Goal: Task Accomplishment & Management: Complete application form

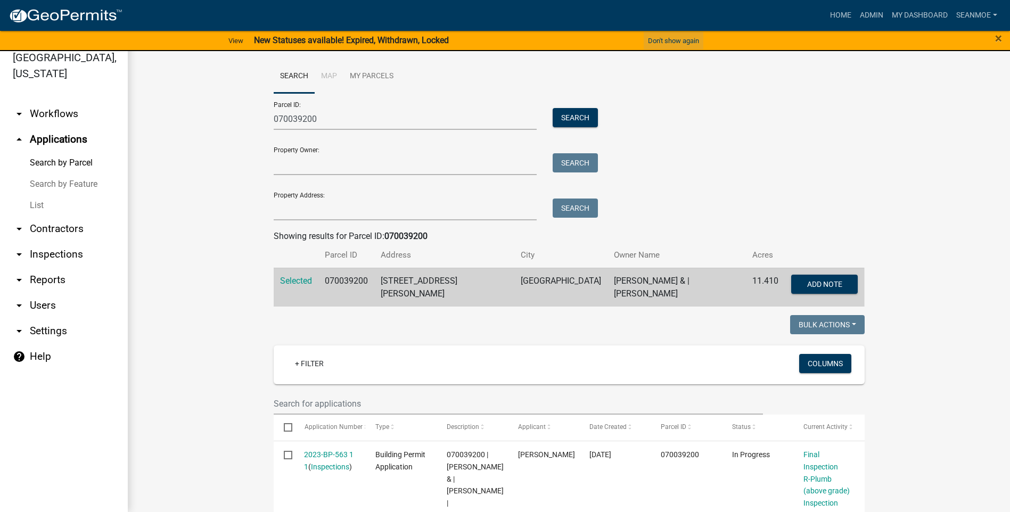
scroll to position [190, 0]
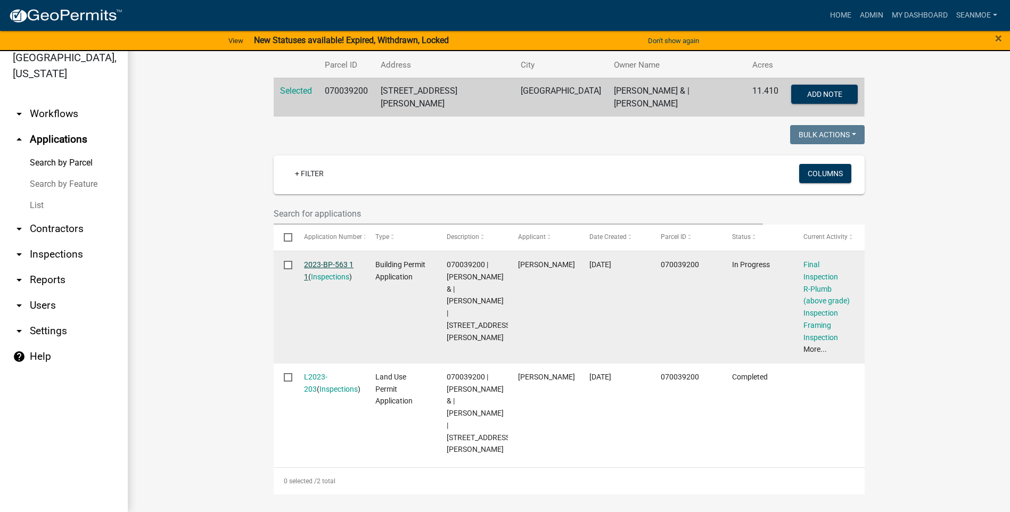
click at [333, 261] on link "2023-BP-563 1 1" at bounding box center [328, 270] width 49 height 21
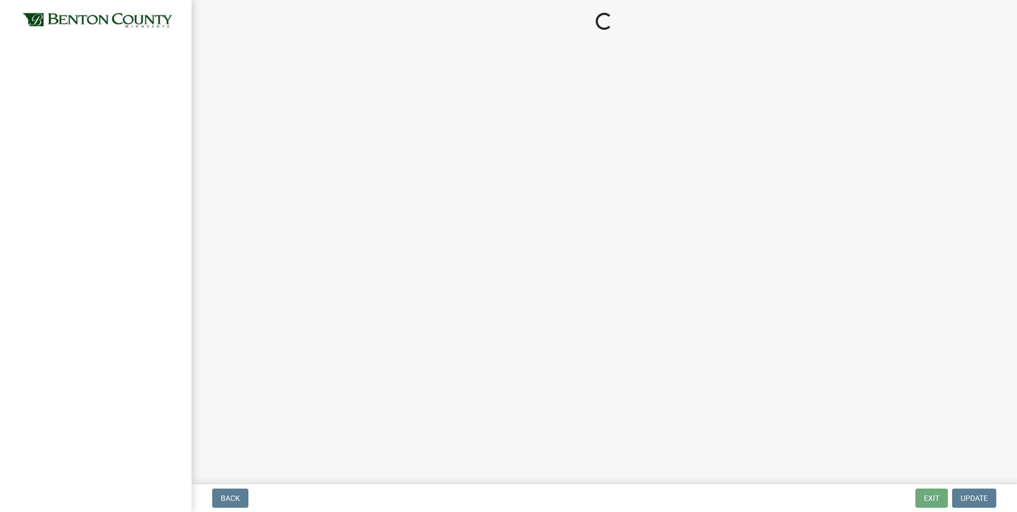
select select "17bfa135-5610-45df-8ce7-87530b7d86d4"
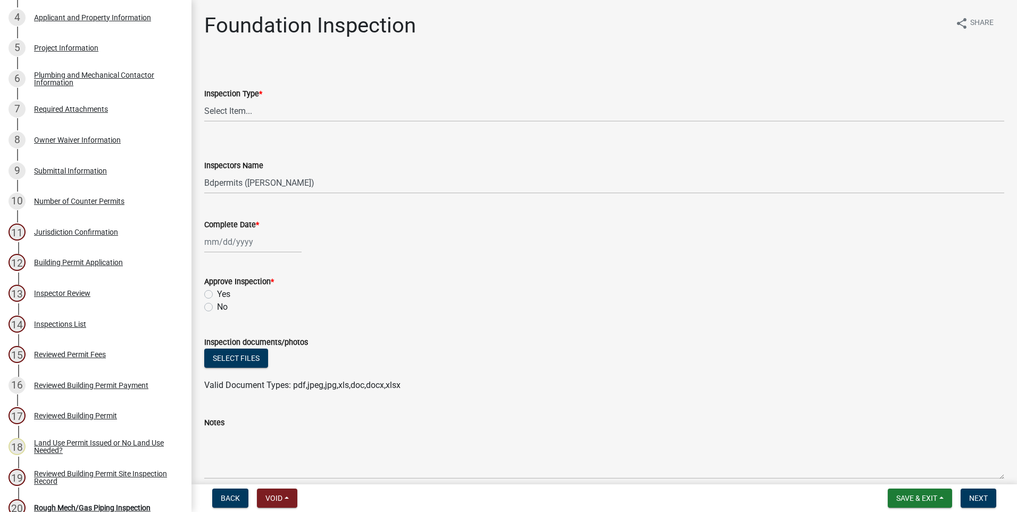
scroll to position [286, 0]
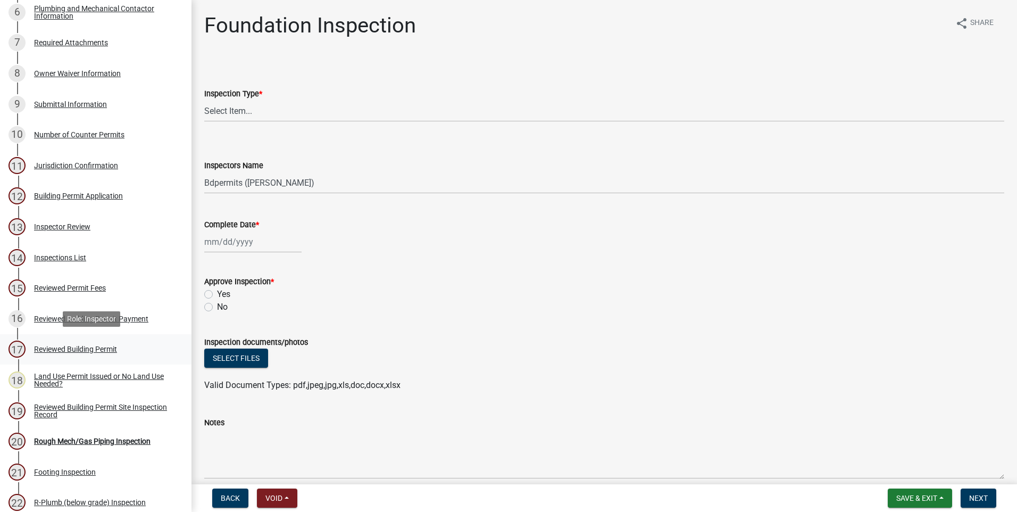
click at [107, 349] on div "Reviewed Building Permit" at bounding box center [75, 348] width 83 height 7
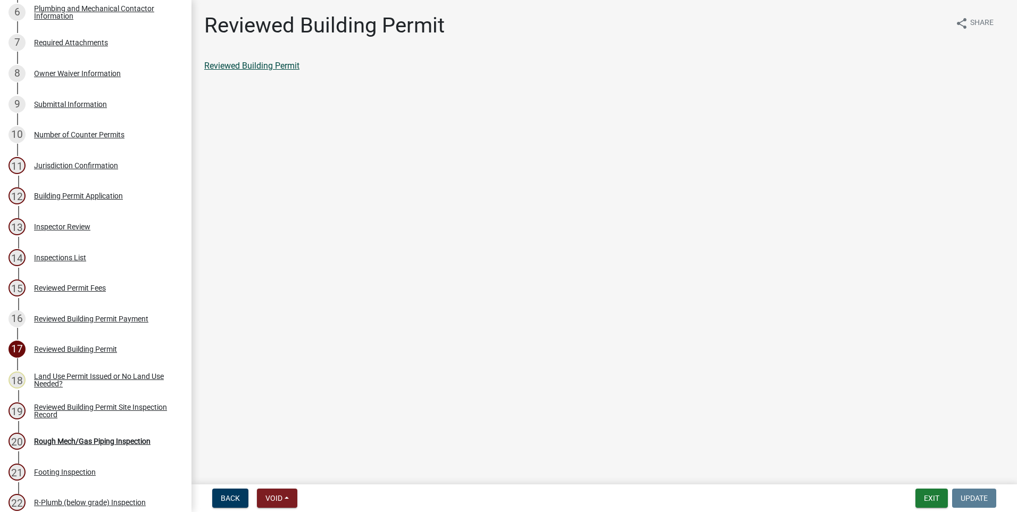
click at [256, 69] on link "Reviewed Building Permit" at bounding box center [251, 66] width 95 height 10
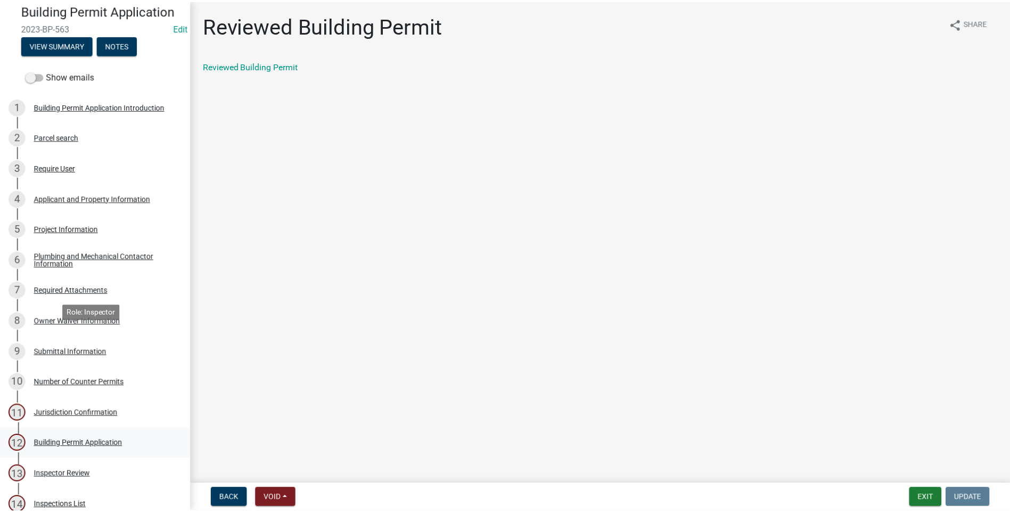
scroll to position [0, 0]
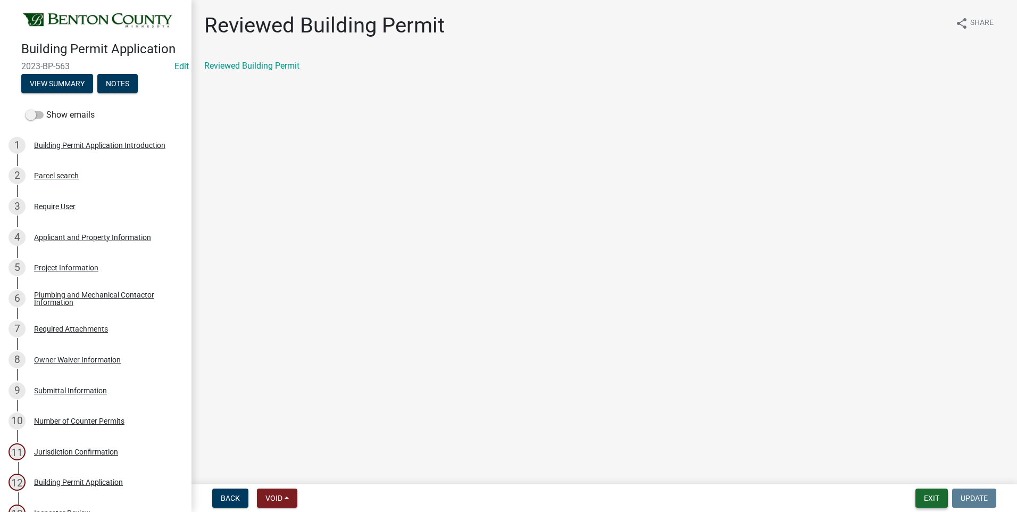
click at [932, 500] on button "Exit" at bounding box center [932, 498] width 32 height 19
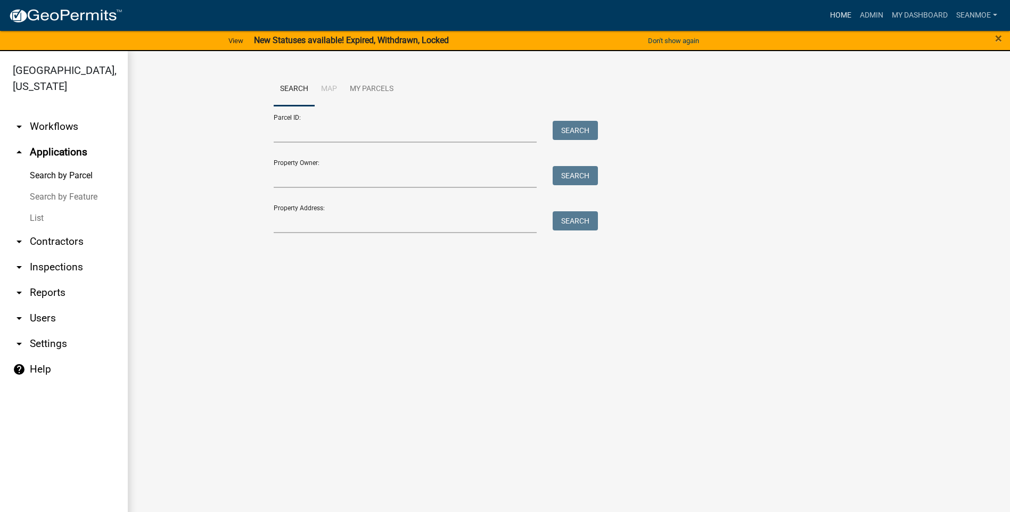
click at [835, 13] on link "Home" at bounding box center [840, 15] width 30 height 20
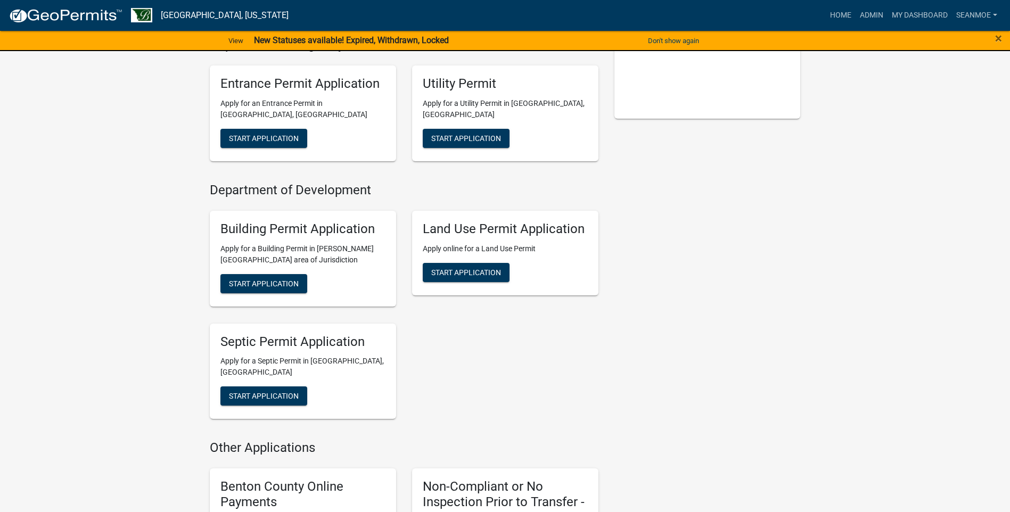
scroll to position [319, 0]
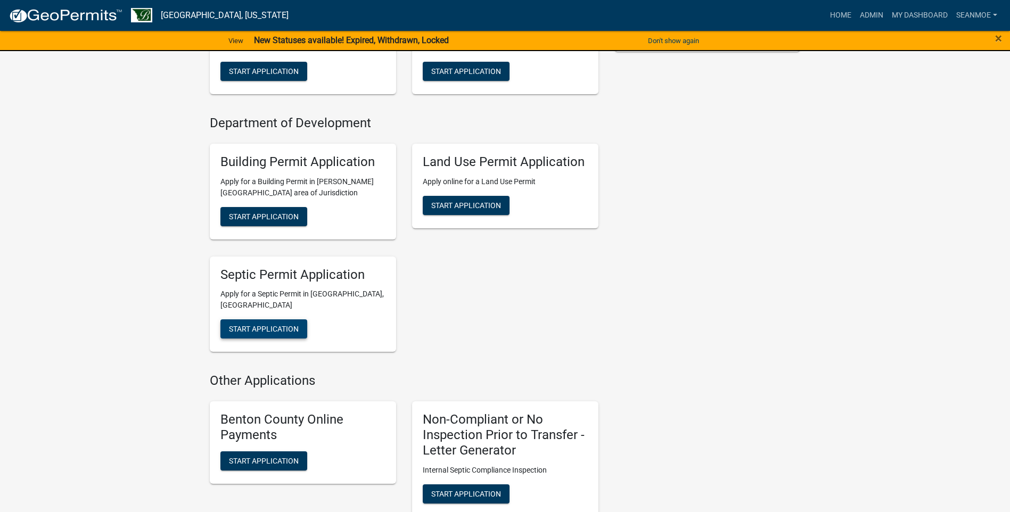
click at [268, 325] on span "Start Application" at bounding box center [264, 329] width 70 height 9
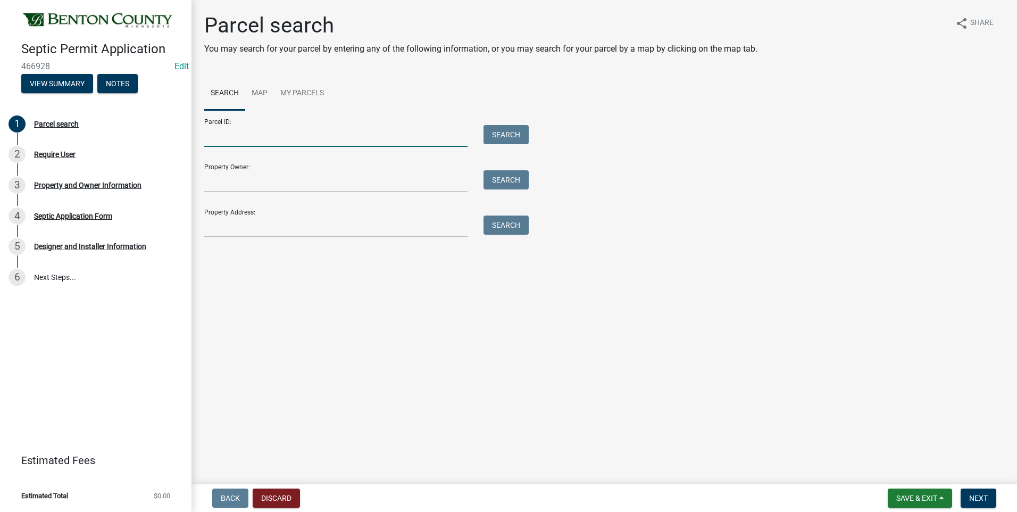
click at [281, 138] on input "Parcel ID:" at bounding box center [335, 136] width 263 height 22
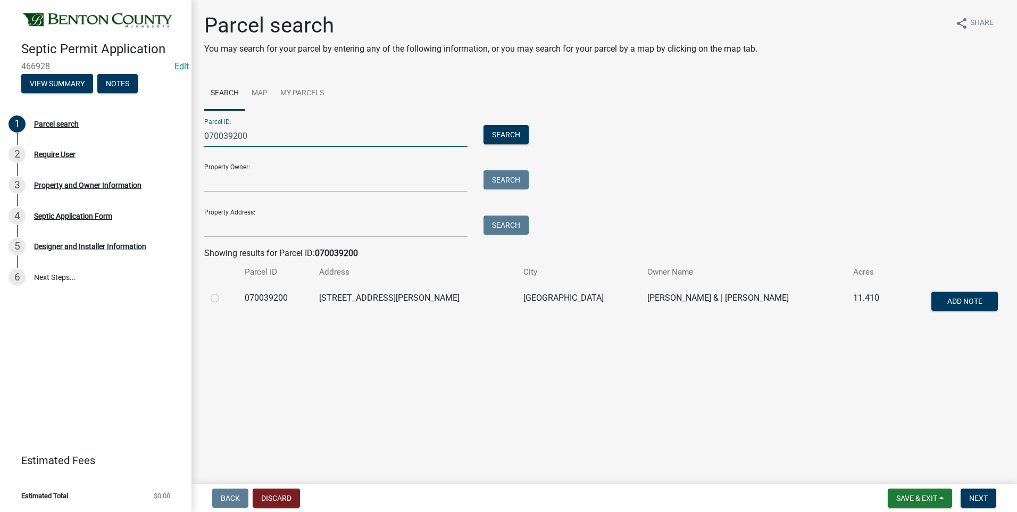
type input "070039200"
click at [214, 303] on div at bounding box center [221, 298] width 21 height 13
click at [224, 292] on label at bounding box center [224, 292] width 0 height 0
click at [224, 298] on input "radio" at bounding box center [227, 295] width 7 height 7
radio input "true"
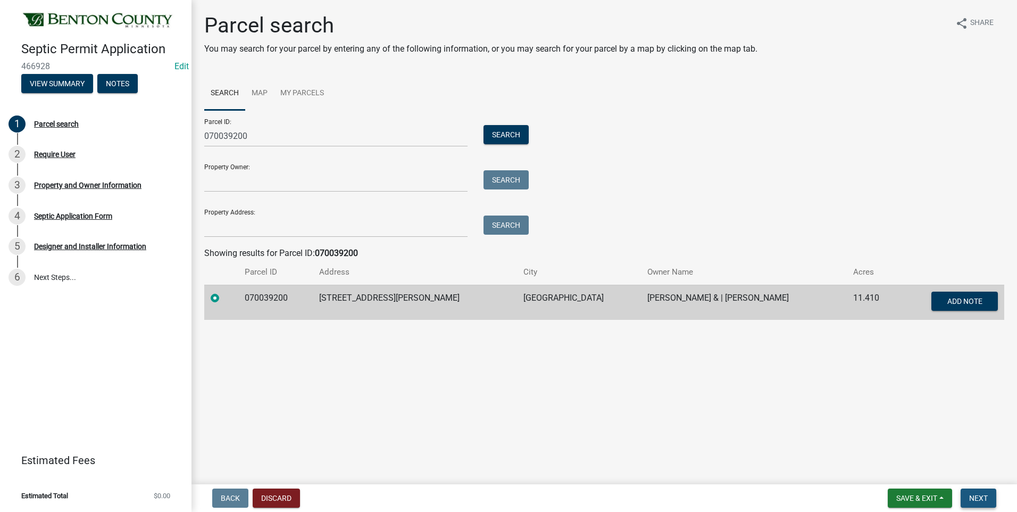
click at [986, 495] on span "Next" at bounding box center [979, 498] width 19 height 9
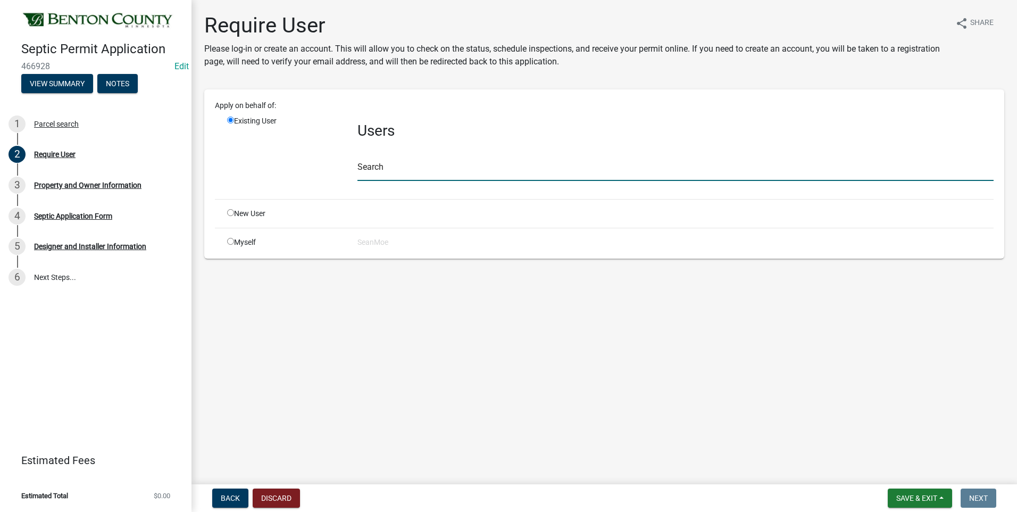
click at [400, 164] on input "text" at bounding box center [676, 170] width 636 height 22
type input "smoe"
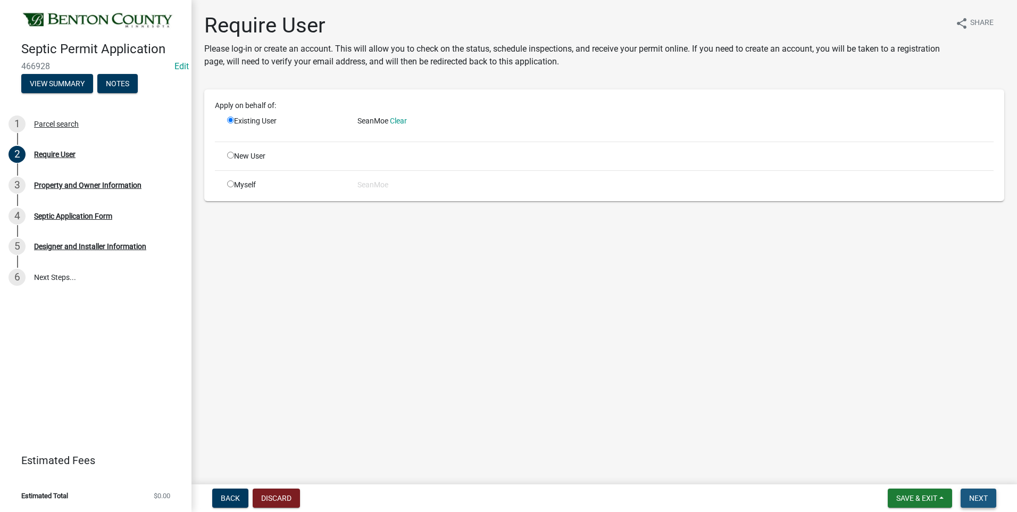
click at [982, 501] on span "Next" at bounding box center [979, 498] width 19 height 9
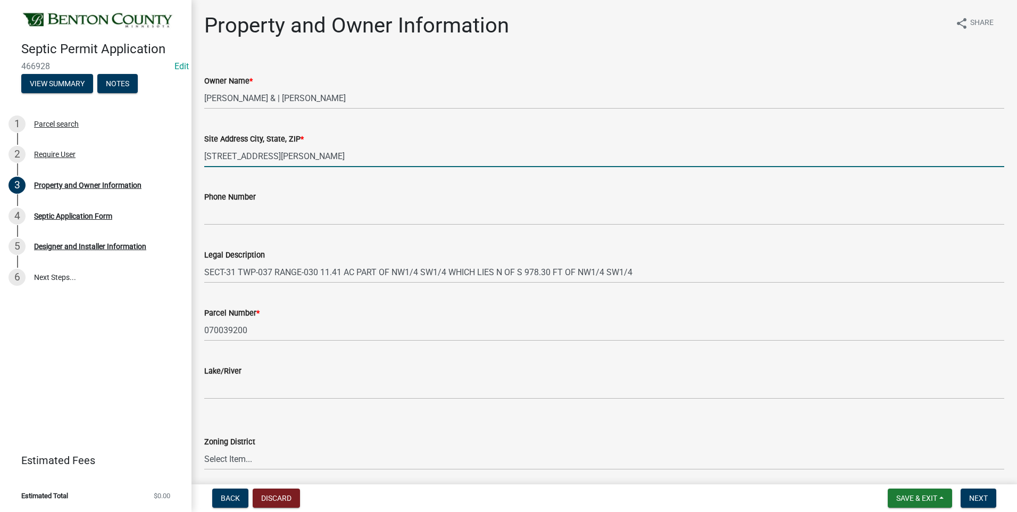
click at [394, 156] on input "[STREET_ADDRESS][PERSON_NAME]" at bounding box center [604, 156] width 800 height 22
type input "[STREET_ADDRESS][PERSON_NAME]"
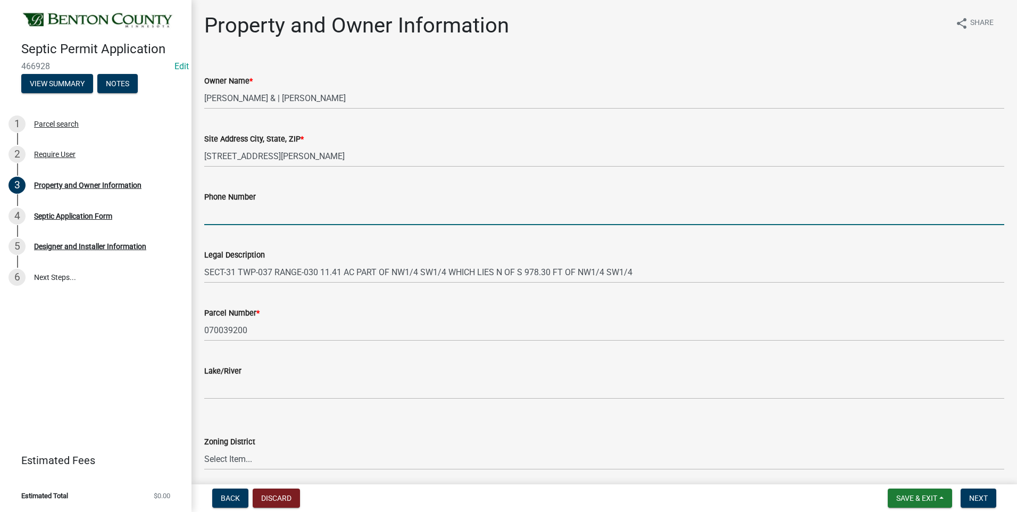
click at [263, 217] on input "Phone Number" at bounding box center [604, 214] width 800 height 22
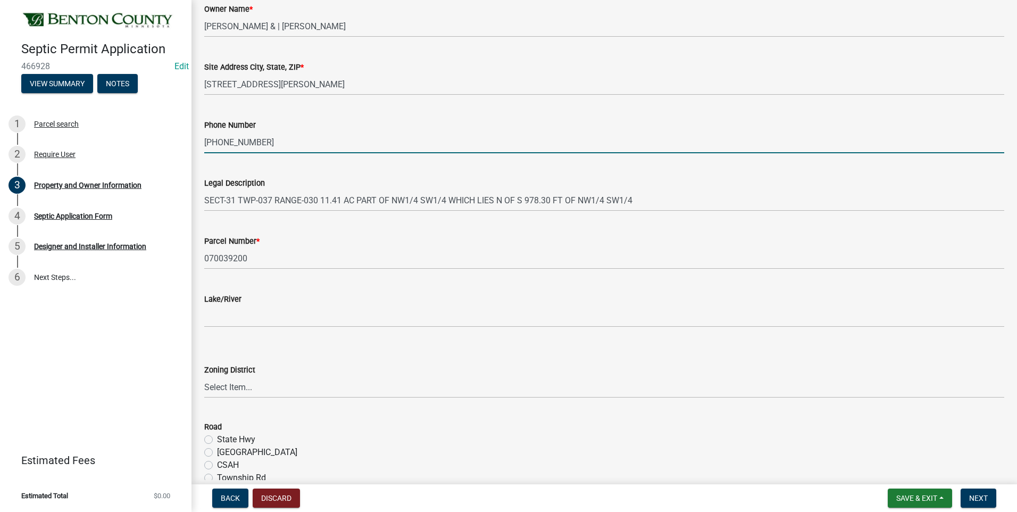
scroll to position [106, 0]
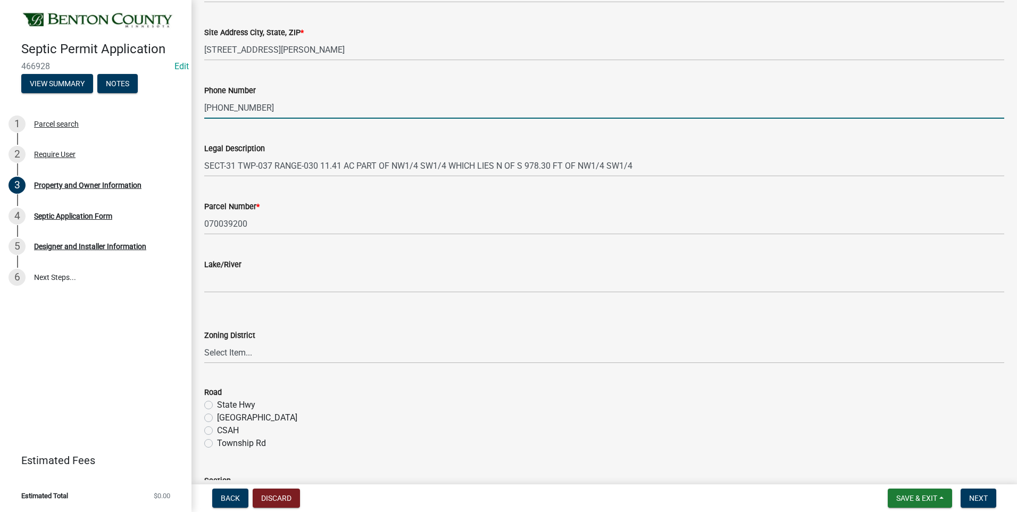
type input "[PHONE_NUMBER]"
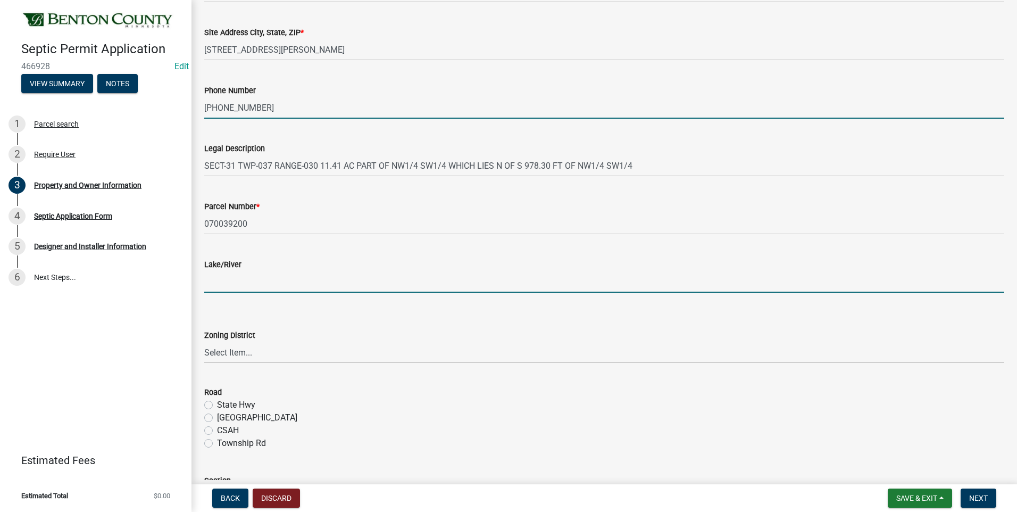
click at [240, 282] on input "Lake/River" at bounding box center [604, 282] width 800 height 22
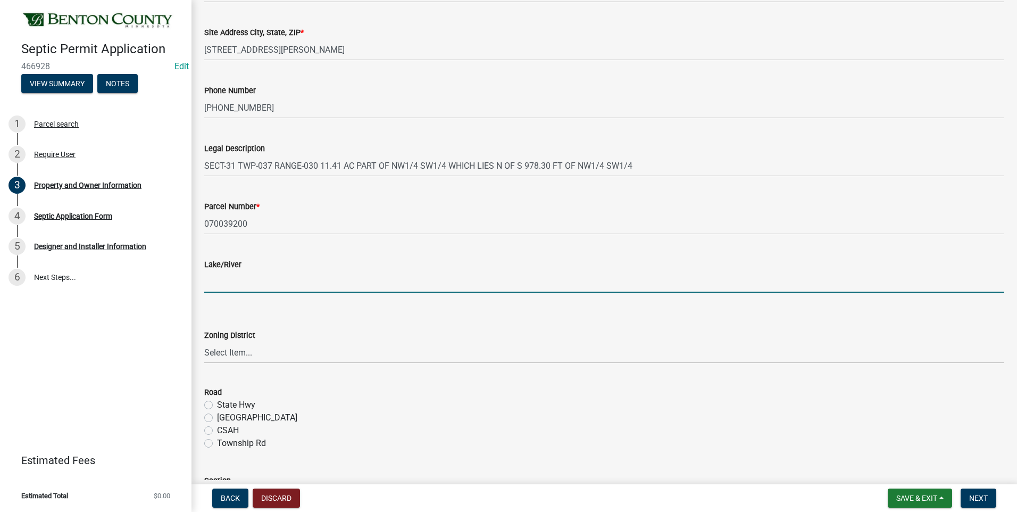
type input "N/A"
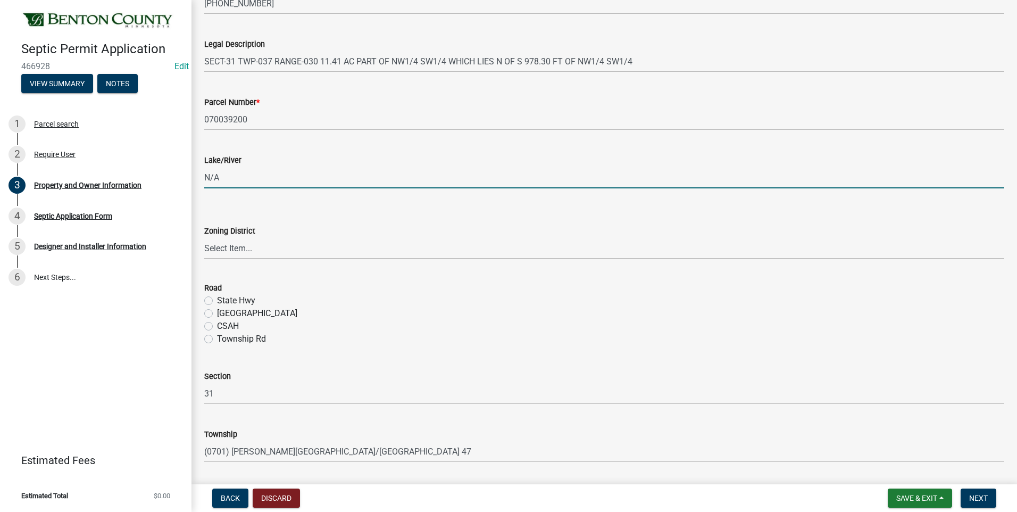
scroll to position [213, 0]
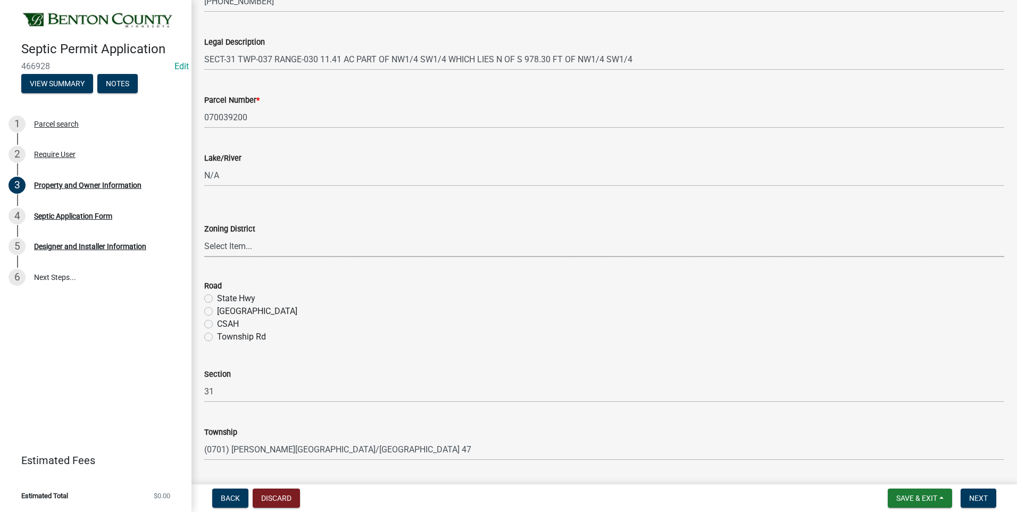
click at [229, 247] on select "Select Item... AG RA RES BUS IND [GEOGRAPHIC_DATA]" at bounding box center [604, 246] width 800 height 22
click at [204, 235] on select "Select Item... AG RA RES BUS IND [GEOGRAPHIC_DATA]" at bounding box center [604, 246] width 800 height 22
select select "3dace726-2193-4b77-872b-2fbbc186c502"
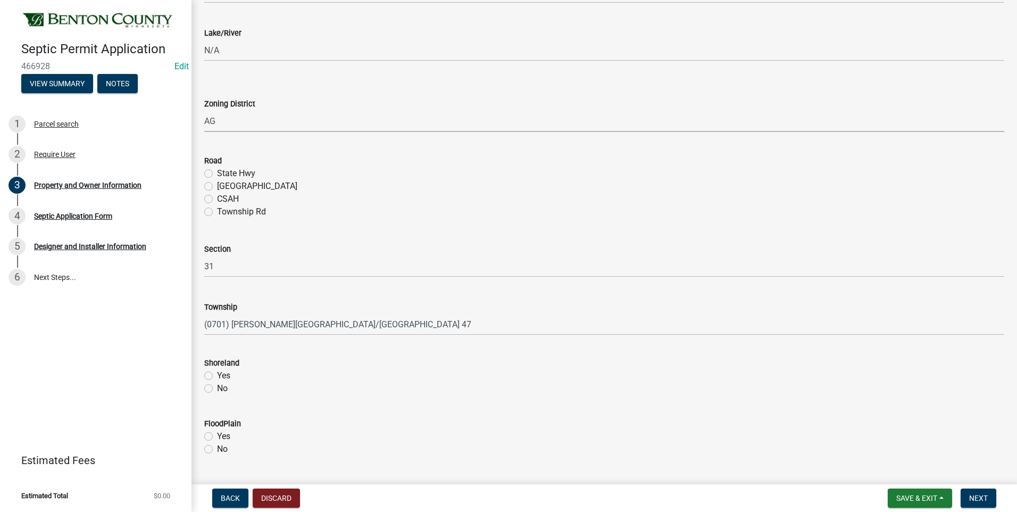
scroll to position [373, 0]
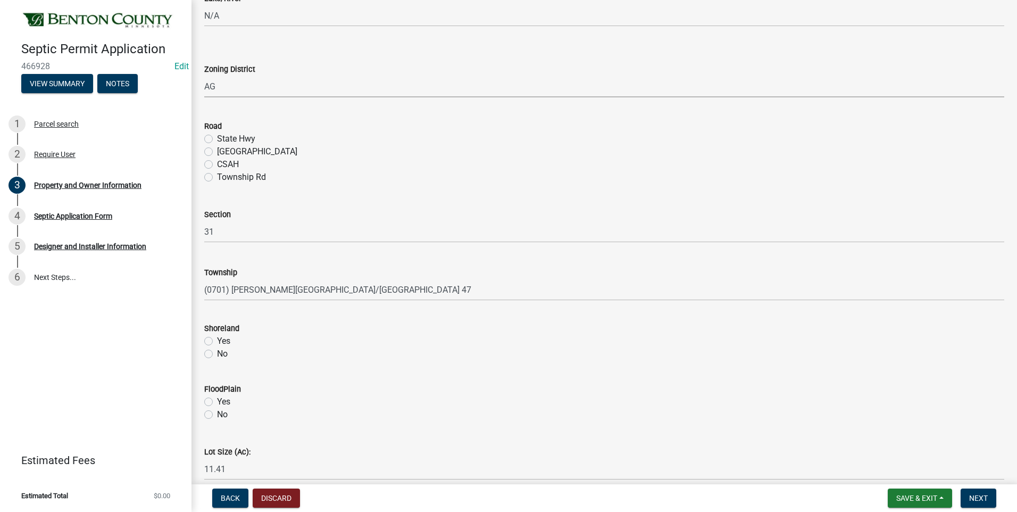
click at [217, 152] on label "[GEOGRAPHIC_DATA]" at bounding box center [257, 151] width 80 height 13
click at [217, 152] on input "[GEOGRAPHIC_DATA]" at bounding box center [220, 148] width 7 height 7
radio input "true"
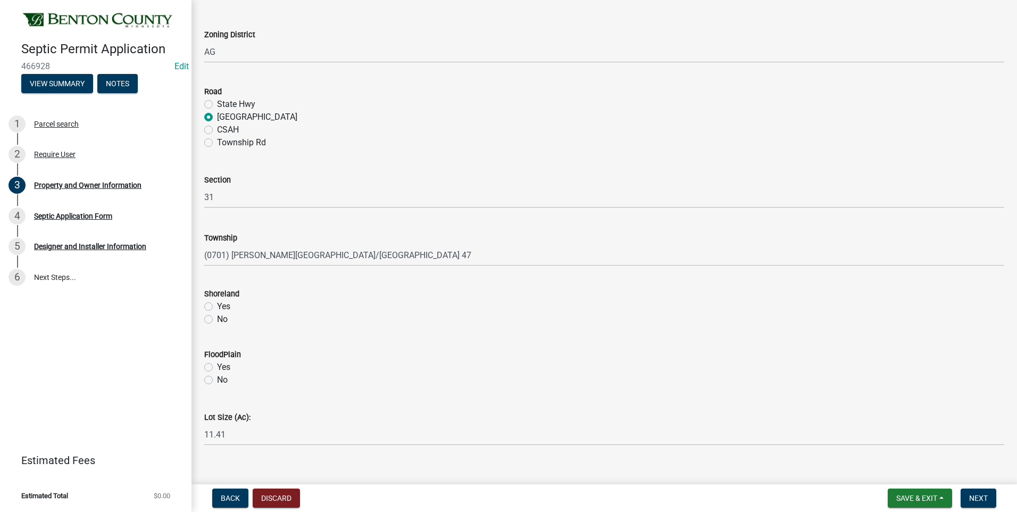
scroll to position [423, 0]
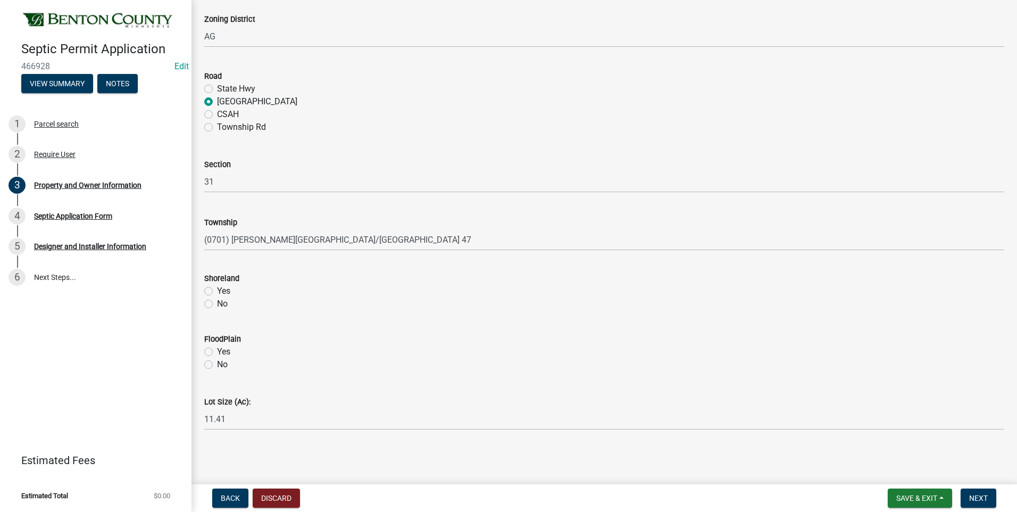
click at [217, 305] on label "No" at bounding box center [222, 303] width 11 height 13
click at [217, 304] on input "No" at bounding box center [220, 300] width 7 height 7
radio input "true"
click at [217, 365] on label "No" at bounding box center [222, 364] width 11 height 13
click at [217, 365] on input "No" at bounding box center [220, 361] width 7 height 7
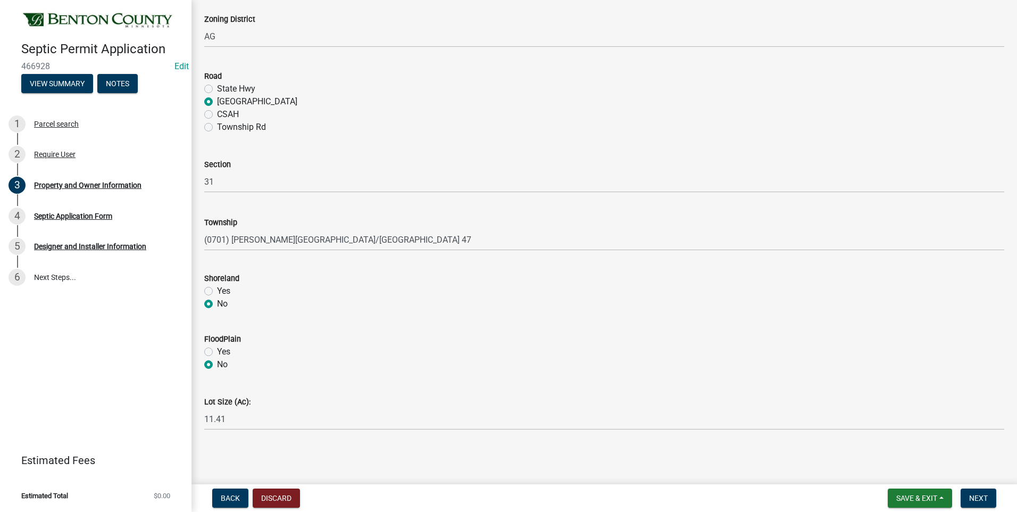
radio input "true"
click at [979, 500] on span "Next" at bounding box center [979, 498] width 19 height 9
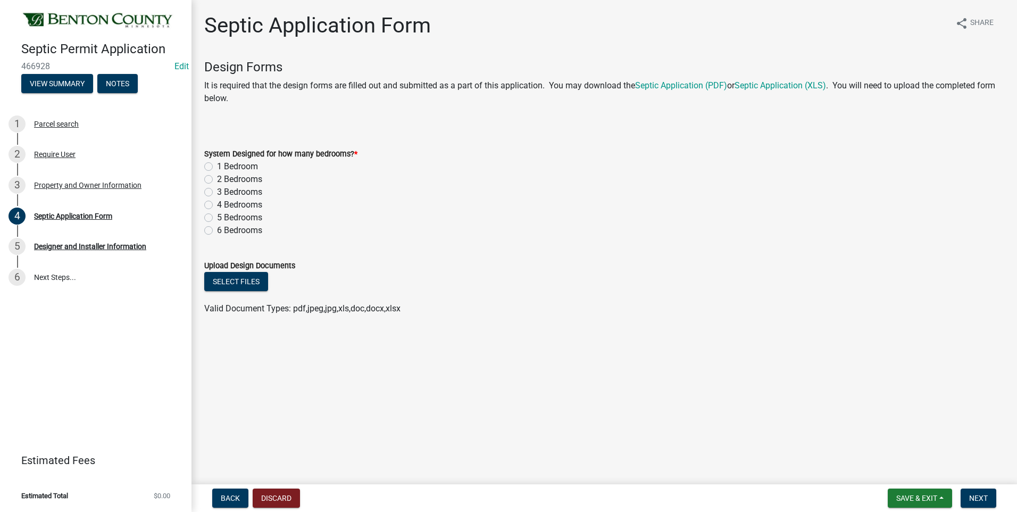
click at [217, 205] on label "4 Bedrooms" at bounding box center [239, 204] width 45 height 13
click at [217, 205] on input "4 Bedrooms" at bounding box center [220, 201] width 7 height 7
radio input "true"
click at [242, 283] on button "Select files" at bounding box center [236, 281] width 64 height 19
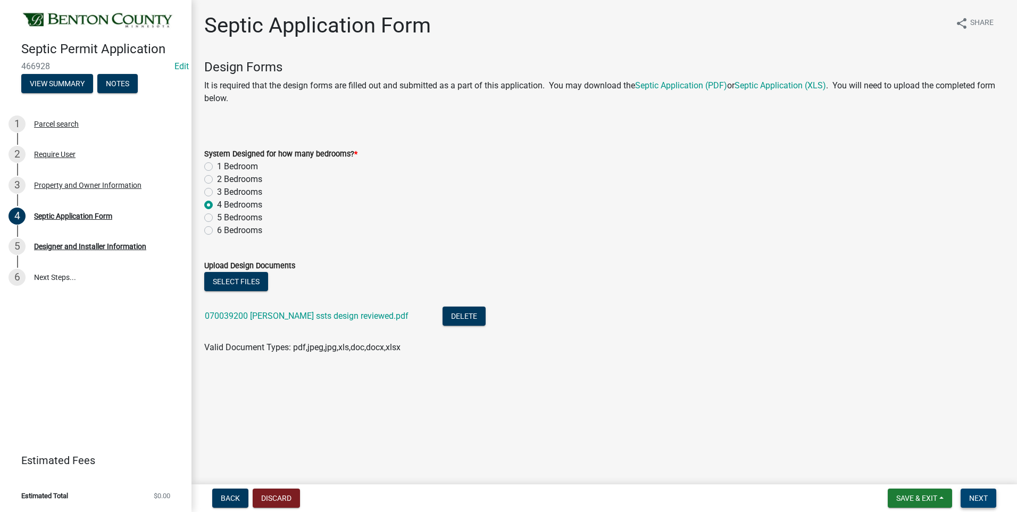
click at [977, 498] on span "Next" at bounding box center [979, 498] width 19 height 9
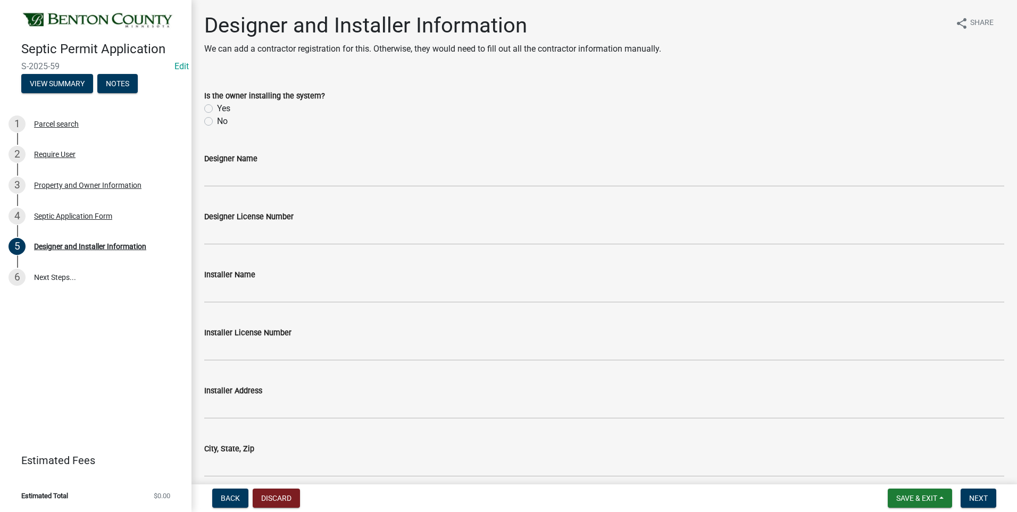
click at [217, 121] on label "No" at bounding box center [222, 121] width 11 height 13
click at [217, 121] on input "No" at bounding box center [220, 118] width 7 height 7
radio input "true"
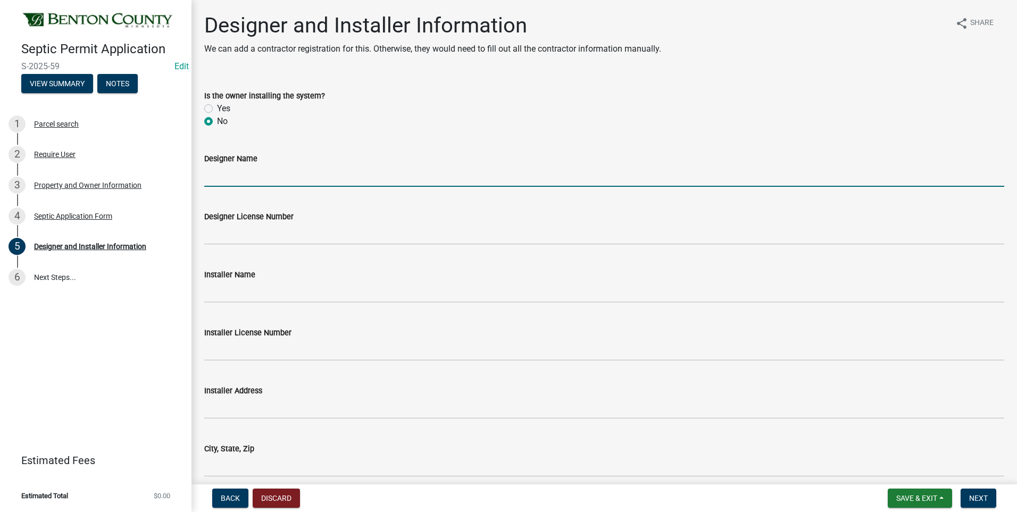
click at [285, 178] on input "Designer Name" at bounding box center [604, 176] width 800 height 22
type input "Watab Inc"
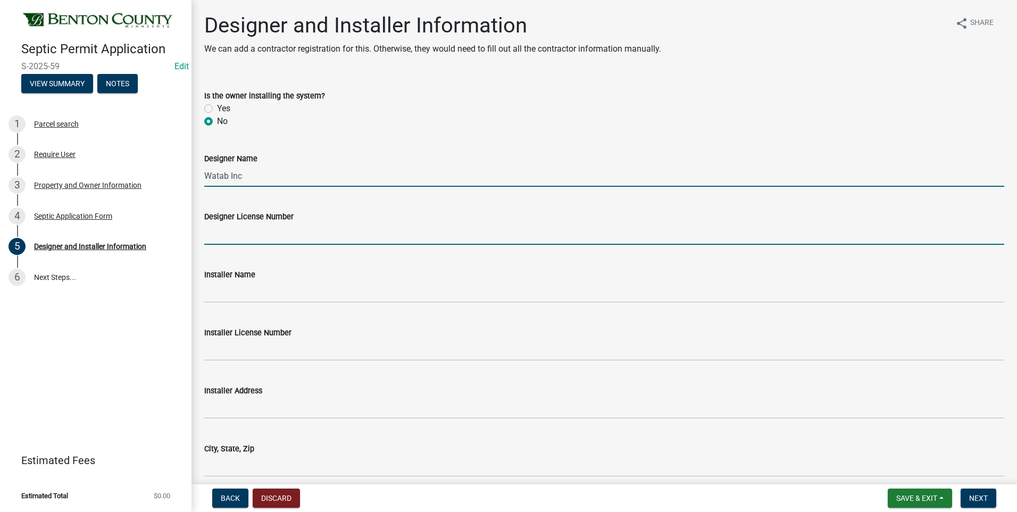
type input "2116"
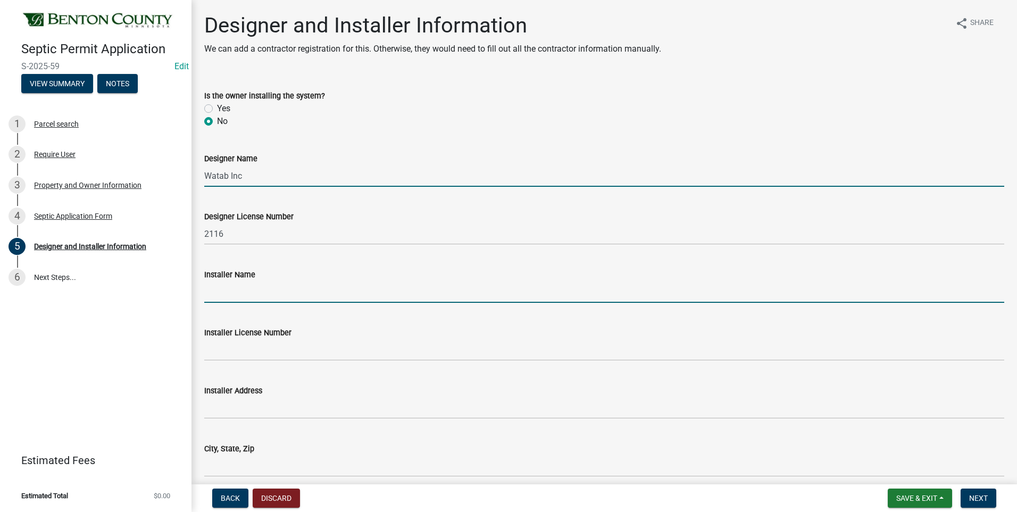
type input "[PERSON_NAME] Excavating"
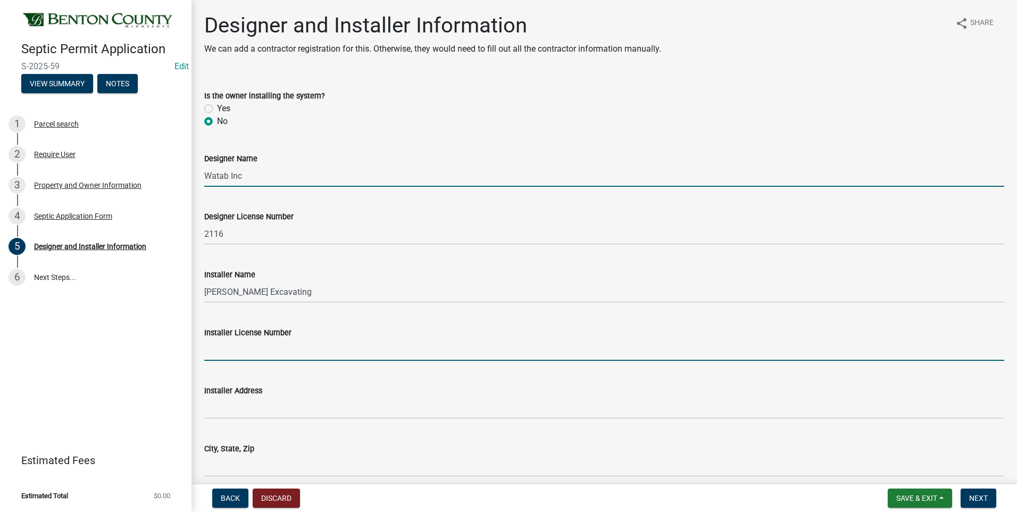
type input "289"
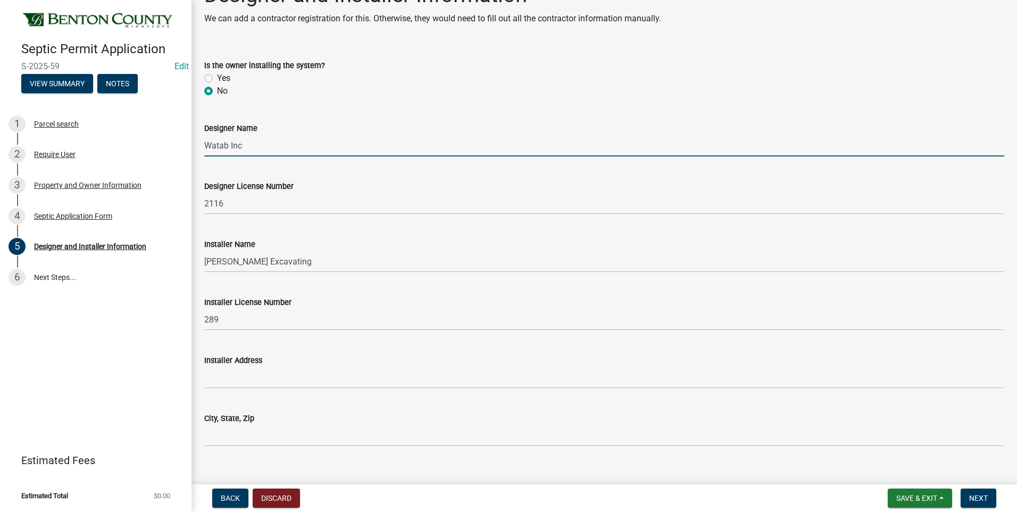
scroll to position [47, 0]
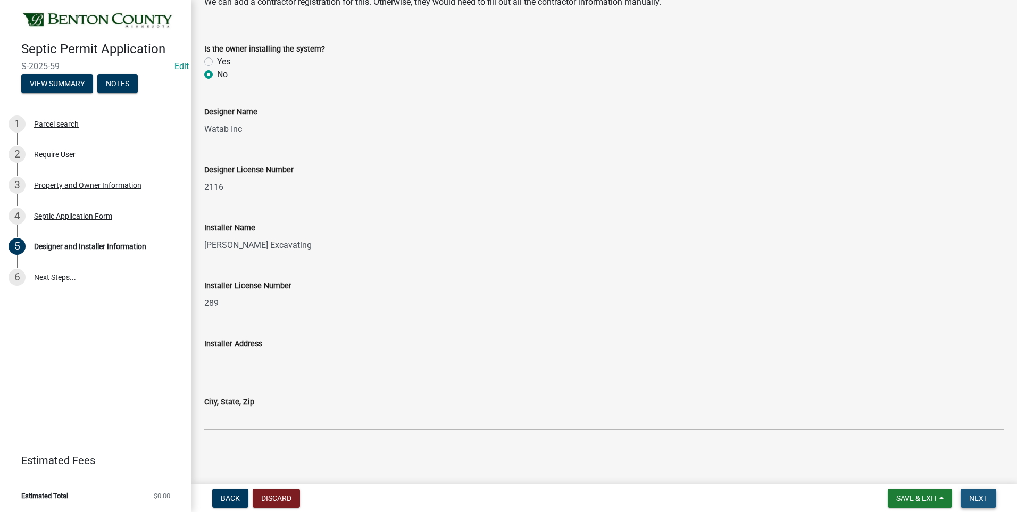
click at [979, 498] on span "Next" at bounding box center [979, 498] width 19 height 9
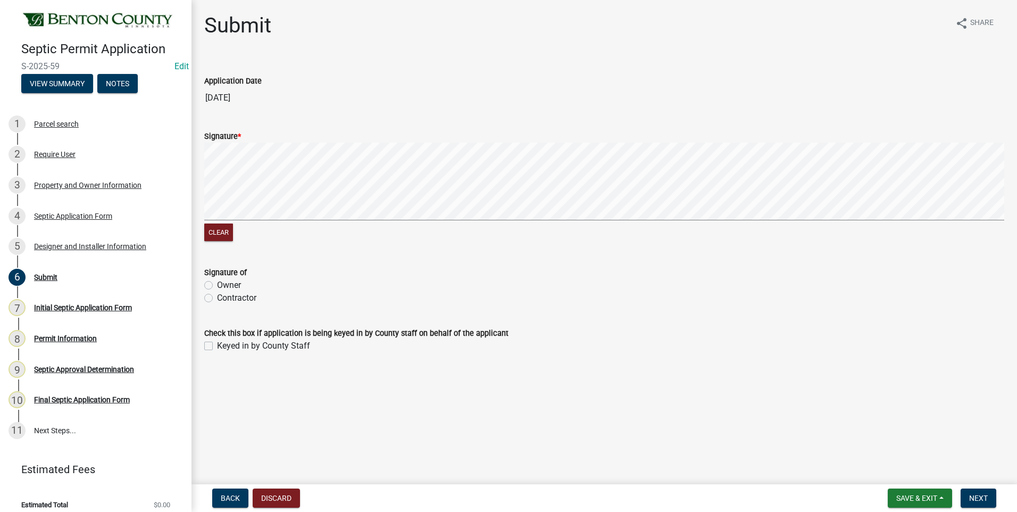
click at [217, 297] on label "Contractor" at bounding box center [236, 298] width 39 height 13
click at [217, 297] on input "Contractor" at bounding box center [220, 295] width 7 height 7
radio input "true"
click at [217, 345] on label "Keyed in by County Staff" at bounding box center [263, 346] width 93 height 13
click at [217, 345] on input "Keyed in by County Staff" at bounding box center [220, 343] width 7 height 7
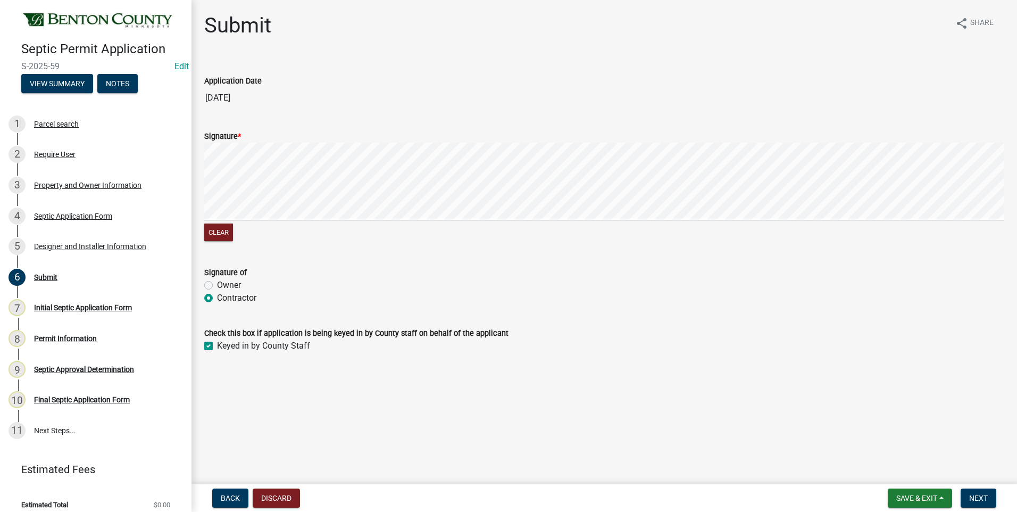
checkbox input "true"
click at [982, 497] on span "Next" at bounding box center [979, 498] width 19 height 9
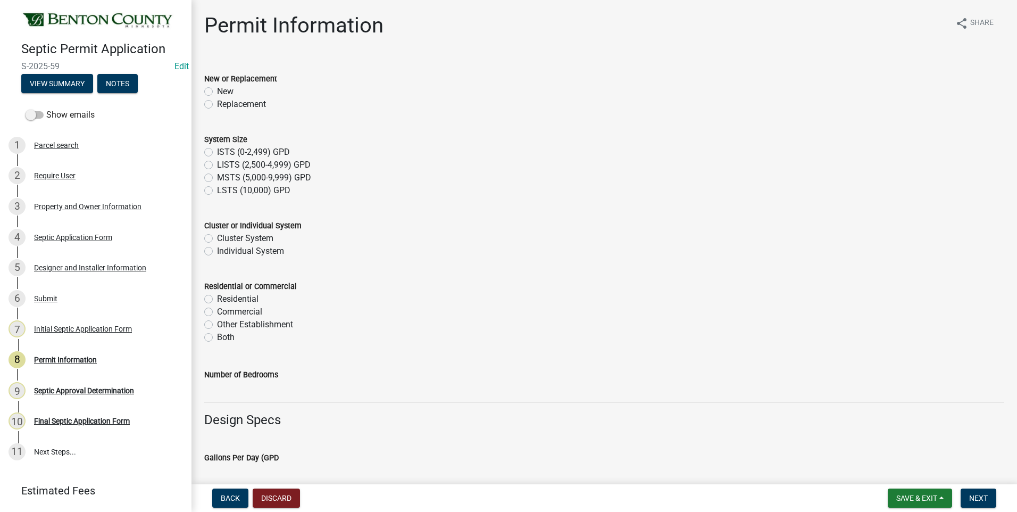
click at [217, 92] on label "New" at bounding box center [225, 91] width 16 height 13
click at [217, 92] on input "New" at bounding box center [220, 88] width 7 height 7
radio input "true"
click at [217, 151] on label "ISTS (0-2,499) GPD" at bounding box center [253, 152] width 73 height 13
click at [217, 151] on input "ISTS (0-2,499) GPD" at bounding box center [220, 149] width 7 height 7
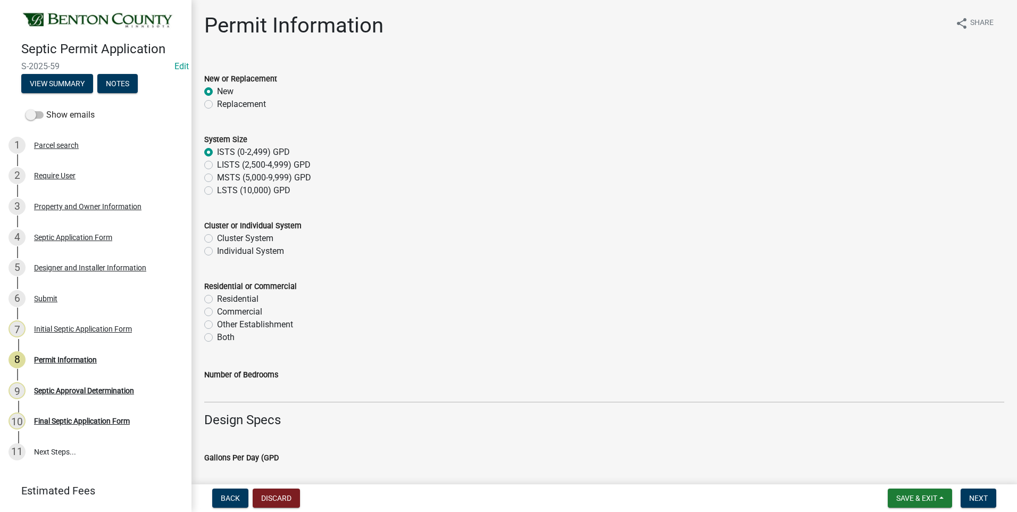
radio input "true"
click at [217, 252] on label "Individual System" at bounding box center [250, 251] width 67 height 13
click at [217, 252] on input "Individual System" at bounding box center [220, 248] width 7 height 7
radio input "true"
click at [217, 299] on label "Residential" at bounding box center [238, 299] width 42 height 13
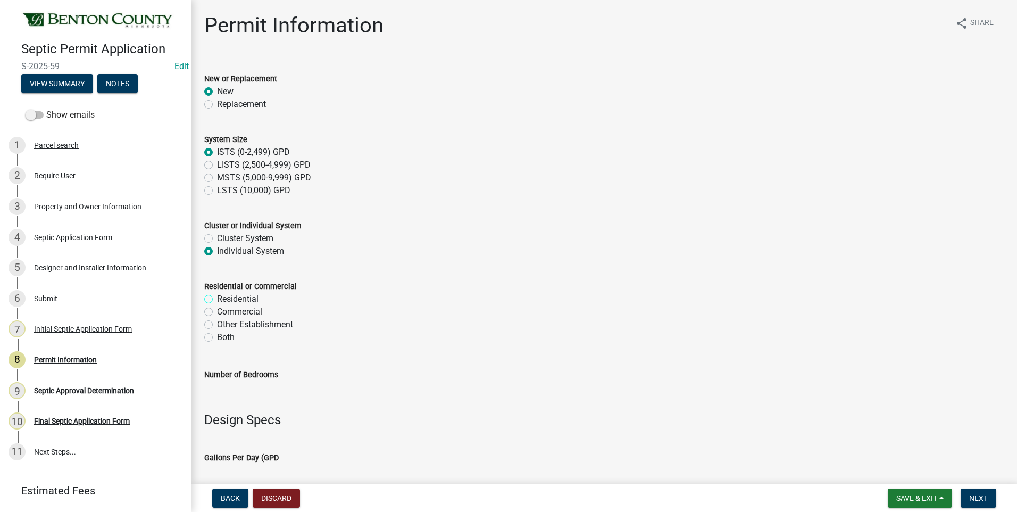
click at [217, 299] on input "Residential" at bounding box center [220, 296] width 7 height 7
radio input "true"
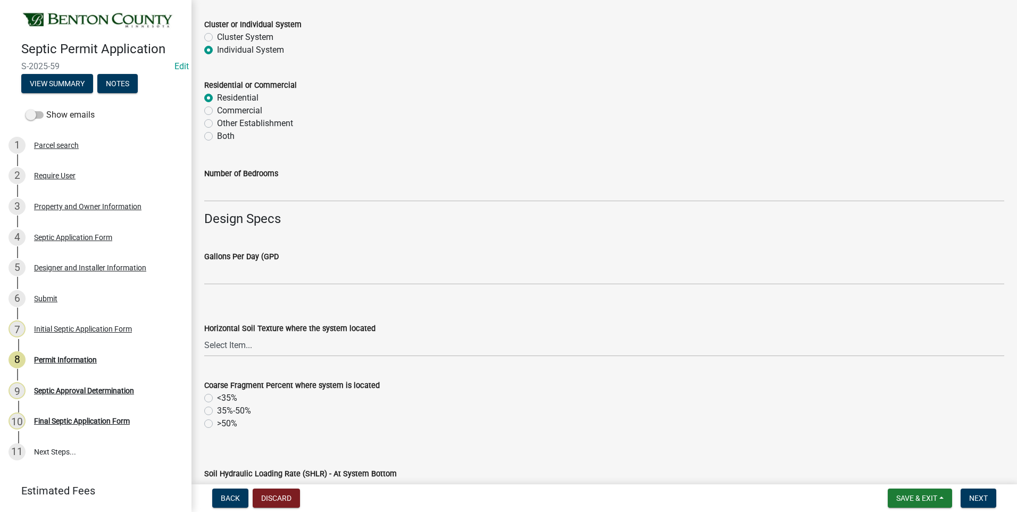
scroll to position [213, 0]
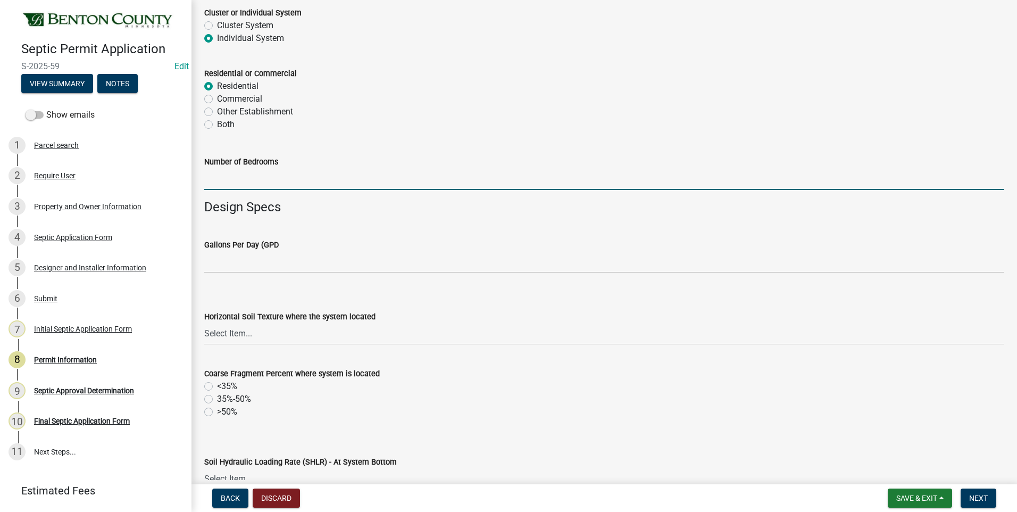
click at [263, 184] on input "text" at bounding box center [604, 179] width 800 height 22
type input "4"
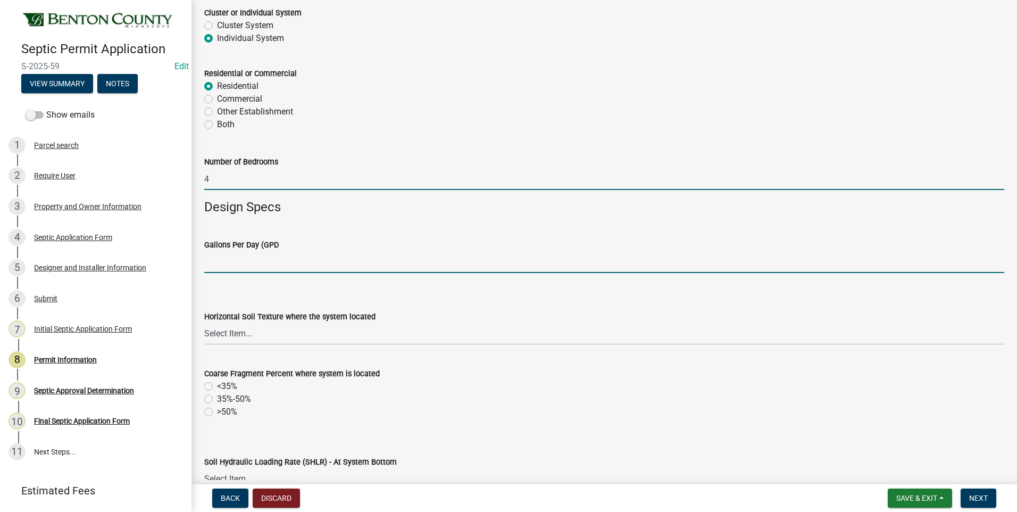
click at [318, 268] on input "text" at bounding box center [604, 262] width 800 height 22
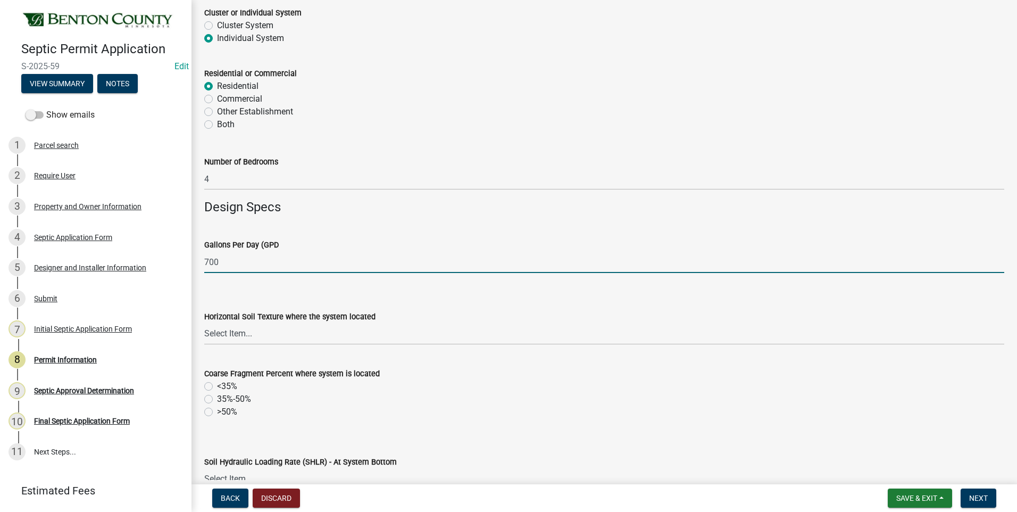
type input "700"
click at [225, 335] on select "Select Item... Sand Coarse Sand Loamy Sand Loamy Coarse Sand Loamy Fine Sand Lo…" at bounding box center [604, 334] width 800 height 22
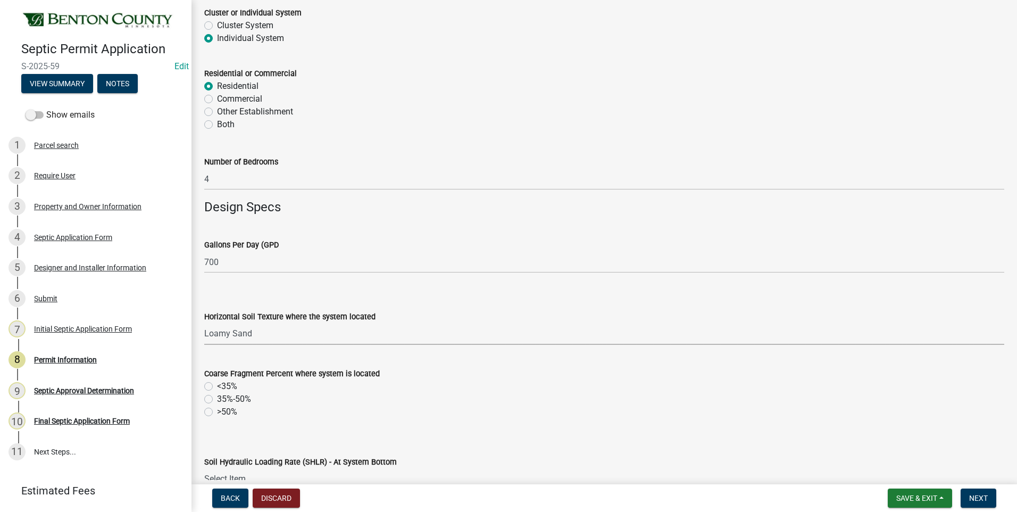
click at [204, 323] on select "Select Item... Sand Coarse Sand Loamy Sand Loamy Coarse Sand Loamy Fine Sand Lo…" at bounding box center [604, 334] width 800 height 22
select select "c707ac53-534b-4871-bc88-0d5dd3a33e87"
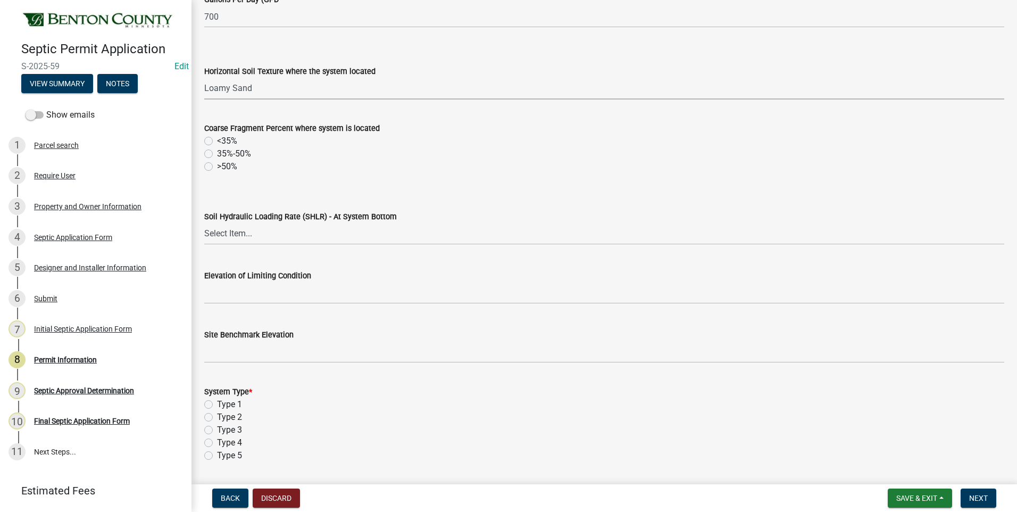
scroll to position [479, 0]
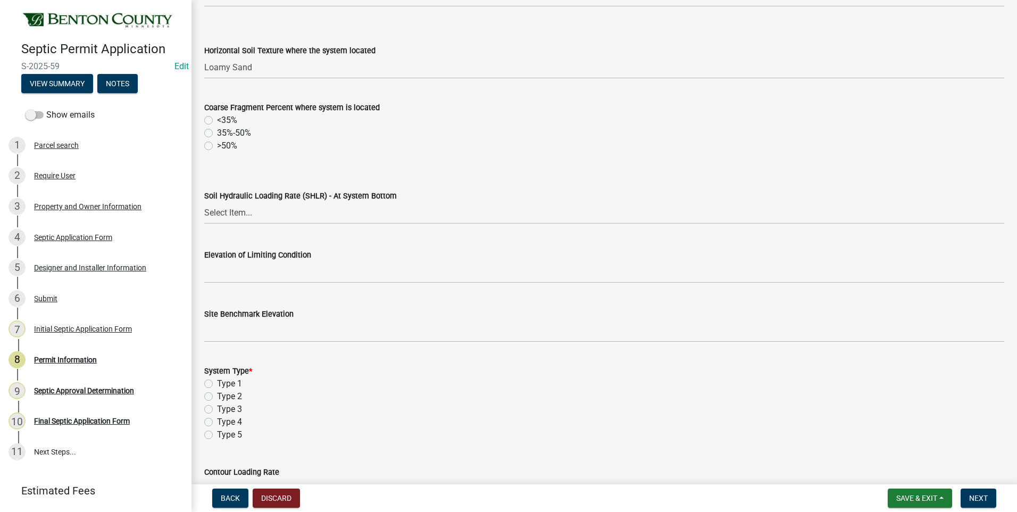
click at [217, 120] on label "<35%" at bounding box center [227, 120] width 20 height 13
click at [217, 120] on input "<35%" at bounding box center [220, 117] width 7 height 7
radio input "true"
click at [240, 211] on select "Select Item... 1.2 0.78 0.68 0.6 0.52 0.5 0.45 0.42 0.24 0 Other" at bounding box center [604, 213] width 800 height 22
click at [204, 202] on select "Select Item... 1.2 0.78 0.68 0.6 0.52 0.5 0.45 0.42 0.24 0 Other" at bounding box center [604, 213] width 800 height 22
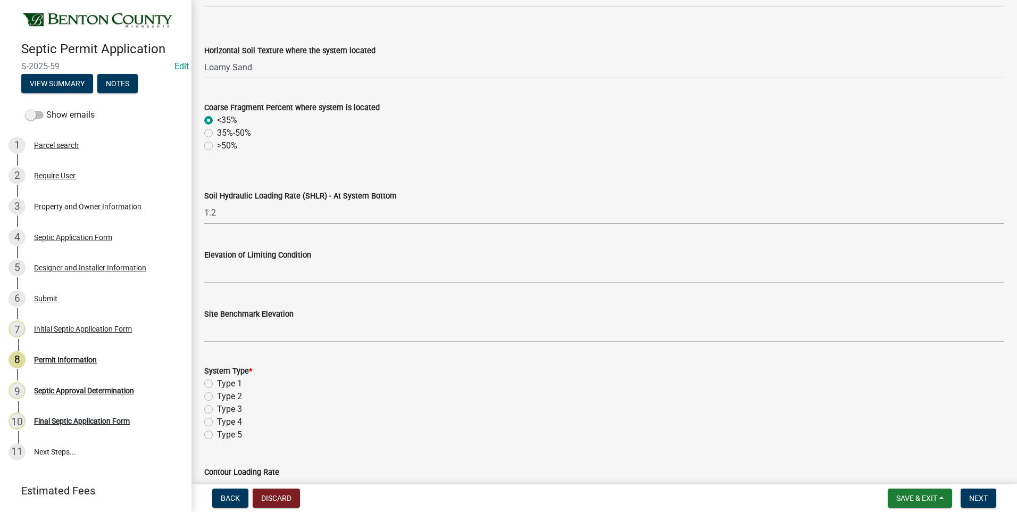
select select "c5a49509-ae76-4f7e-9346-4bc2dac286e0"
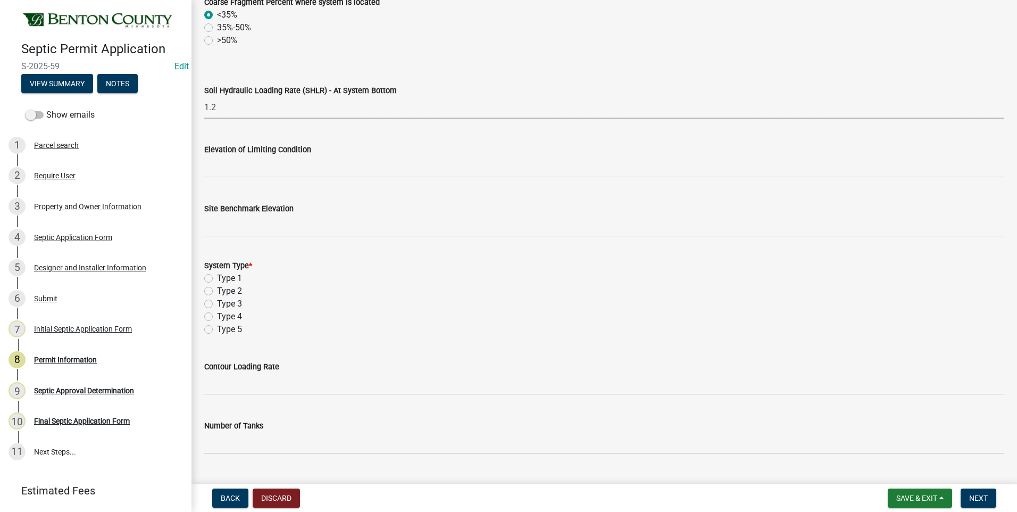
scroll to position [585, 0]
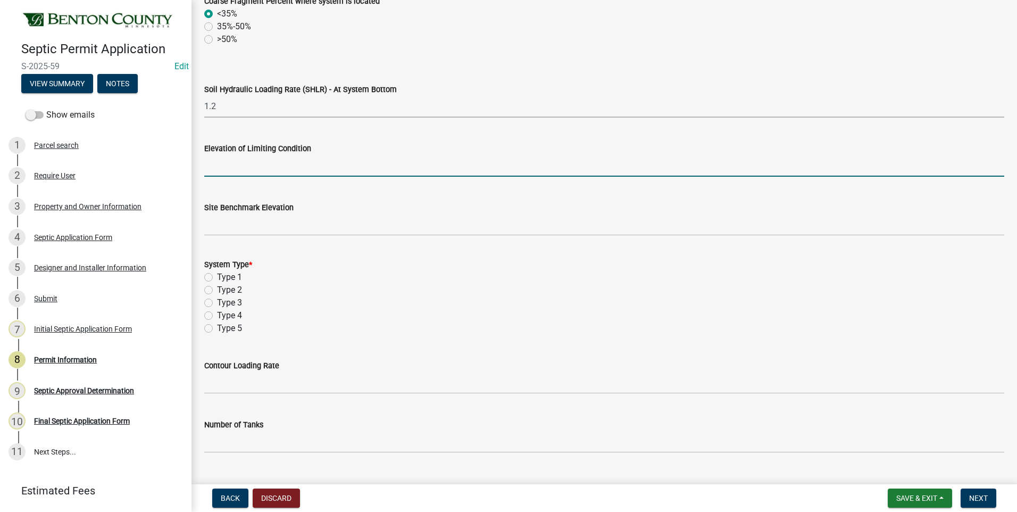
click at [304, 169] on input "text" at bounding box center [604, 166] width 800 height 22
type input "97.05"
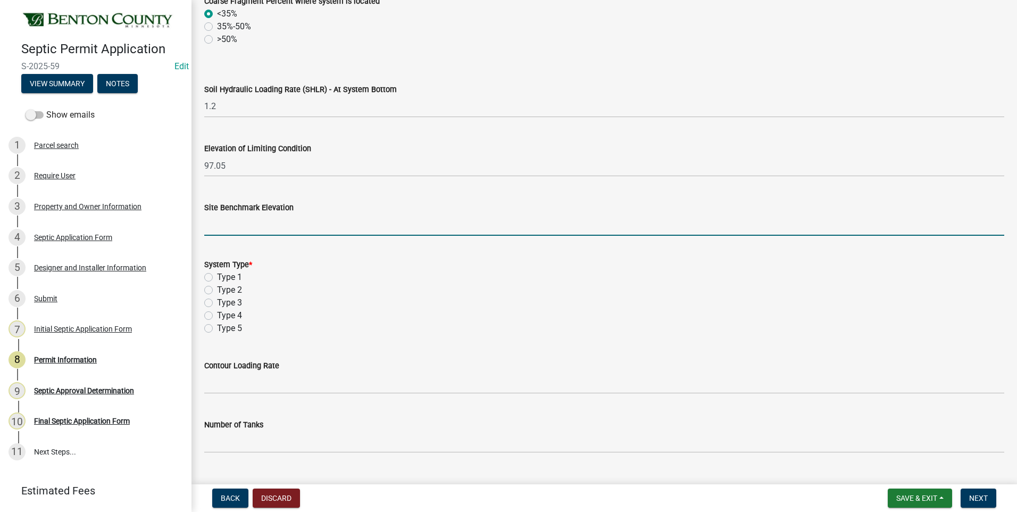
click at [267, 229] on input "text" at bounding box center [604, 225] width 800 height 22
type input "100"
click at [217, 302] on label "Type 3" at bounding box center [229, 302] width 25 height 13
click at [217, 302] on input "Type 3" at bounding box center [220, 299] width 7 height 7
radio input "true"
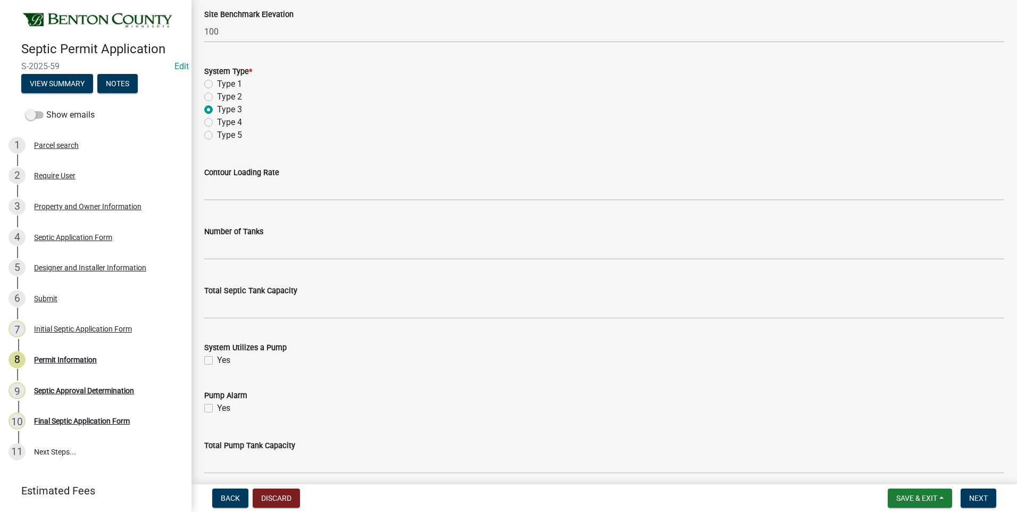
scroll to position [798, 0]
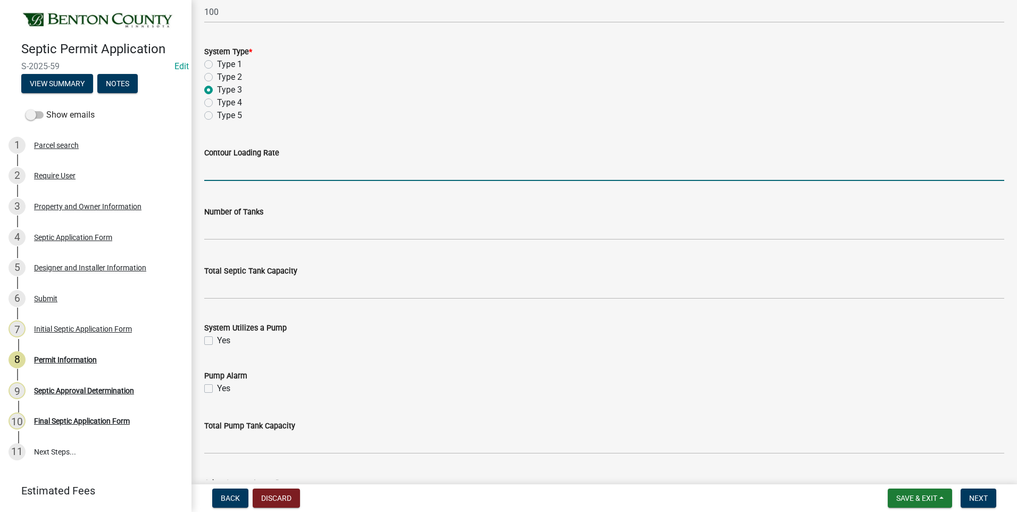
click at [281, 169] on input "text" at bounding box center [604, 170] width 800 height 22
type input "12"
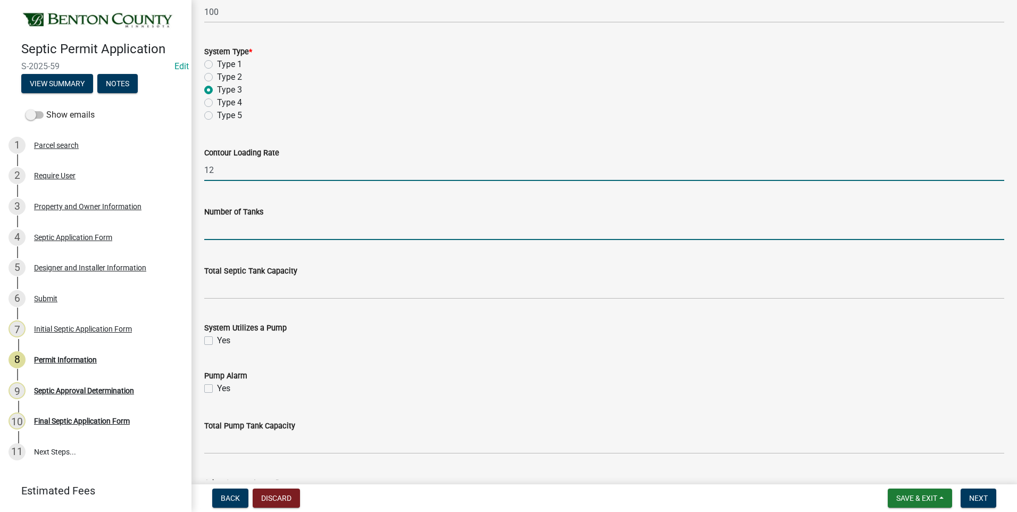
click at [429, 221] on input "text" at bounding box center [604, 229] width 800 height 22
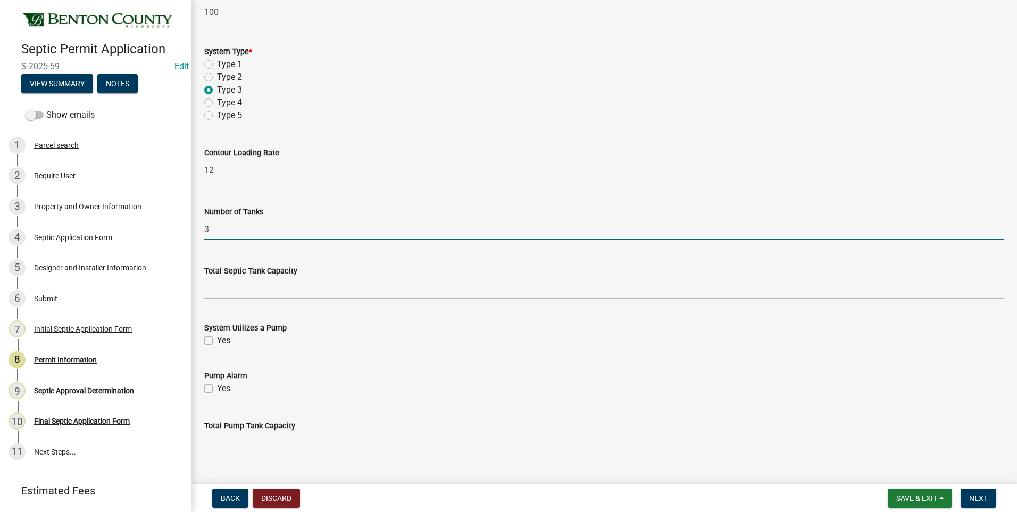
type input "3"
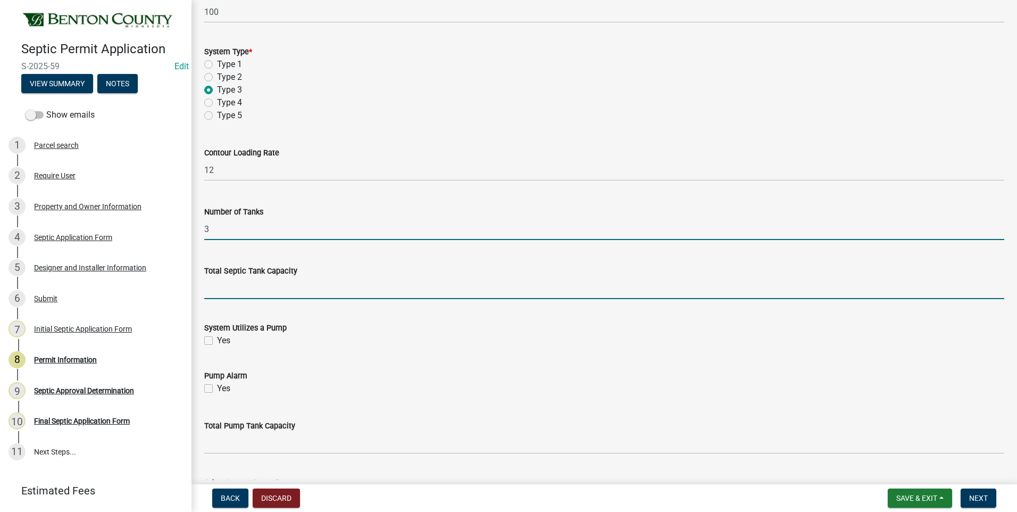
click at [294, 294] on input "text" at bounding box center [604, 288] width 800 height 22
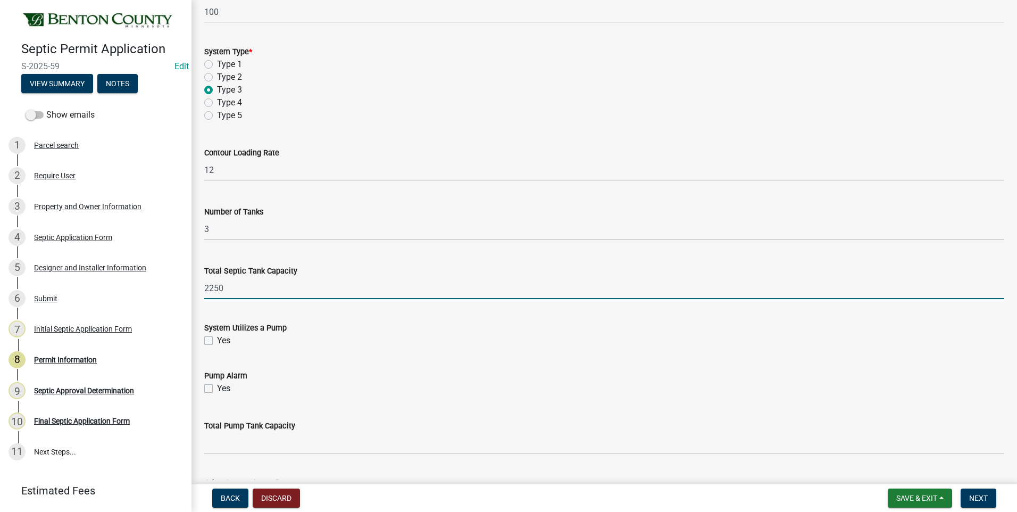
type input "2250"
drag, startPoint x: 209, startPoint y: 340, endPoint x: 209, endPoint y: 353, distance: 13.3
click at [217, 340] on label "Yes" at bounding box center [223, 340] width 13 height 13
click at [217, 340] on input "Yes" at bounding box center [220, 337] width 7 height 7
checkbox input "true"
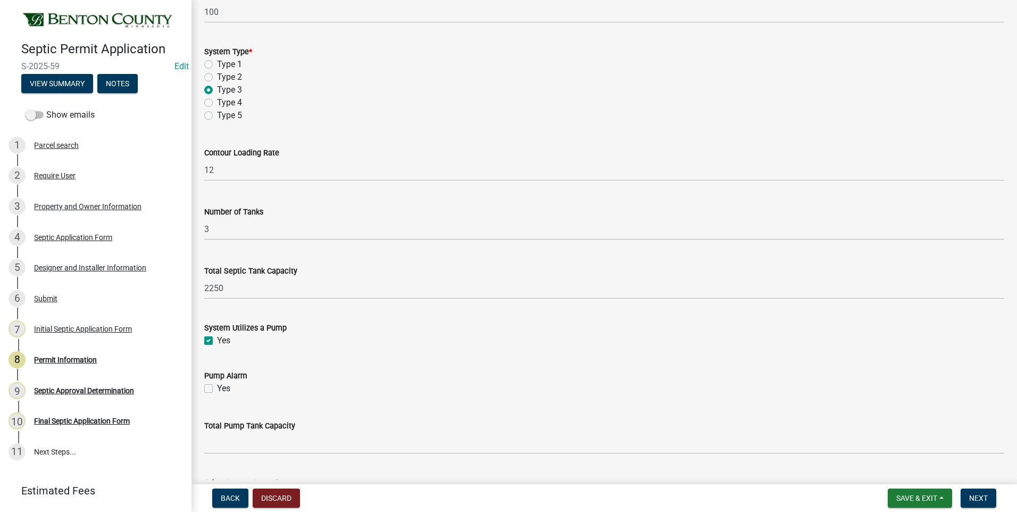
click at [217, 388] on label "Yes" at bounding box center [223, 388] width 13 height 13
click at [217, 388] on input "Yes" at bounding box center [220, 385] width 7 height 7
checkbox input "true"
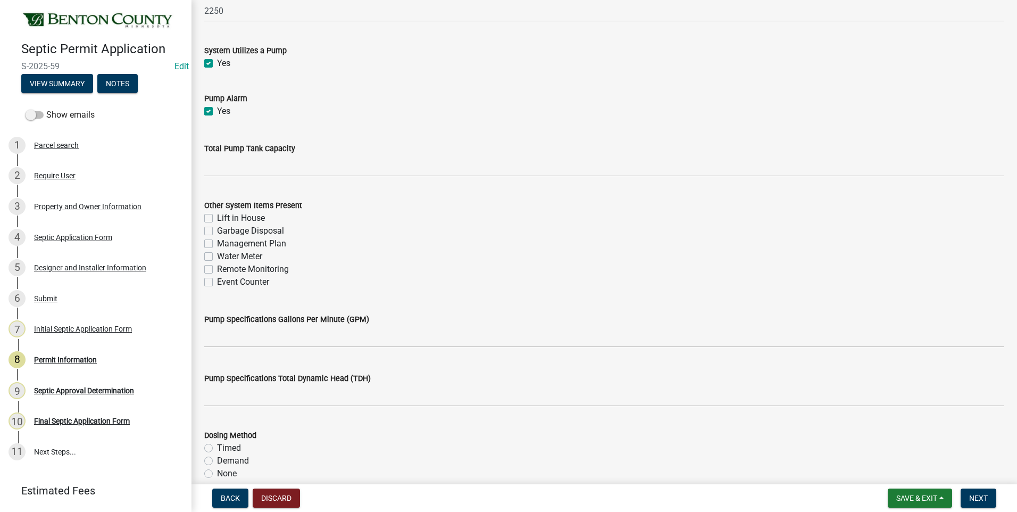
scroll to position [1118, 0]
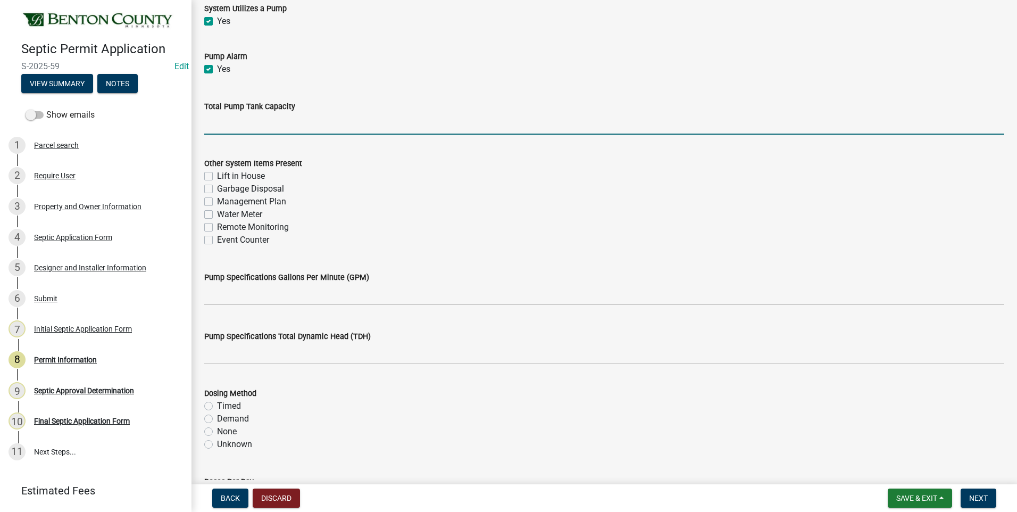
click at [342, 128] on input "text" at bounding box center [604, 124] width 800 height 22
type input "1000"
drag, startPoint x: 210, startPoint y: 202, endPoint x: 213, endPoint y: 227, distance: 25.3
click at [217, 203] on label "Management Plan" at bounding box center [251, 201] width 69 height 13
click at [217, 202] on input "Management Plan" at bounding box center [220, 198] width 7 height 7
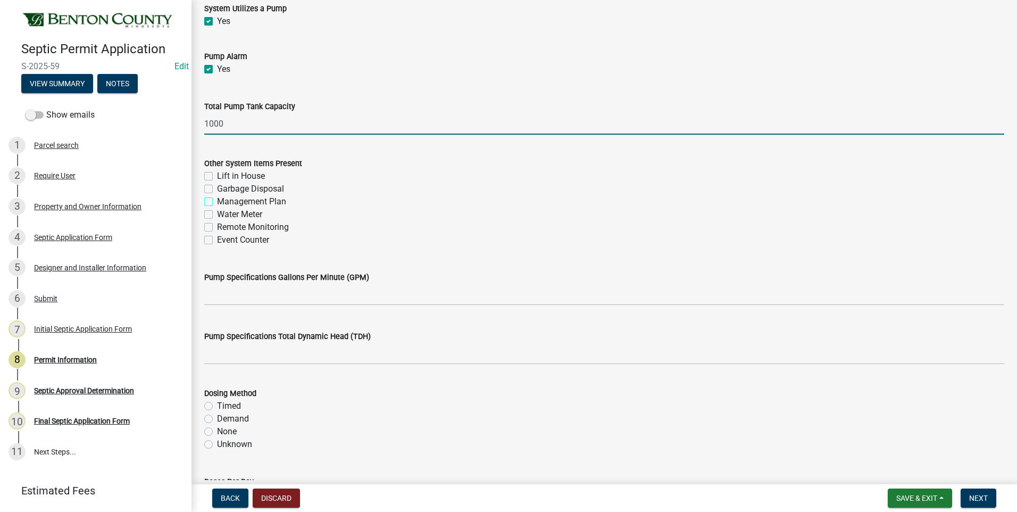
checkbox input "true"
checkbox input "false"
checkbox input "true"
checkbox input "false"
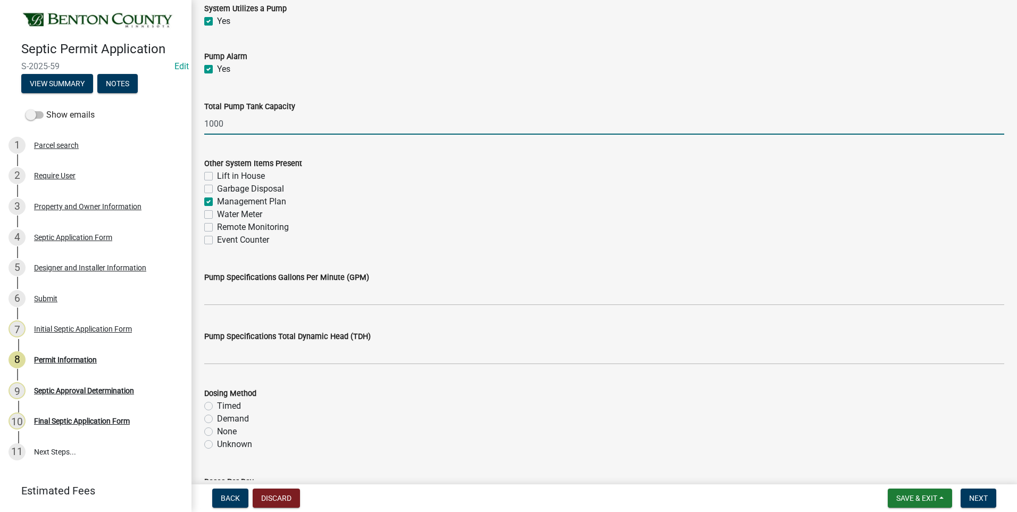
checkbox input "false"
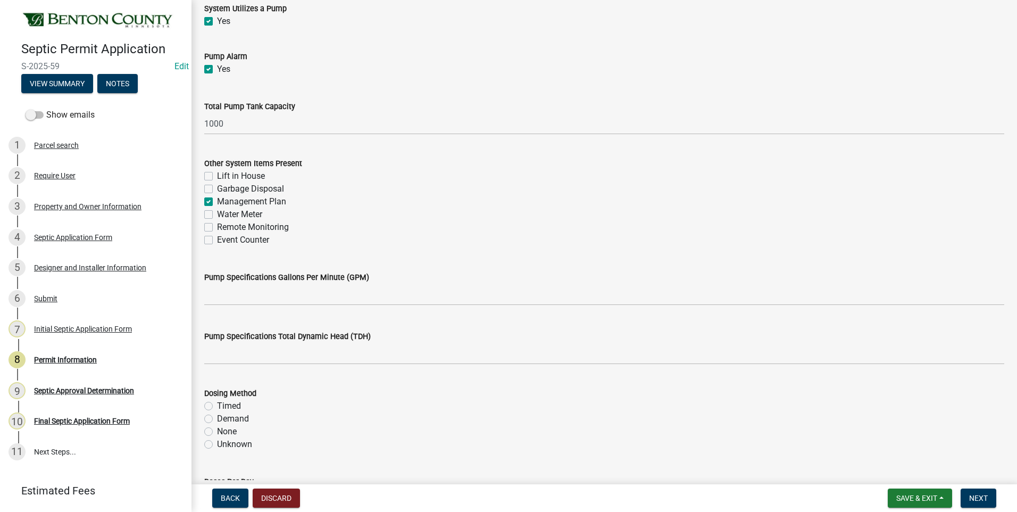
click at [217, 240] on label "Event Counter" at bounding box center [243, 240] width 52 height 13
click at [217, 240] on input "Event Counter" at bounding box center [220, 237] width 7 height 7
checkbox input "true"
checkbox input "false"
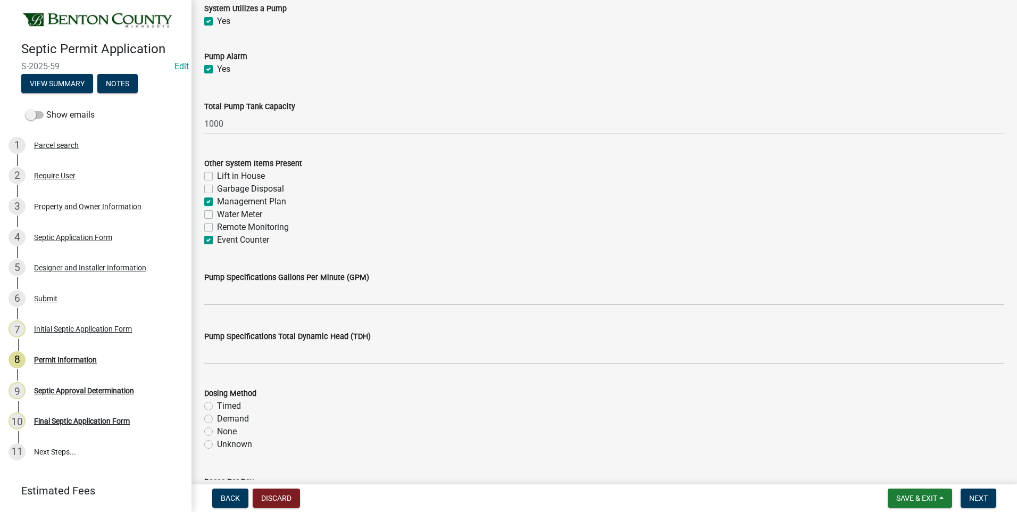
checkbox input "true"
checkbox input "false"
checkbox input "true"
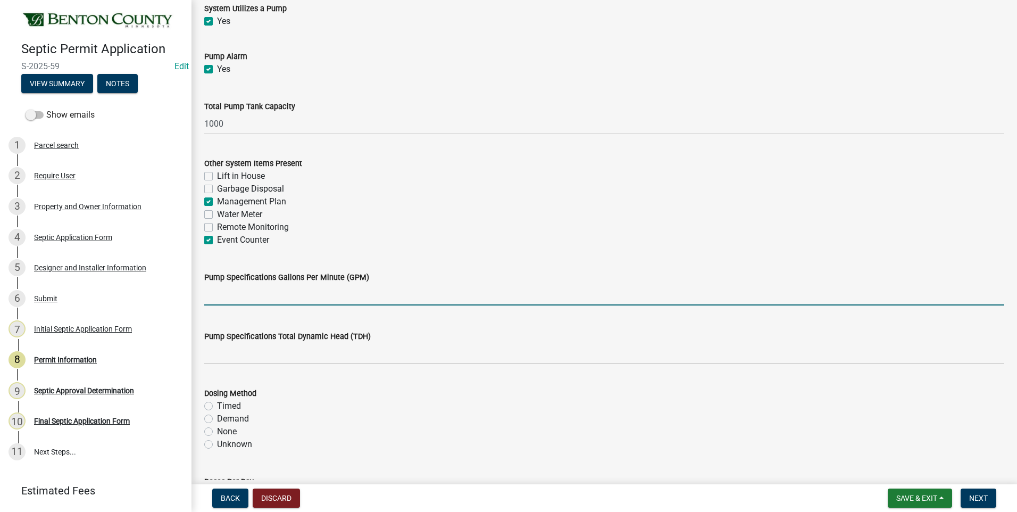
click at [393, 293] on input "text" at bounding box center [604, 295] width 800 height 22
type input "51"
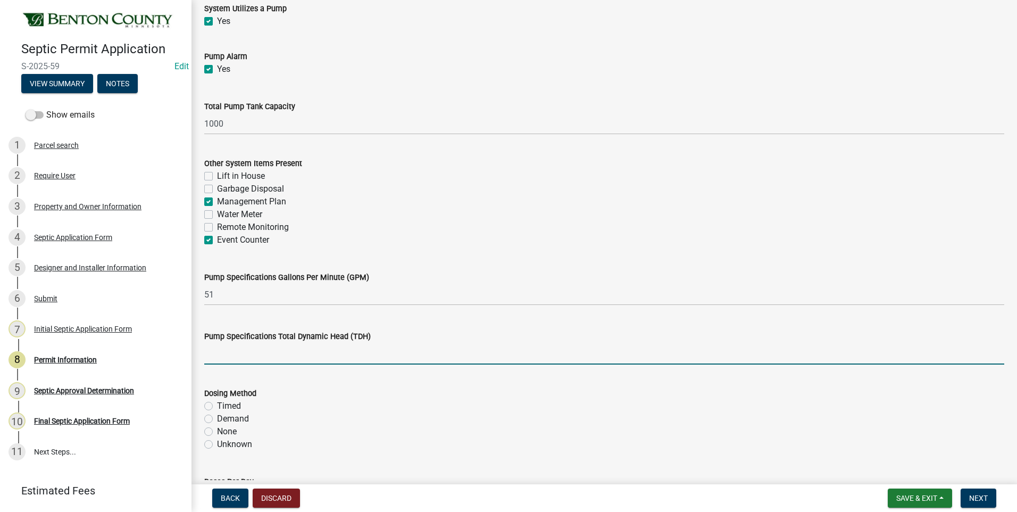
click at [399, 355] on input "text" at bounding box center [604, 354] width 800 height 22
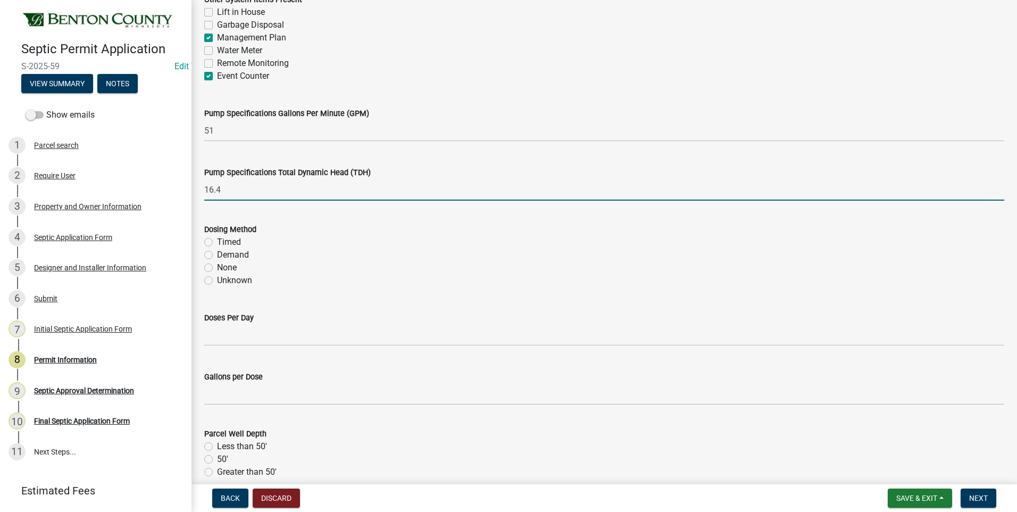
scroll to position [1330, 0]
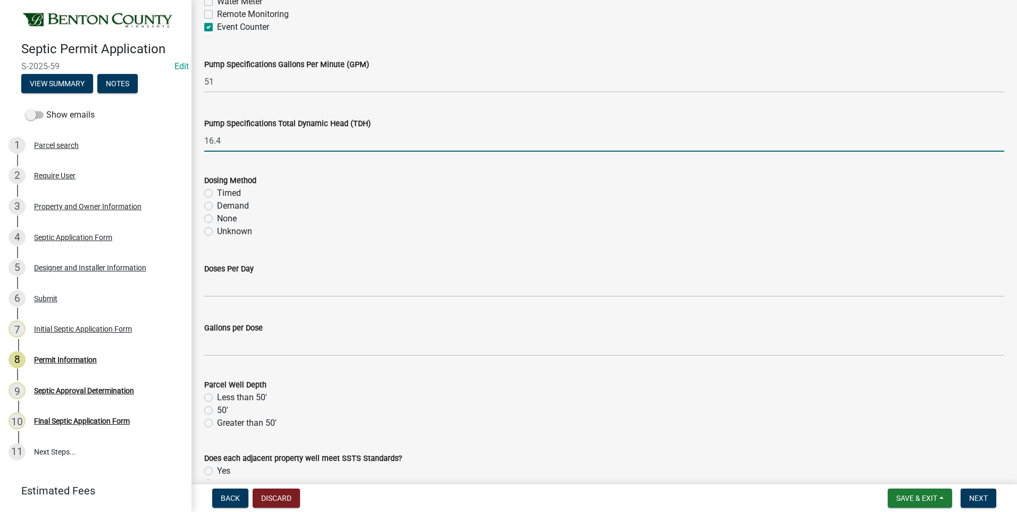
type input "16.4"
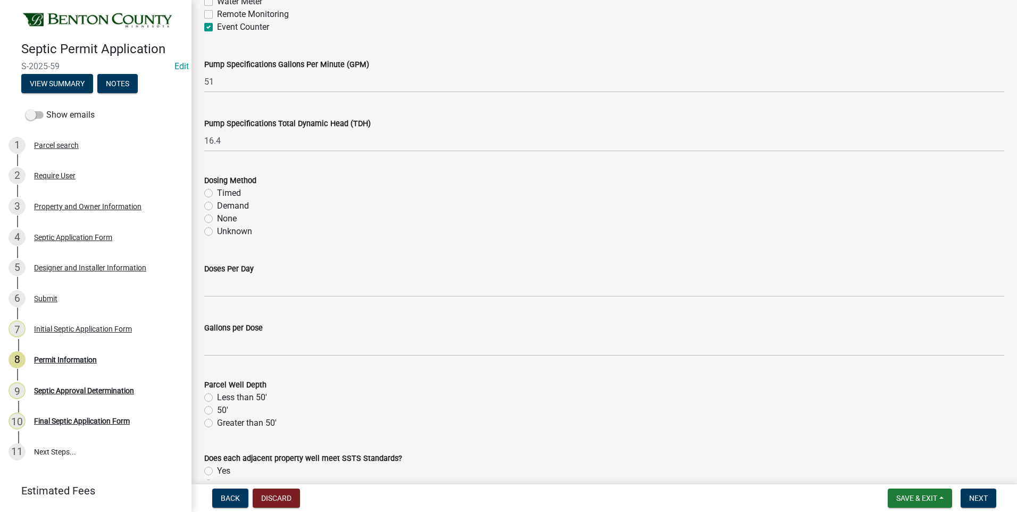
click at [217, 205] on label "Demand" at bounding box center [233, 206] width 32 height 13
click at [217, 205] on input "Demand" at bounding box center [220, 203] width 7 height 7
radio input "true"
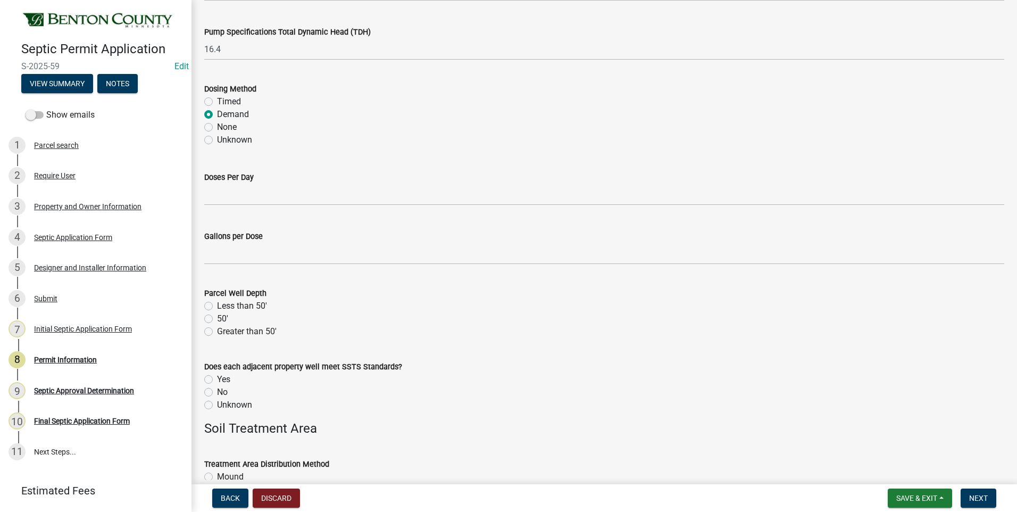
scroll to position [1437, 0]
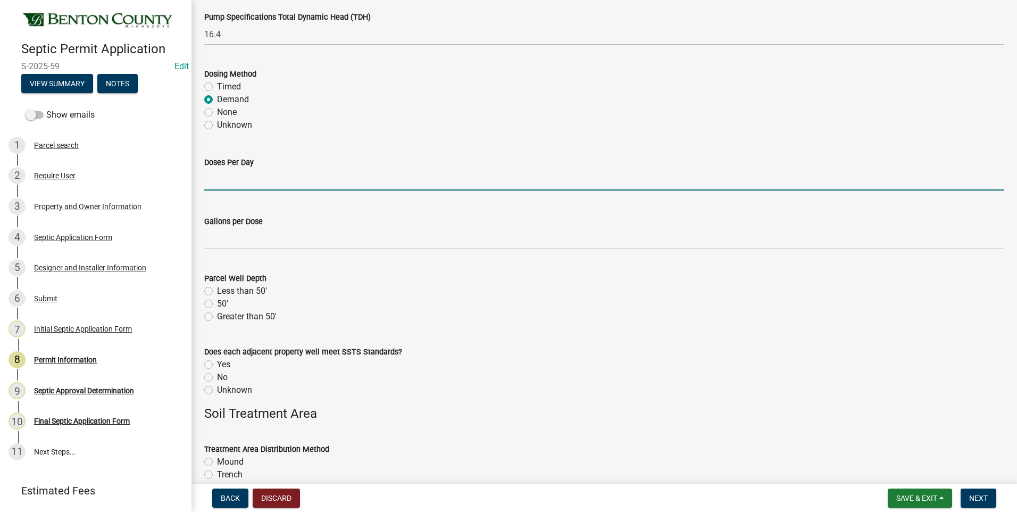
click at [303, 180] on input "text" at bounding box center [604, 180] width 800 height 22
type input "4.4"
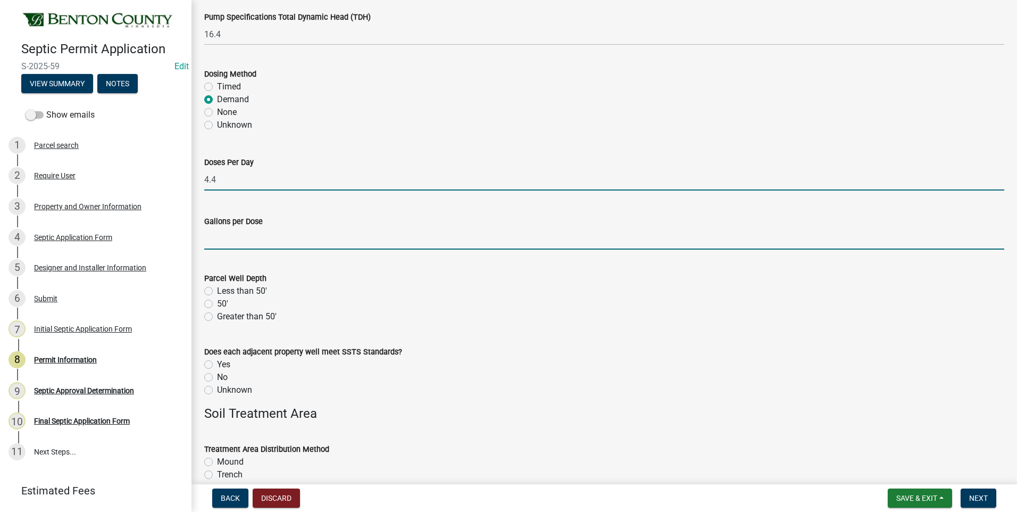
click at [283, 239] on input "text" at bounding box center [604, 239] width 800 height 22
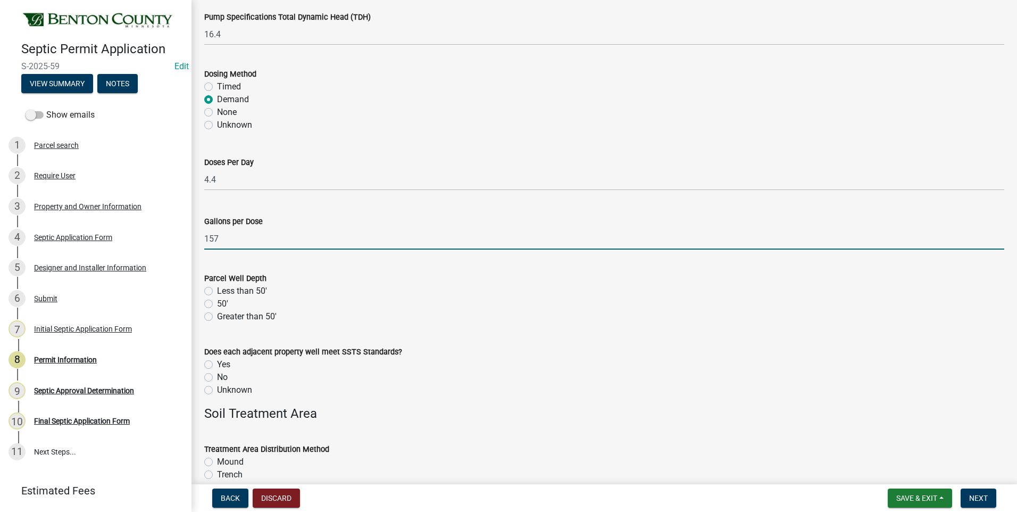
type input "157"
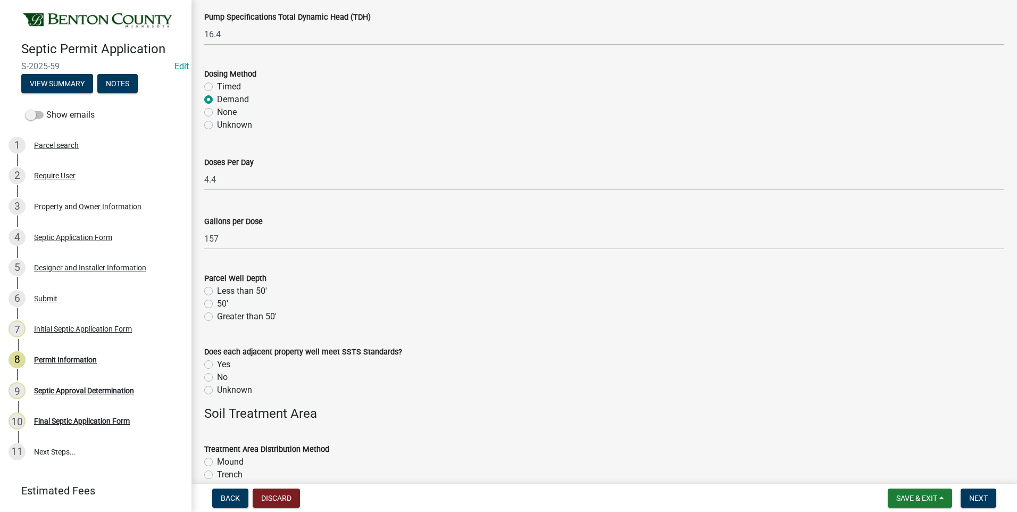
click at [217, 317] on label "Greater than 50'" at bounding box center [247, 316] width 60 height 13
click at [217, 317] on input "Greater than 50'" at bounding box center [220, 313] width 7 height 7
radio input "true"
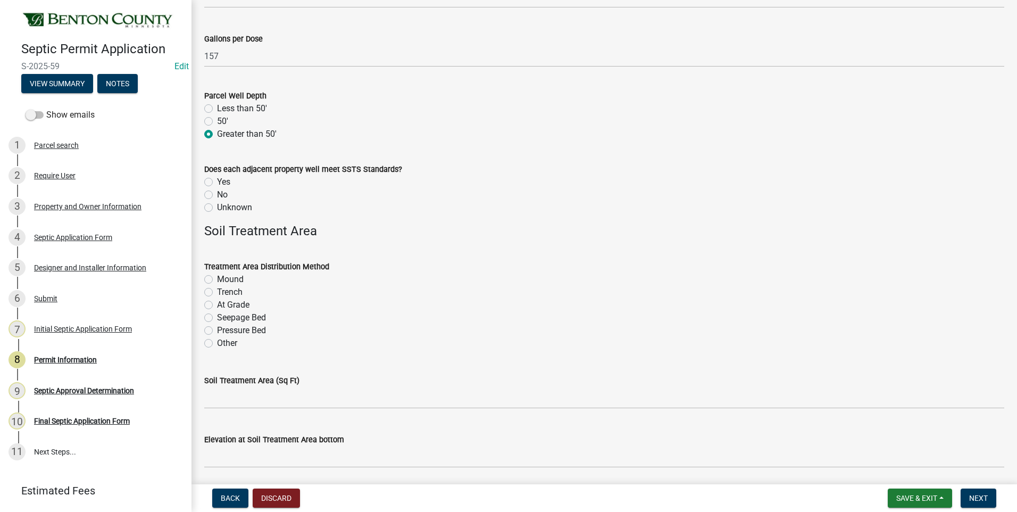
scroll to position [1650, 0]
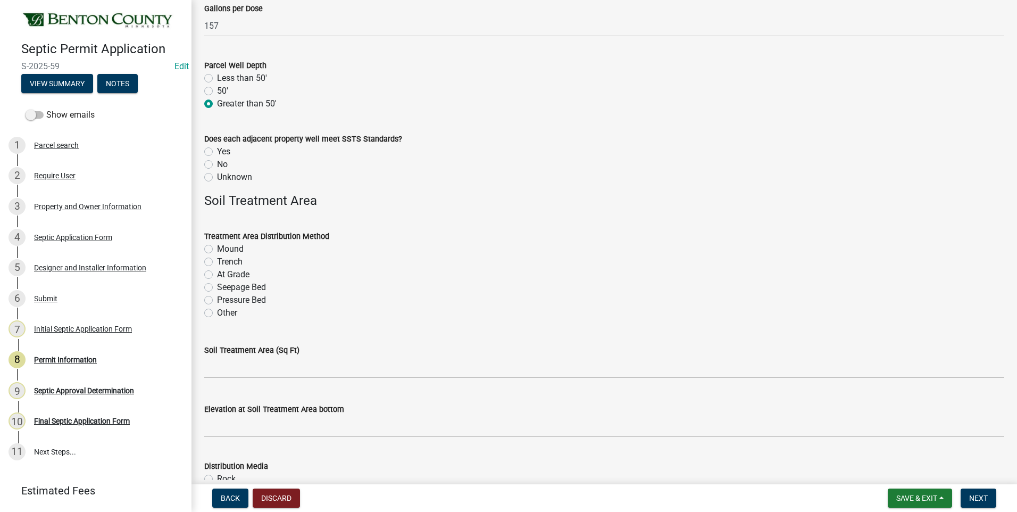
click at [217, 178] on label "Unknown" at bounding box center [234, 177] width 35 height 13
click at [217, 178] on input "Unknown" at bounding box center [220, 174] width 7 height 7
radio input "true"
click at [217, 248] on label "Mound" at bounding box center [230, 249] width 27 height 13
click at [217, 248] on input "Mound" at bounding box center [220, 246] width 7 height 7
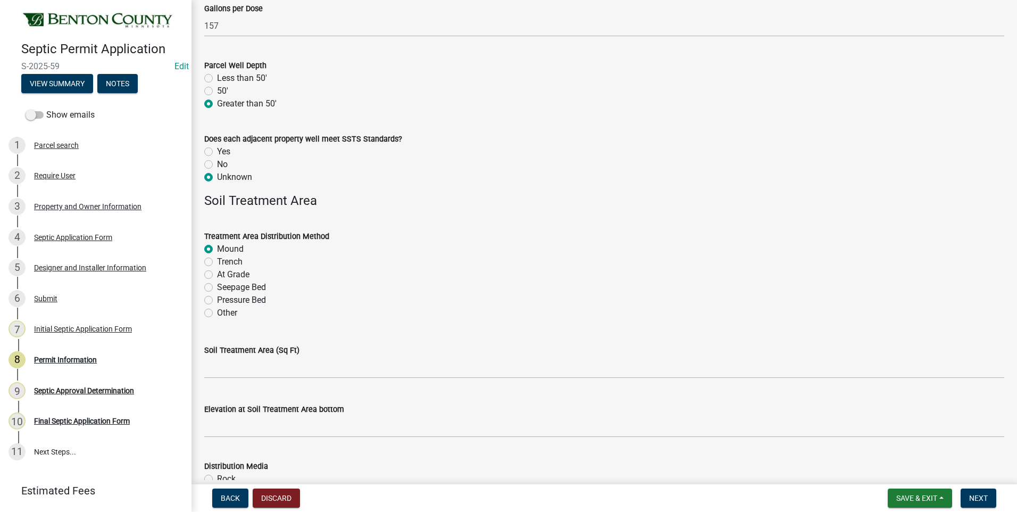
radio input "true"
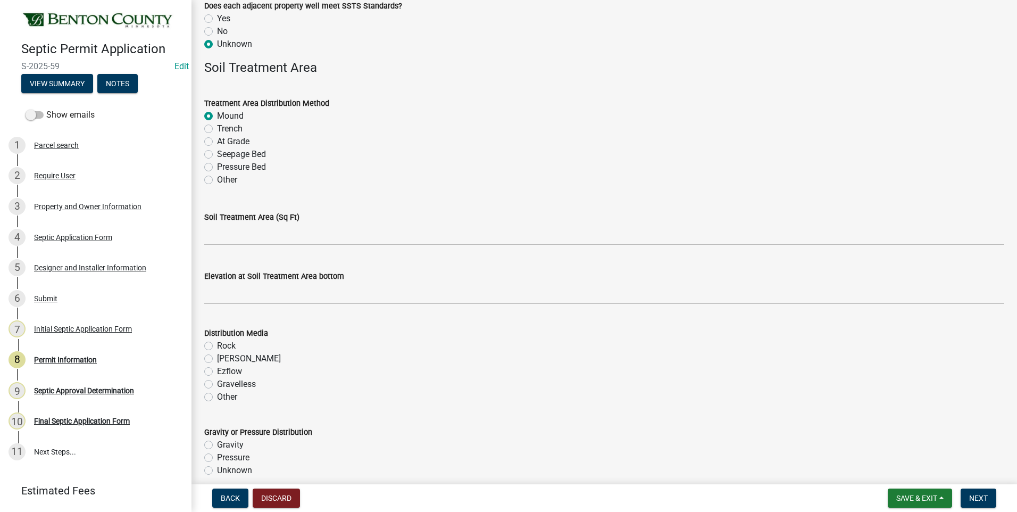
scroll to position [1809, 0]
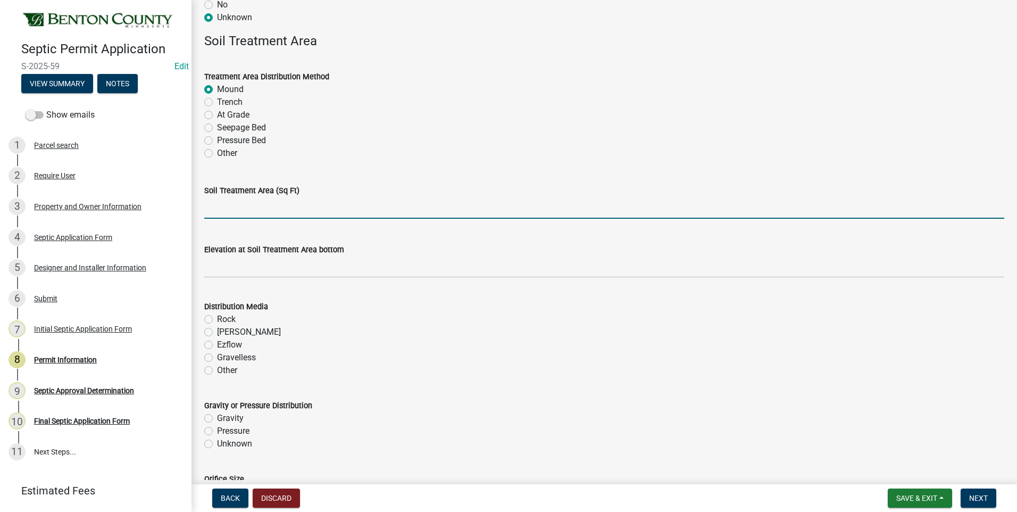
click at [354, 212] on input "text" at bounding box center [604, 208] width 800 height 22
type input "630"
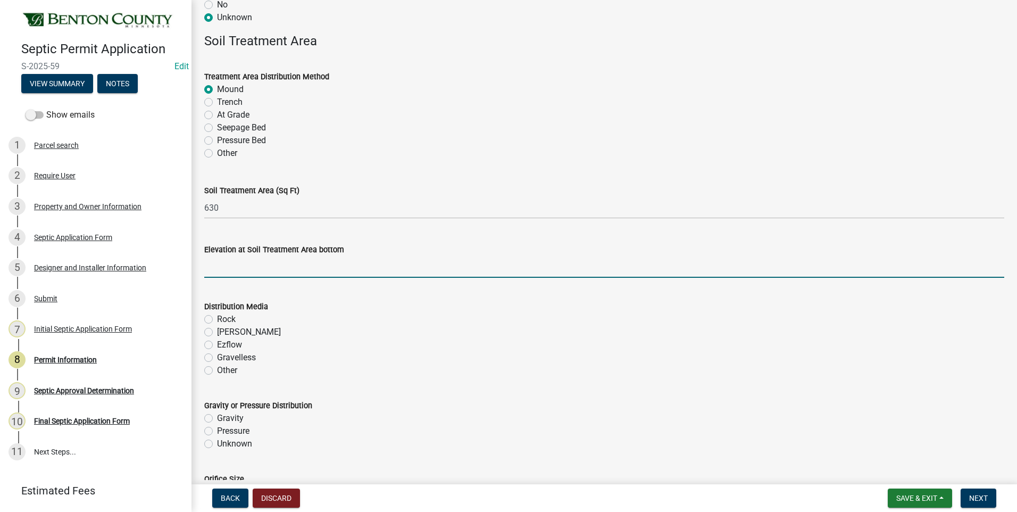
click at [329, 269] on input "text" at bounding box center [604, 267] width 800 height 22
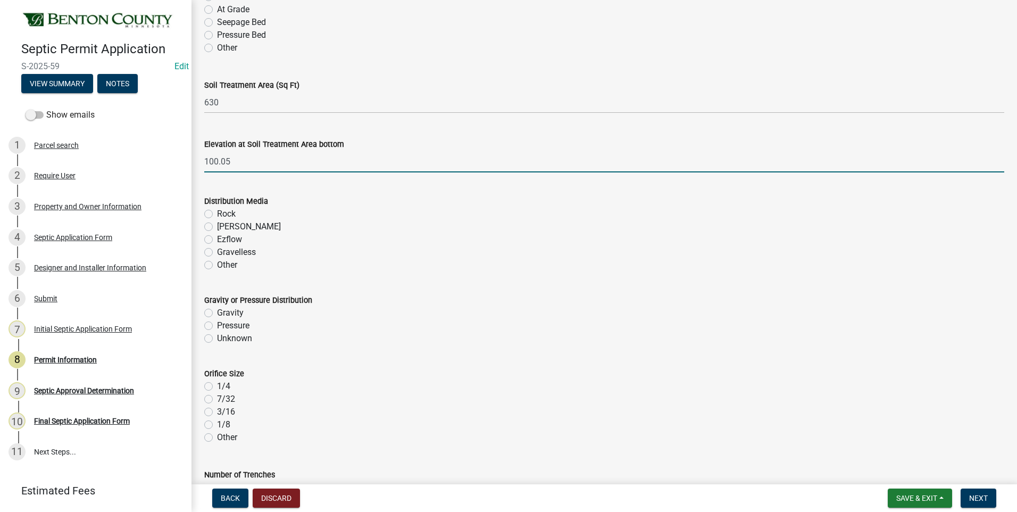
scroll to position [1916, 0]
type input "100.05"
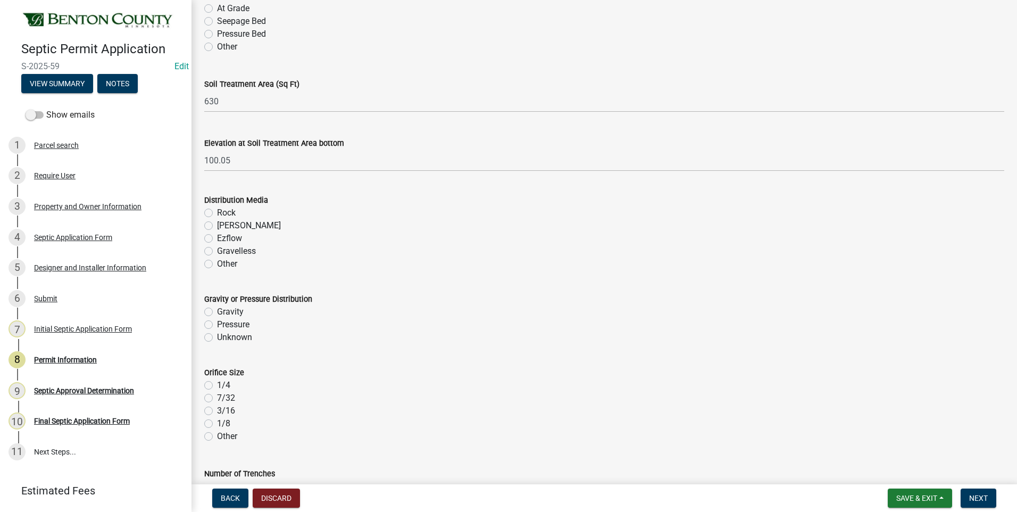
click at [217, 211] on label "Rock" at bounding box center [226, 212] width 19 height 13
click at [217, 211] on input "Rock" at bounding box center [220, 209] width 7 height 7
radio input "true"
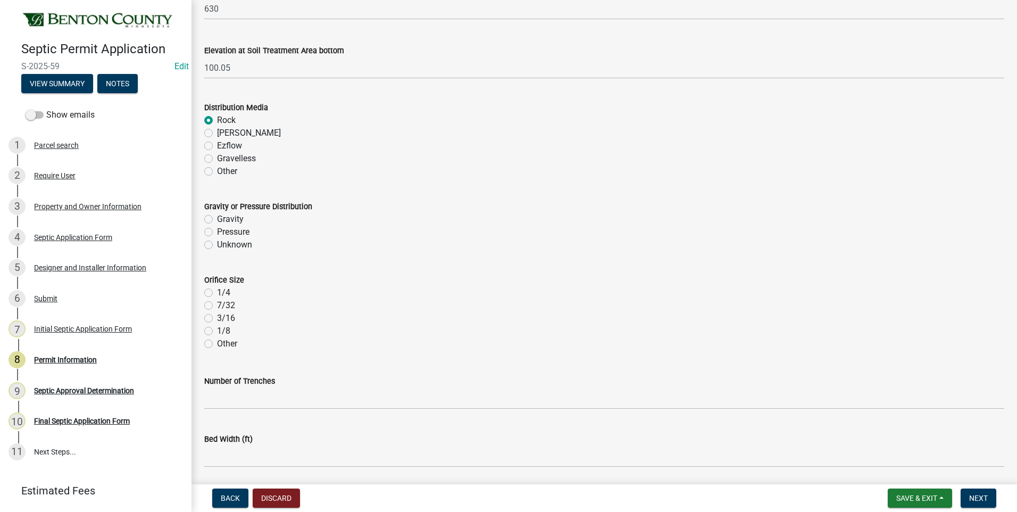
scroll to position [2022, 0]
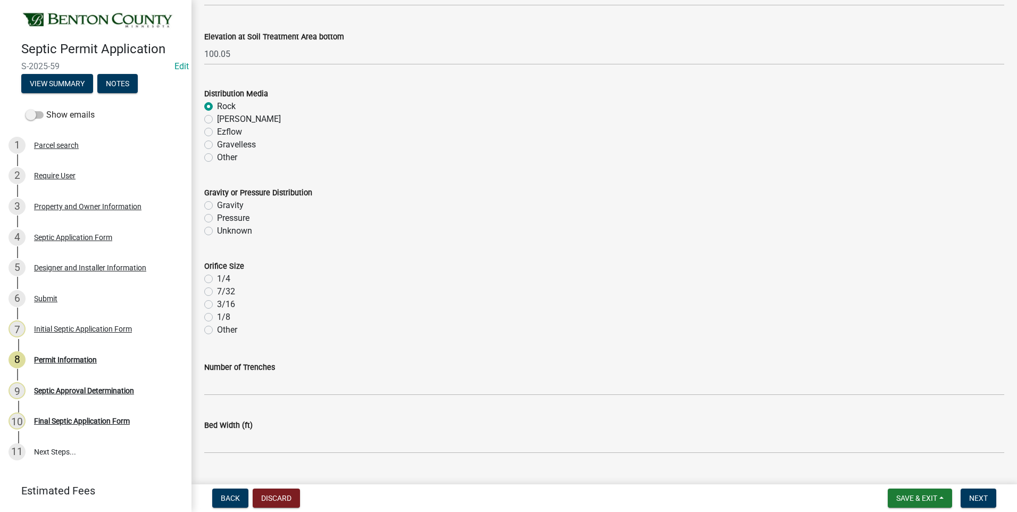
click at [217, 218] on label "Pressure" at bounding box center [233, 218] width 32 height 13
click at [217, 218] on input "Pressure" at bounding box center [220, 215] width 7 height 7
radio input "true"
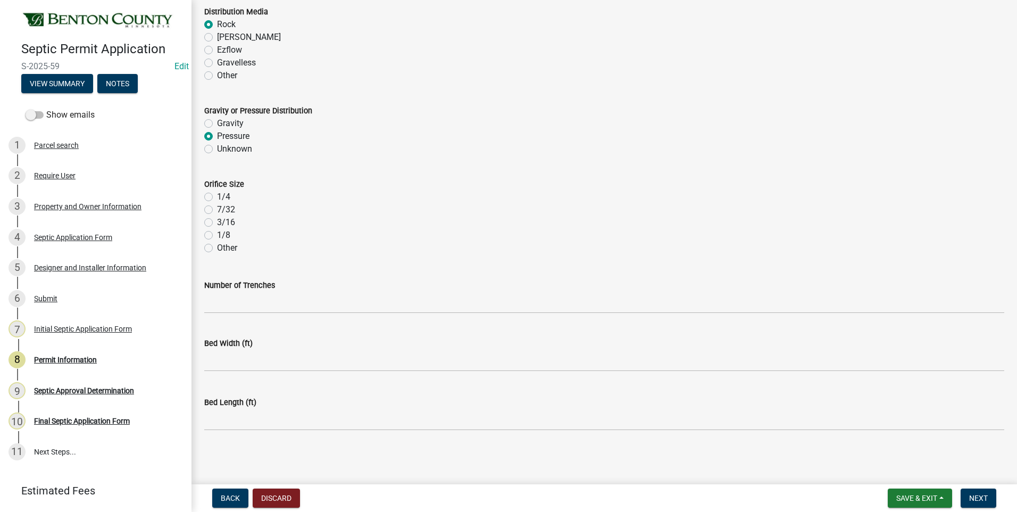
scroll to position [2106, 0]
click at [217, 208] on label "7/32" at bounding box center [226, 208] width 18 height 13
click at [217, 208] on input "7/32" at bounding box center [220, 205] width 7 height 7
radio input "true"
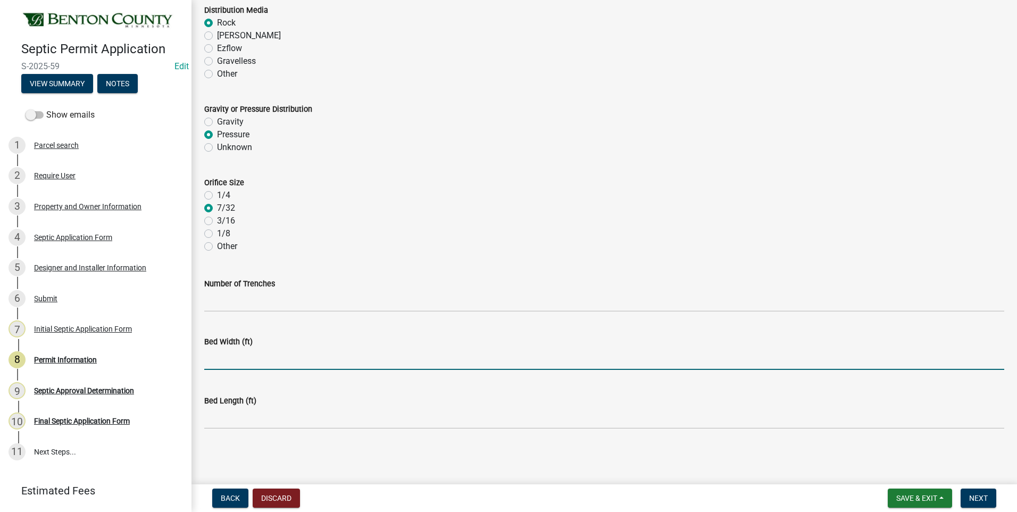
click at [258, 360] on input "text" at bounding box center [604, 359] width 800 height 22
type input "10"
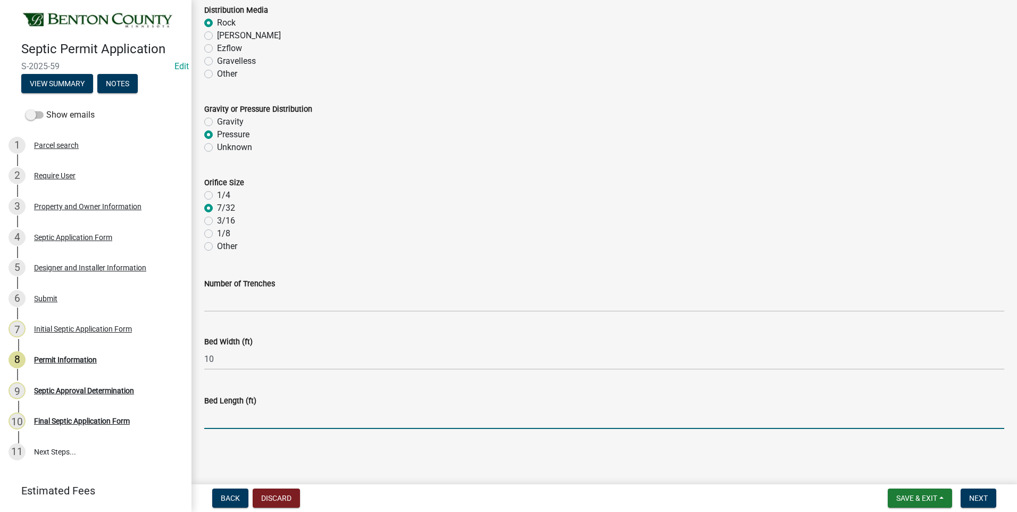
click at [277, 420] on input "text" at bounding box center [604, 418] width 800 height 22
type input "63"
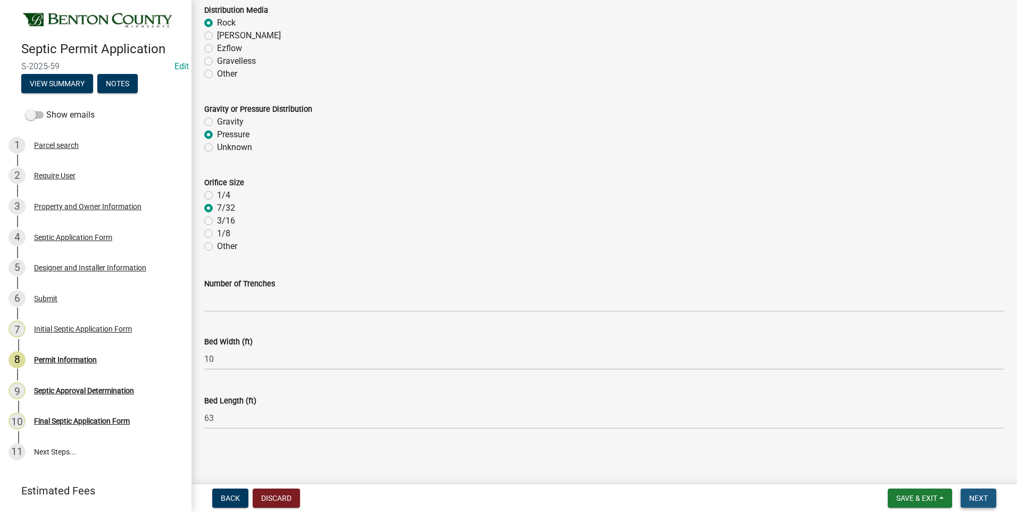
click at [983, 502] on span "Next" at bounding box center [979, 498] width 19 height 9
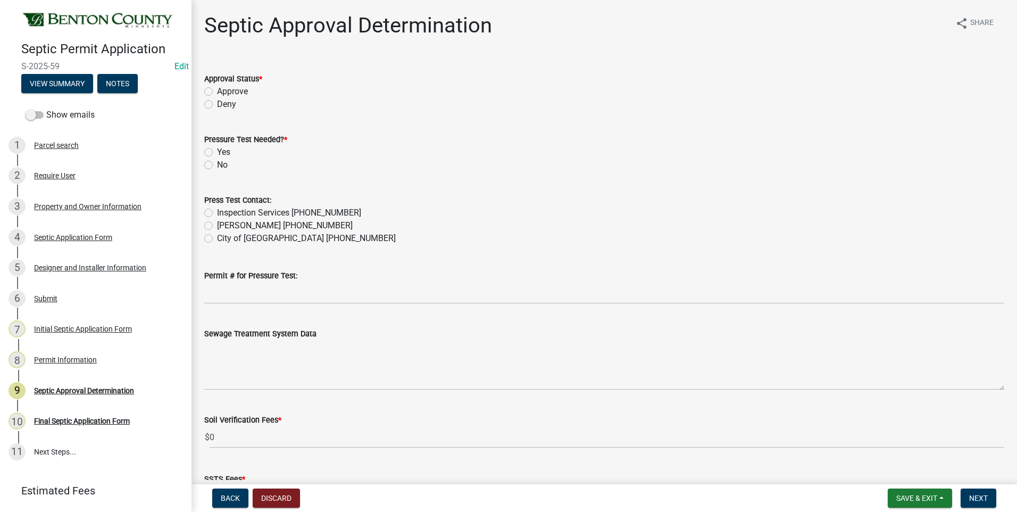
click at [217, 90] on label "Approve" at bounding box center [232, 91] width 31 height 13
click at [217, 90] on input "Approve" at bounding box center [220, 88] width 7 height 7
radio input "true"
click at [217, 152] on label "Yes" at bounding box center [223, 152] width 13 height 13
click at [217, 152] on input "Yes" at bounding box center [220, 149] width 7 height 7
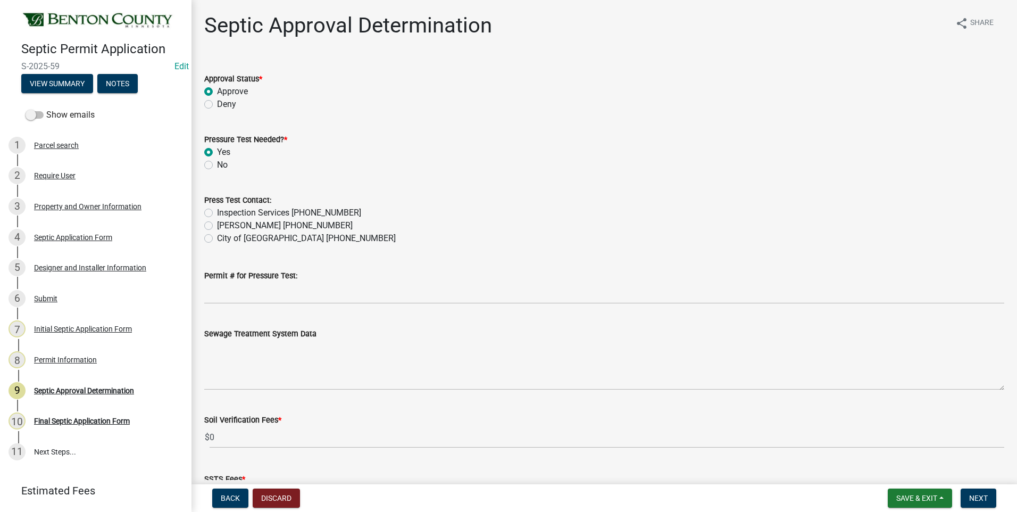
radio input "true"
drag, startPoint x: 211, startPoint y: 212, endPoint x: 223, endPoint y: 243, distance: 33.2
click at [217, 213] on label "Inspection Services [PHONE_NUMBER]" at bounding box center [289, 212] width 144 height 13
click at [217, 213] on input "Inspection Services [PHONE_NUMBER]" at bounding box center [220, 209] width 7 height 7
radio input "true"
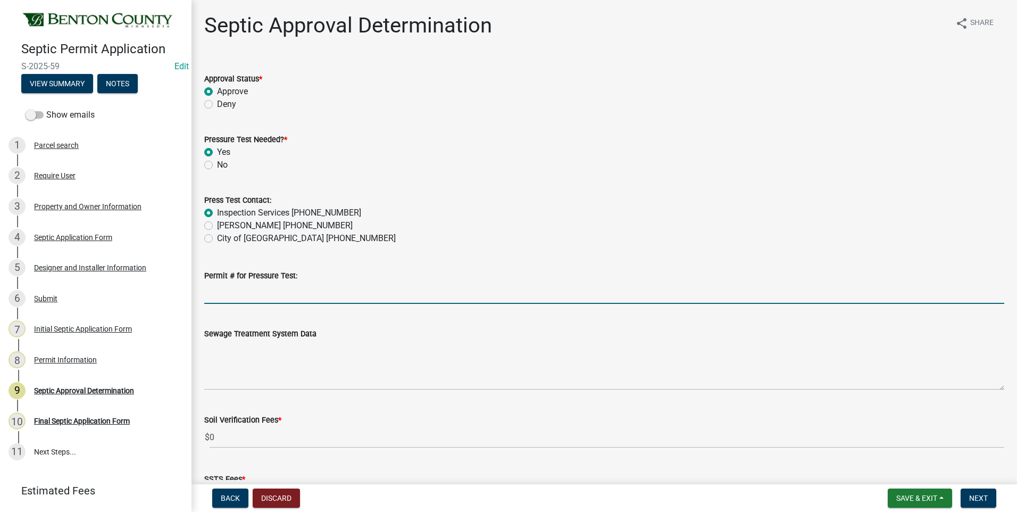
click at [281, 294] on input "Permit # for Pressure Test:" at bounding box center [604, 293] width 800 height 22
type input "2023-BP-563"
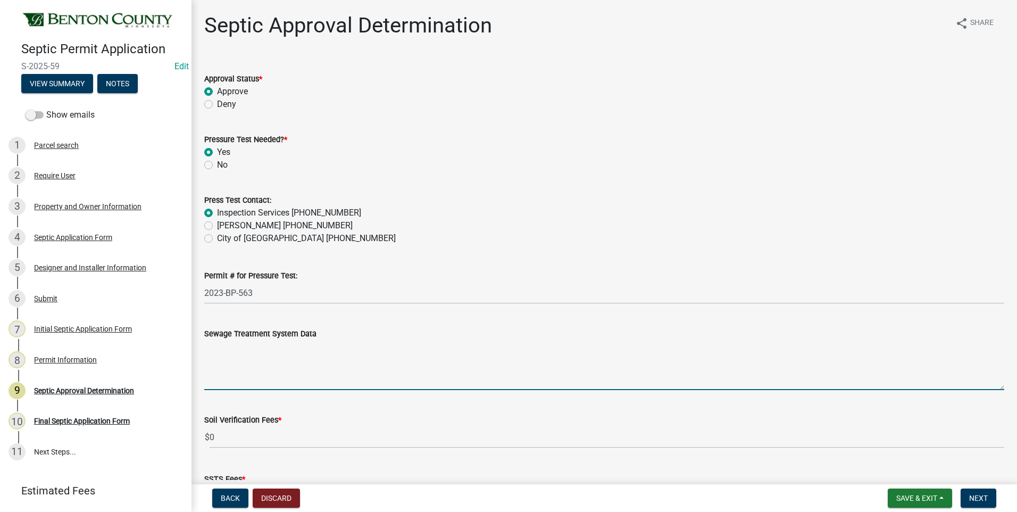
click at [275, 357] on textarea "Sewage Treatment System Data" at bounding box center [604, 365] width 800 height 50
paste textarea "Installation of a 10'x63' ROCKBED MOUND SYSTEM w/ 36" clean sand lift to elevat…"
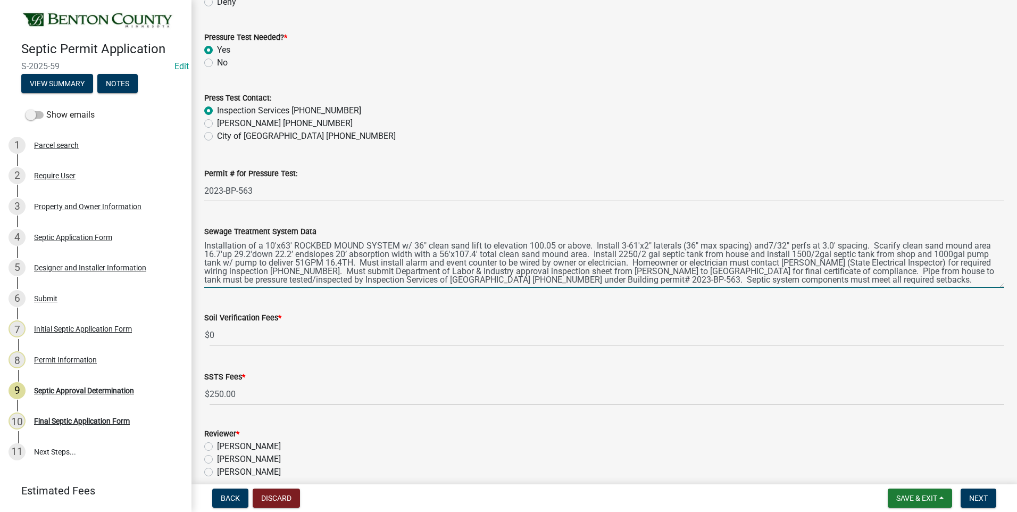
scroll to position [106, 0]
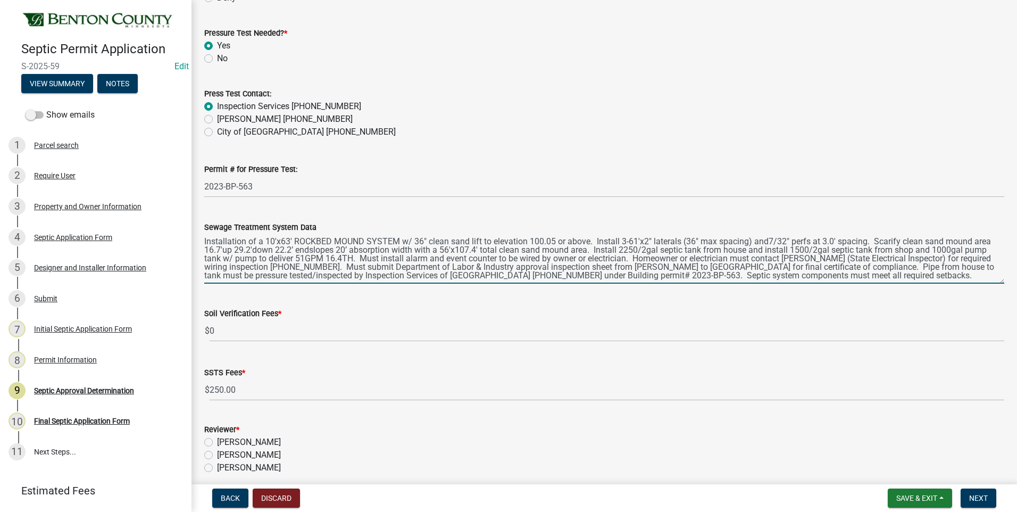
click at [896, 274] on textarea "Installation of a 10'x63' ROCKBED MOUND SYSTEM w/ 36" clean sand lift to elevat…" at bounding box center [604, 259] width 800 height 50
type textarea "Installation of a 10'x63' ROCKBED MOUND SYSTEM w/ 36" clean sand lift to elevat…"
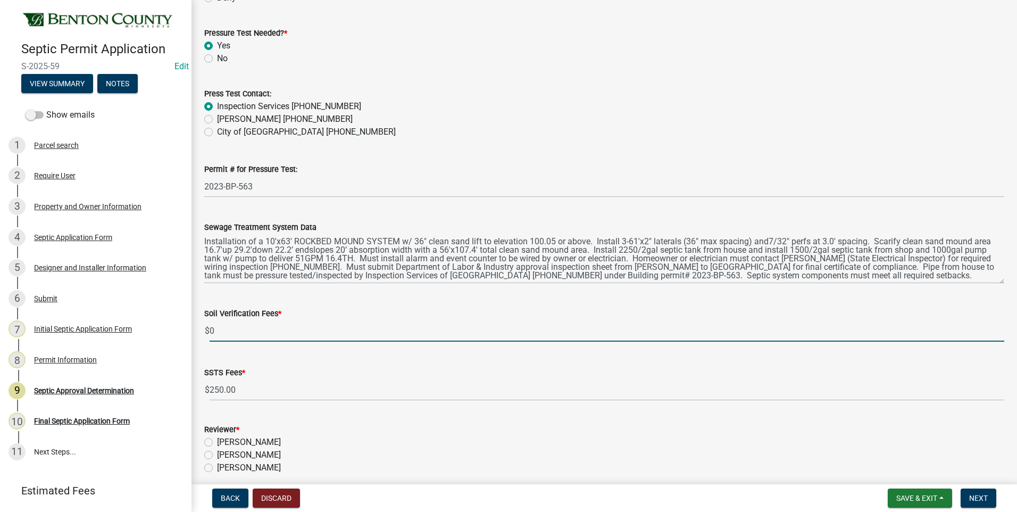
click at [212, 330] on input "0" at bounding box center [607, 331] width 795 height 22
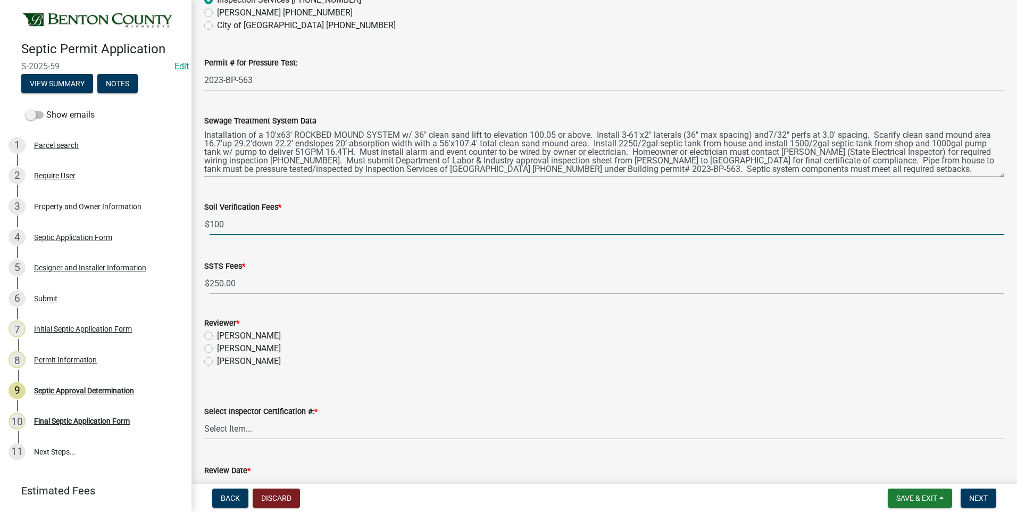
type input "100"
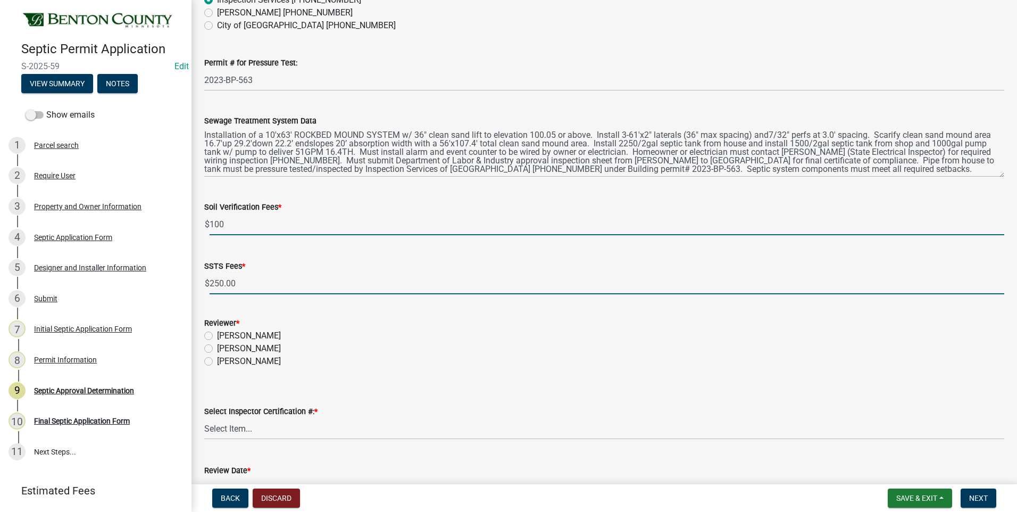
click at [265, 286] on input "250.00" at bounding box center [607, 283] width 795 height 22
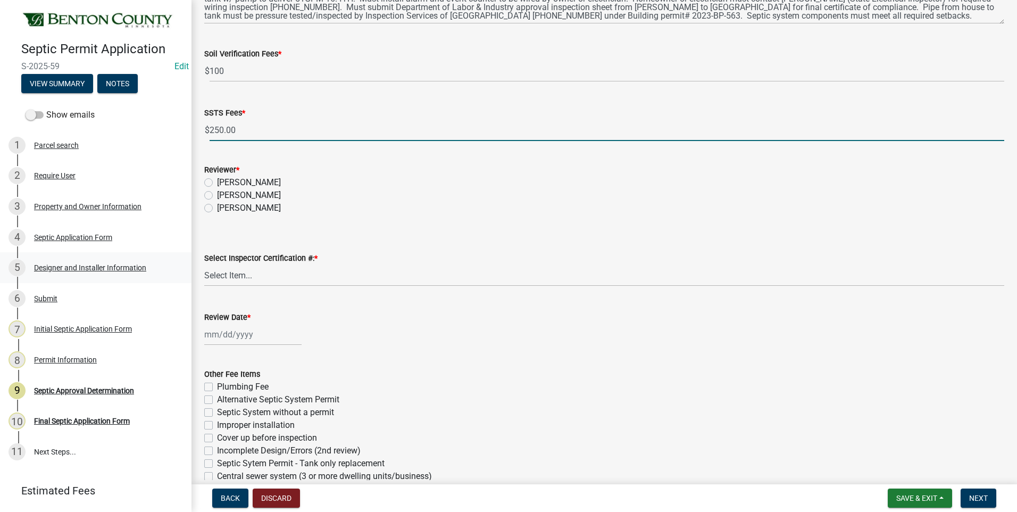
scroll to position [373, 0]
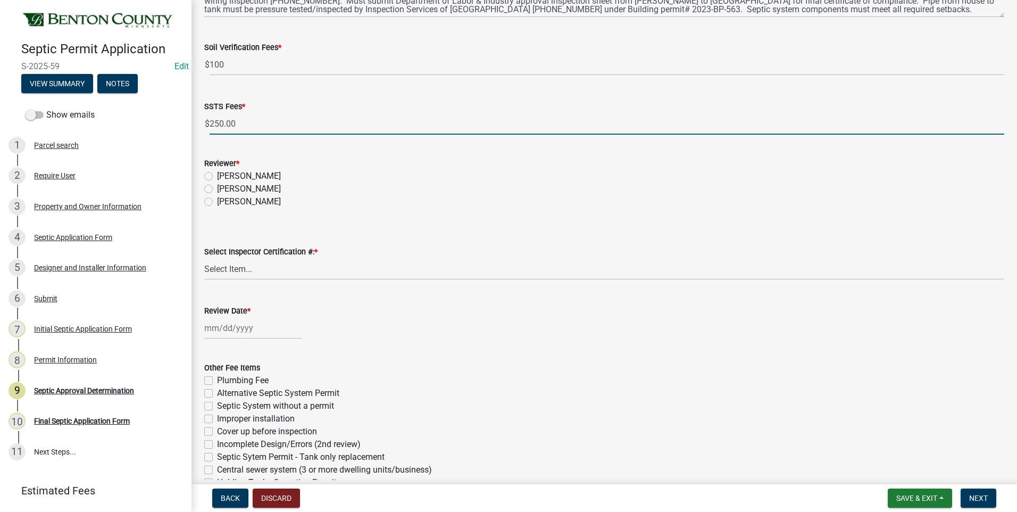
click at [217, 189] on label "[PERSON_NAME]" at bounding box center [249, 189] width 64 height 13
click at [217, 189] on input "[PERSON_NAME]" at bounding box center [220, 186] width 7 height 7
radio input "true"
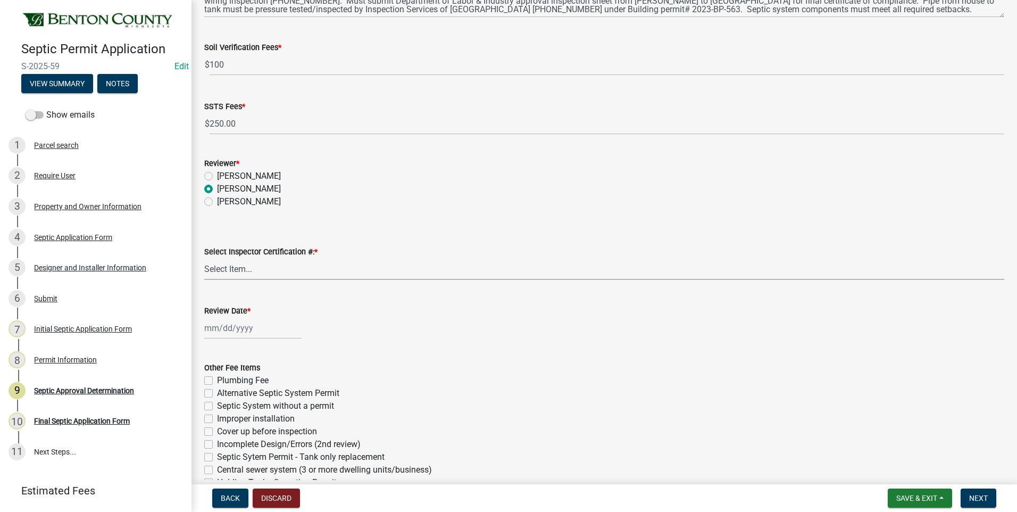
click at [239, 269] on select "Select Item... C8970 C10350" at bounding box center [604, 269] width 800 height 22
click at [204, 258] on select "Select Item... C8970 C10350" at bounding box center [604, 269] width 800 height 22
select select "d675f826-2bf1-4ce2-9ebe-43c1842a6c70"
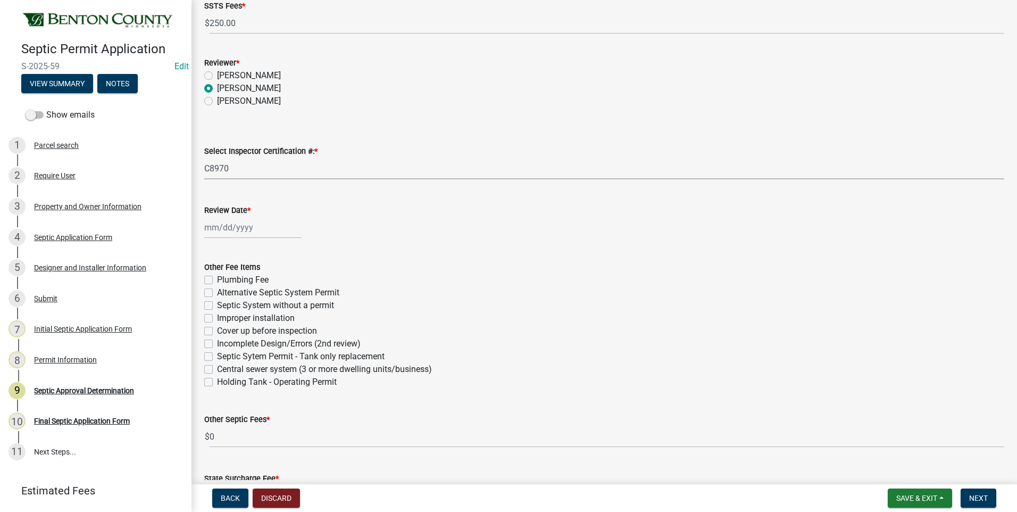
scroll to position [479, 0]
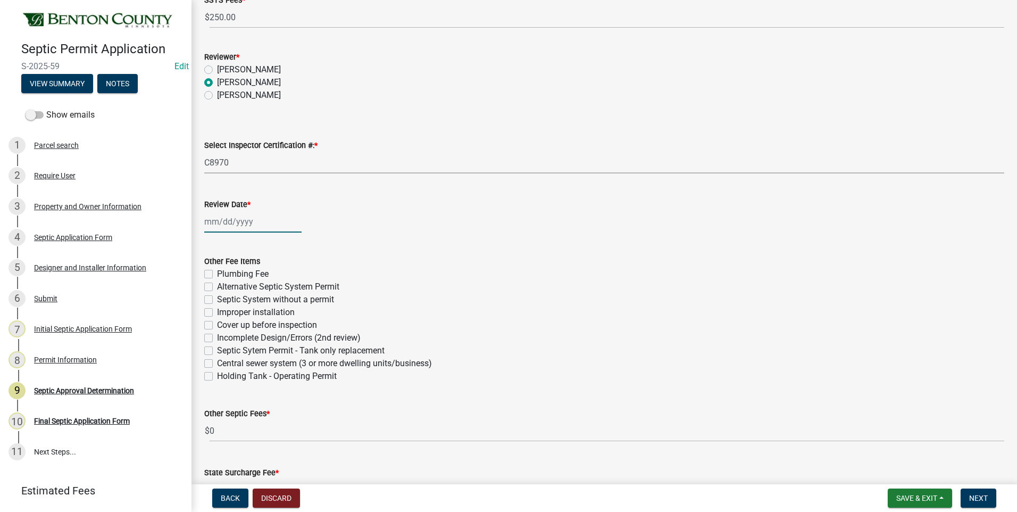
click at [232, 219] on div at bounding box center [252, 222] width 97 height 22
select select "8"
select select "2025"
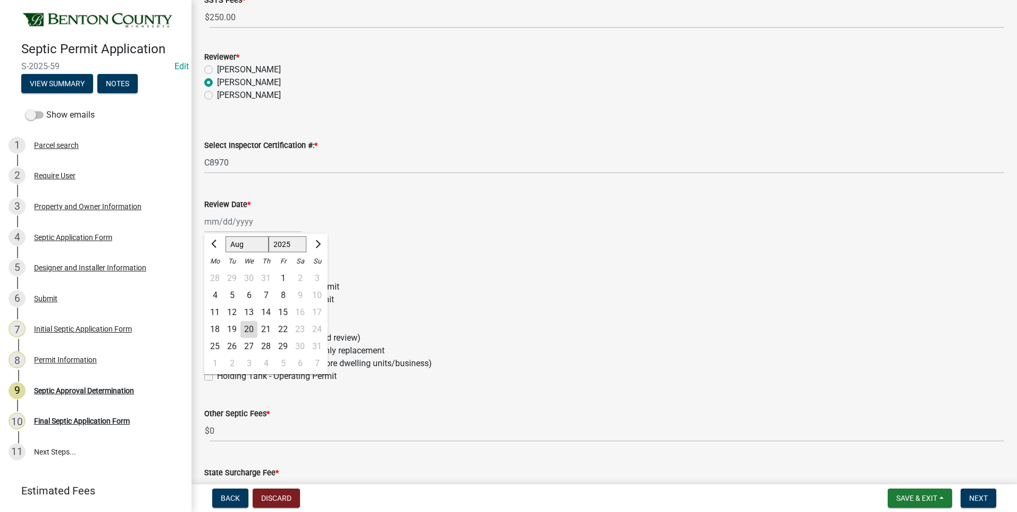
drag, startPoint x: 251, startPoint y: 328, endPoint x: 263, endPoint y: 320, distance: 14.5
click at [252, 328] on div "20" at bounding box center [249, 329] width 17 height 17
type input "[DATE]"
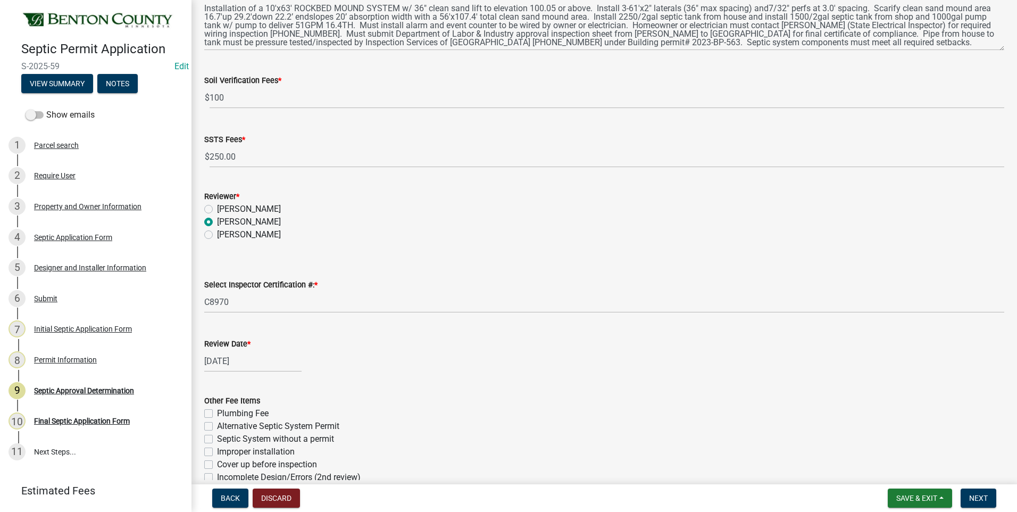
scroll to position [338, 0]
click at [977, 499] on span "Next" at bounding box center [979, 498] width 19 height 9
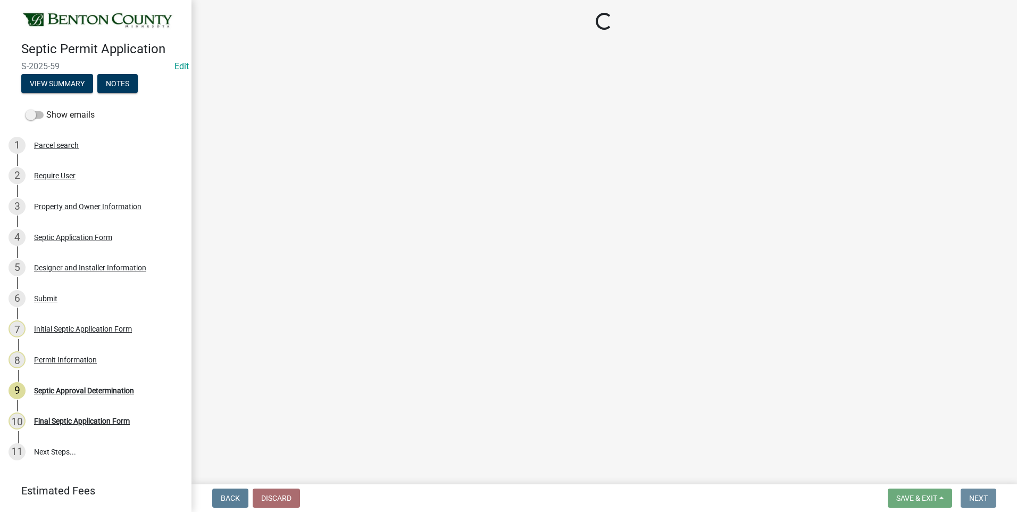
scroll to position [0, 0]
select select "3: 3"
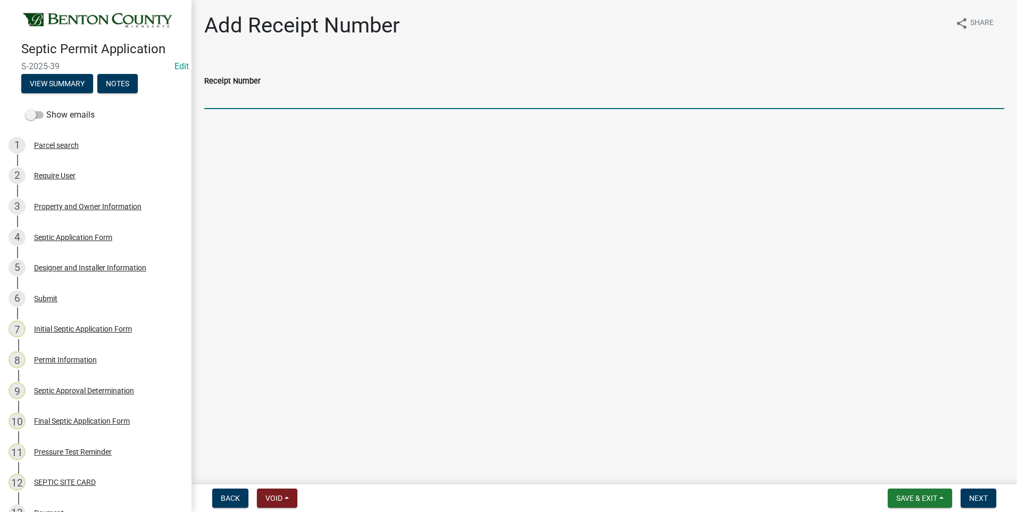
click at [238, 96] on input "Receipt Number" at bounding box center [604, 98] width 800 height 22
type input "Online"
click at [975, 498] on span "Next" at bounding box center [979, 498] width 19 height 9
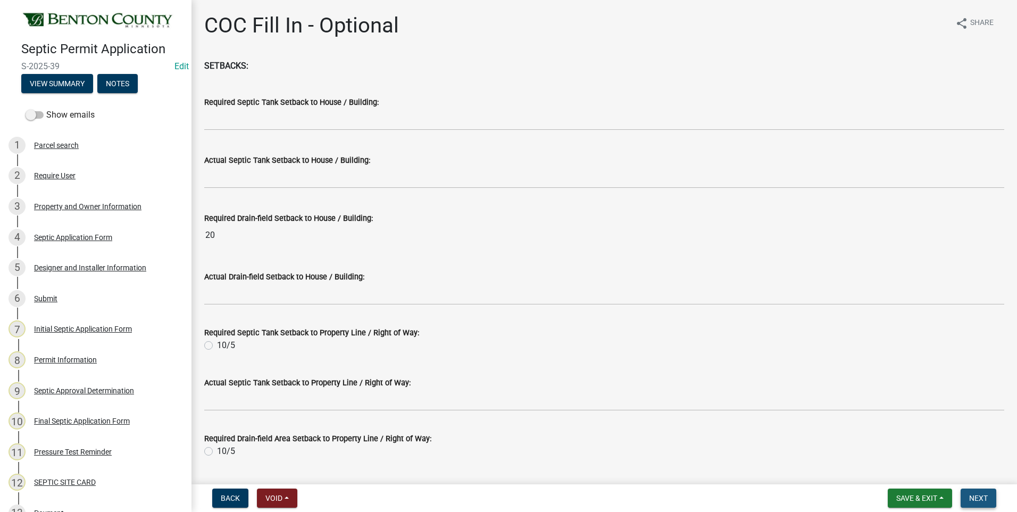
click at [975, 498] on span "Next" at bounding box center [979, 498] width 19 height 9
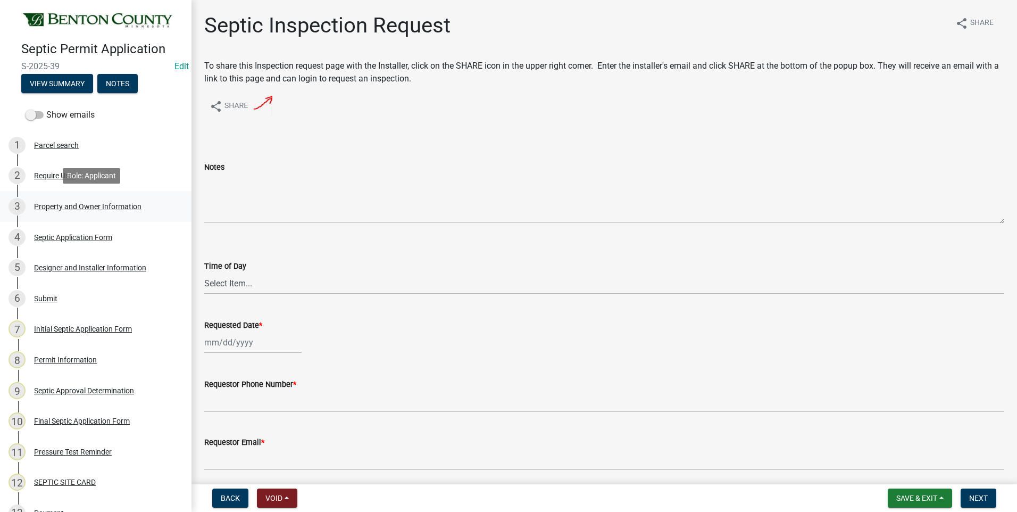
click at [100, 204] on div "Property and Owner Information" at bounding box center [87, 206] width 107 height 7
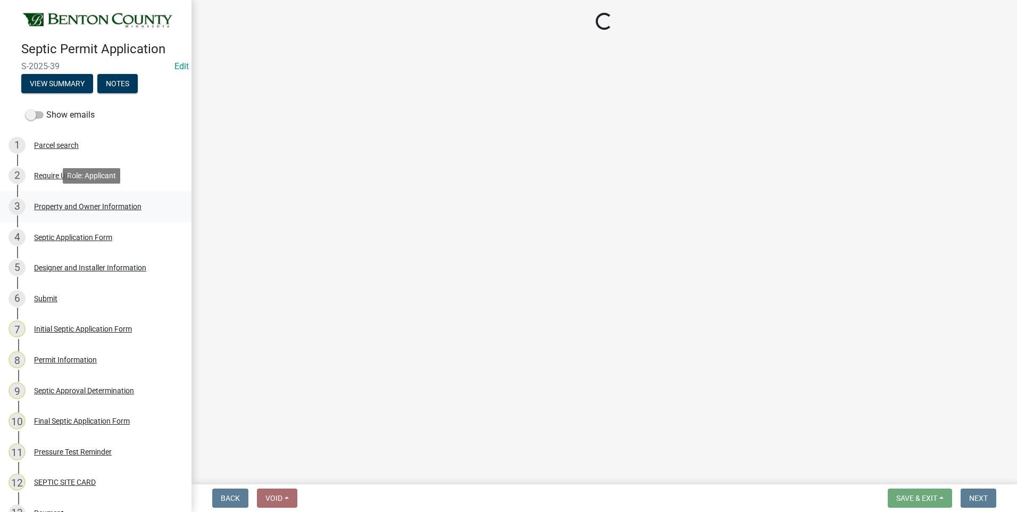
select select "3dace726-2193-4b77-872b-2fbbc186c502"
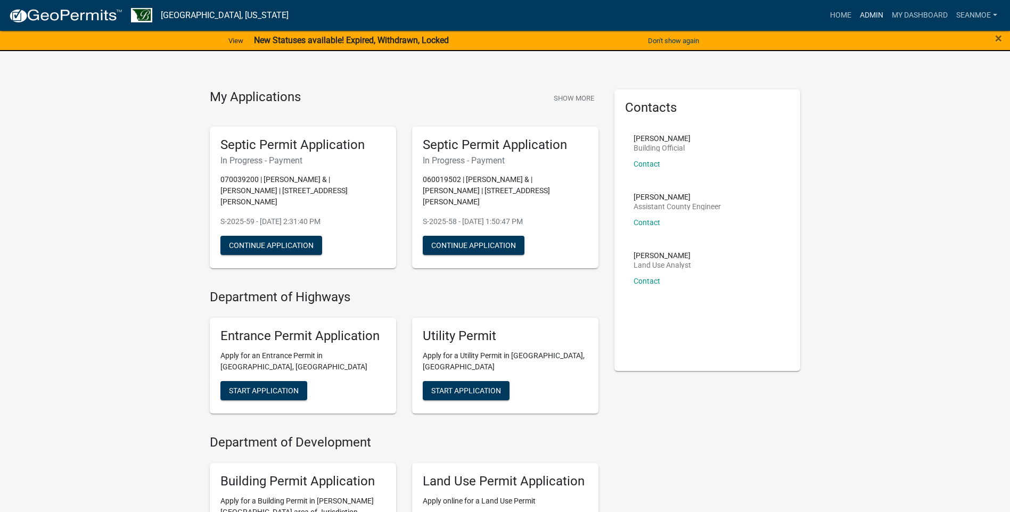
click at [872, 14] on link "Admin" at bounding box center [871, 15] width 32 height 20
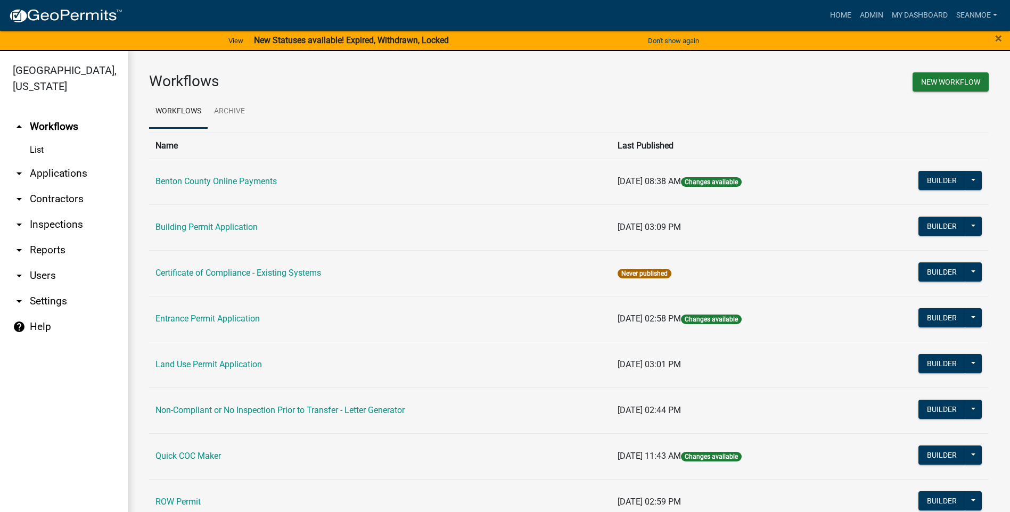
click at [67, 175] on link "arrow_drop_down Applications" at bounding box center [64, 174] width 128 height 26
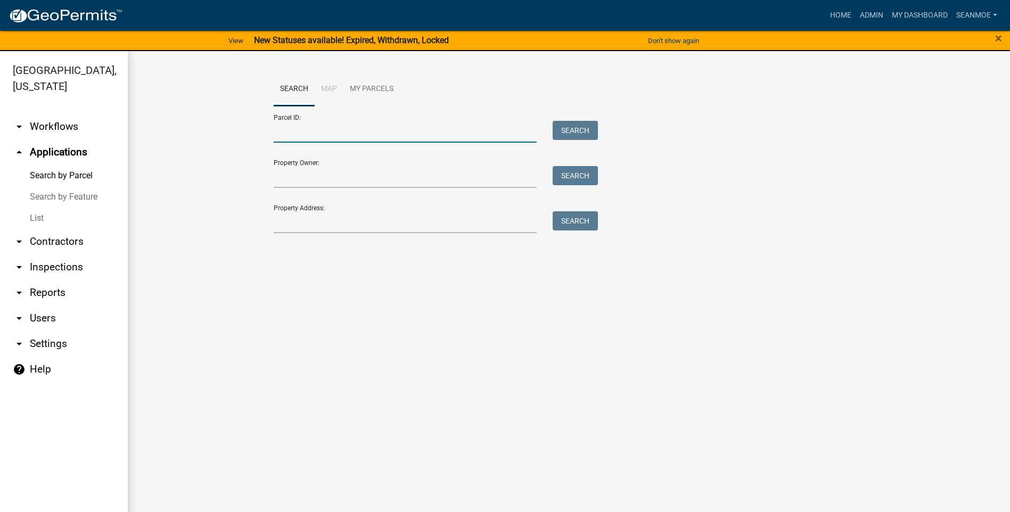
click at [326, 135] on input "Parcel ID:" at bounding box center [405, 132] width 263 height 22
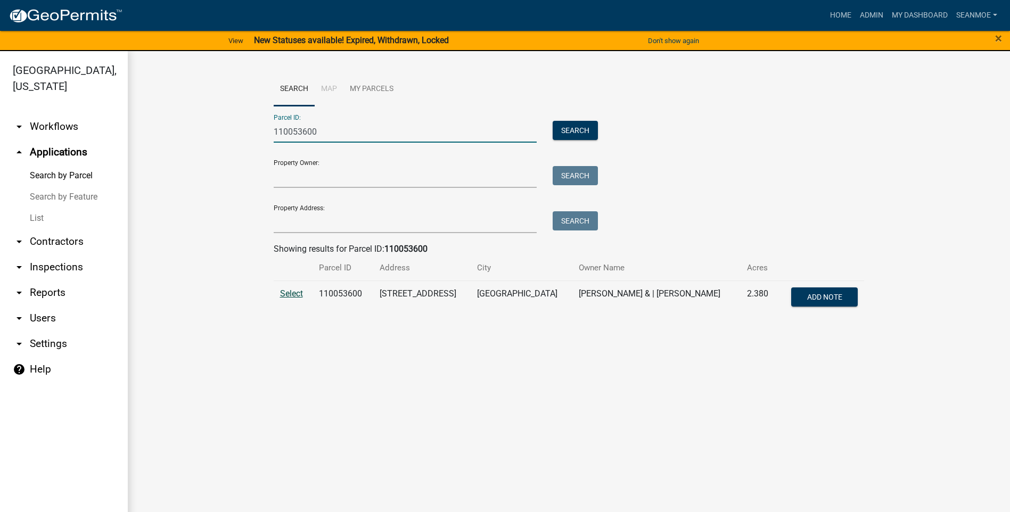
type input "110053600"
click at [297, 294] on span "Select" at bounding box center [291, 293] width 23 height 10
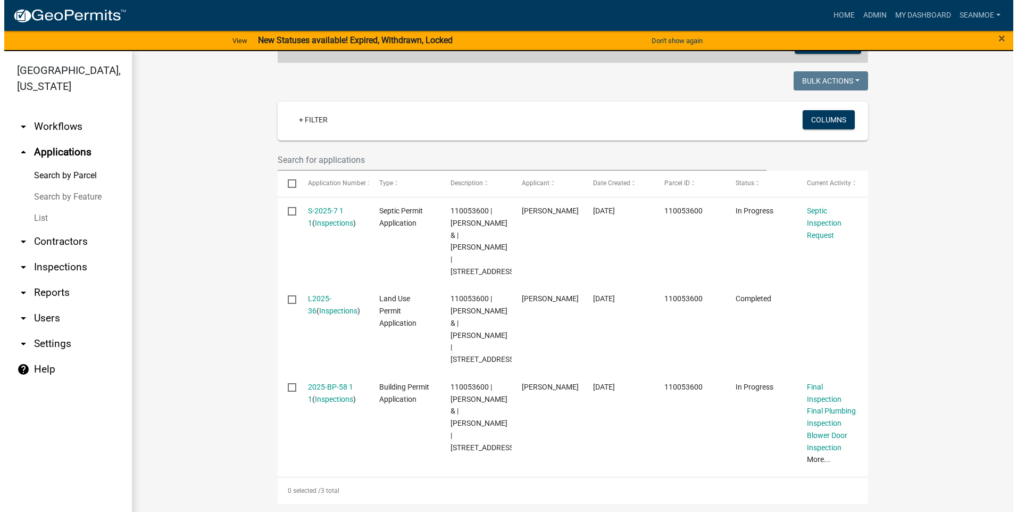
scroll to position [253, 0]
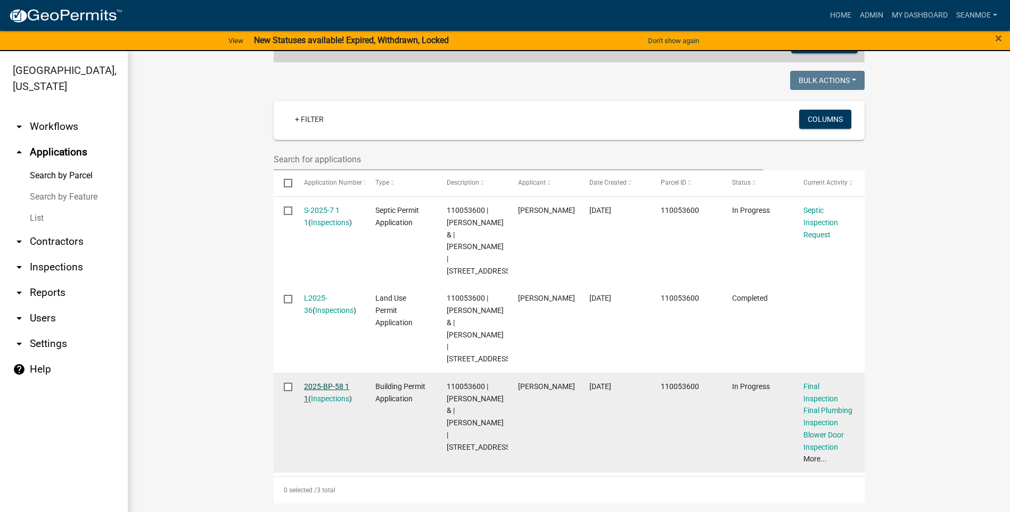
click at [333, 385] on link "2025-BP-58 1 1" at bounding box center [326, 392] width 45 height 21
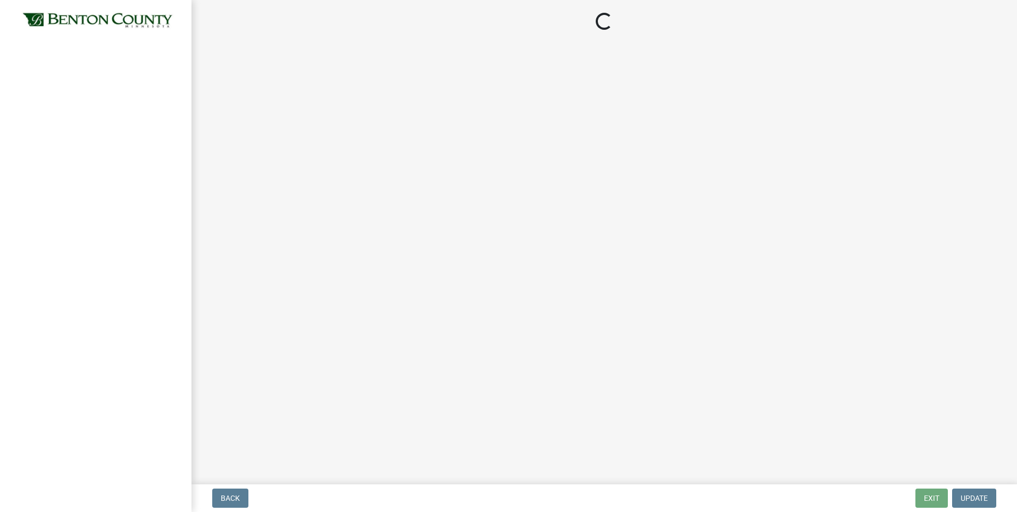
select select "17bfa135-5610-45df-8ce7-87530b7d86d4"
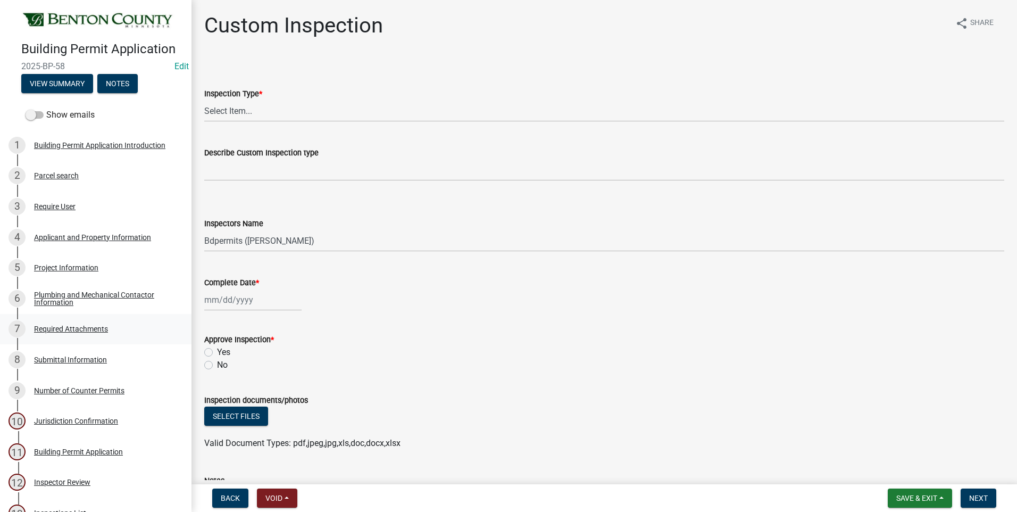
click at [101, 329] on div "Required Attachments" at bounding box center [71, 328] width 74 height 7
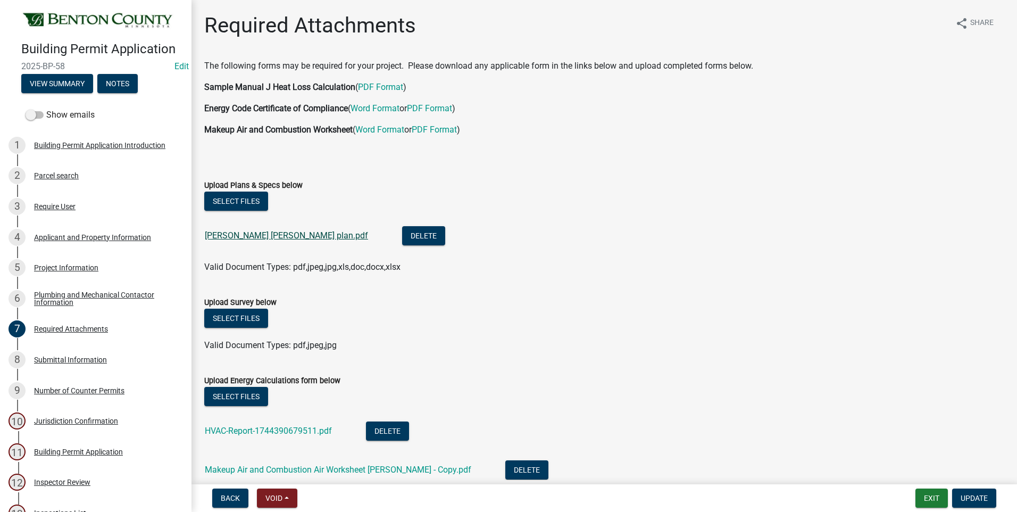
click at [269, 235] on link "Berscheid Jacobs plan.pdf" at bounding box center [286, 235] width 163 height 10
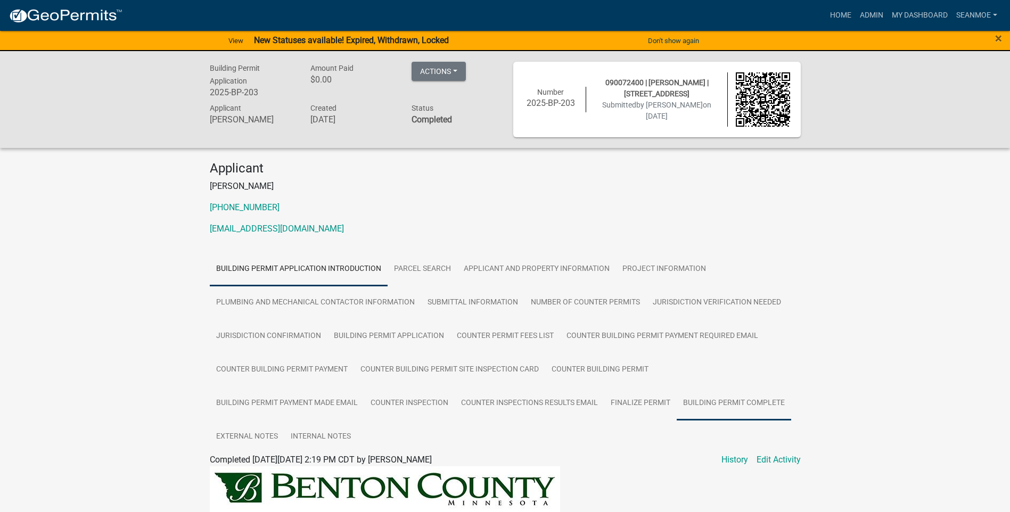
click at [731, 401] on link "Building Permit Complete" at bounding box center [733, 403] width 114 height 34
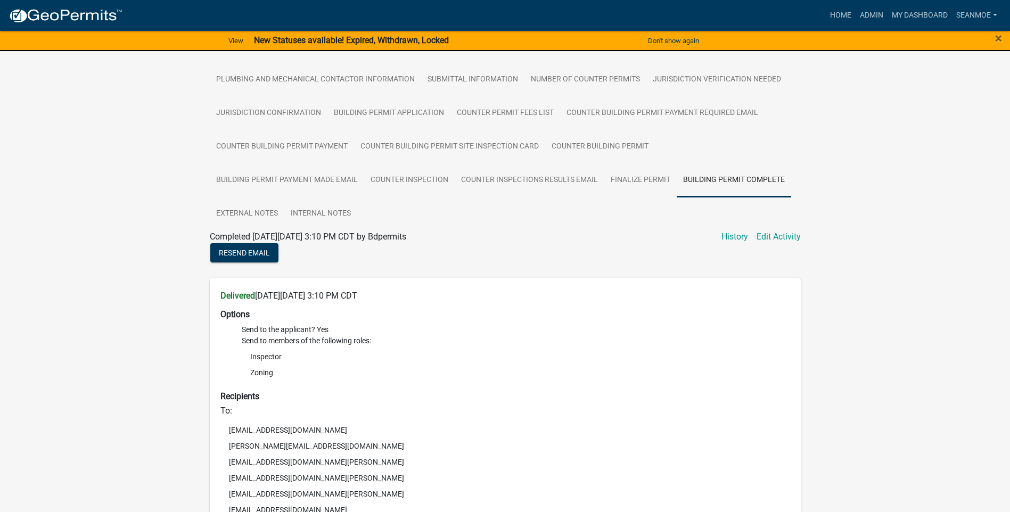
scroll to position [266, 0]
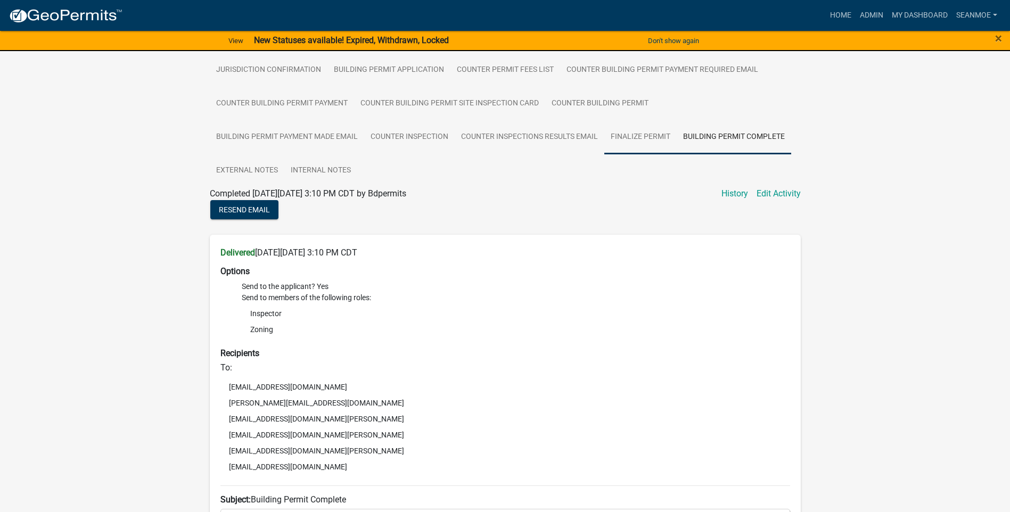
click at [649, 136] on link "Finalize Permit" at bounding box center [640, 137] width 72 height 34
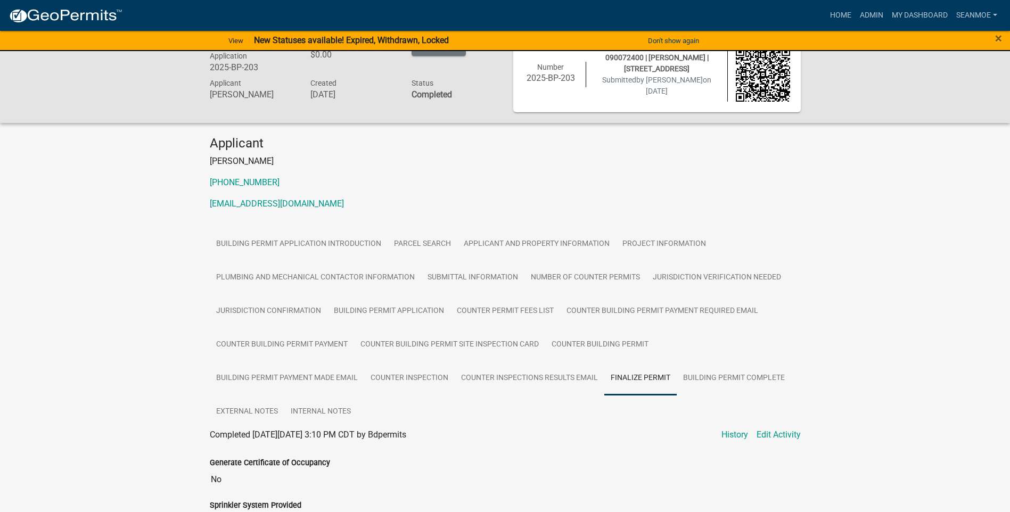
scroll to position [0, 0]
